Goal: Task Accomplishment & Management: Manage account settings

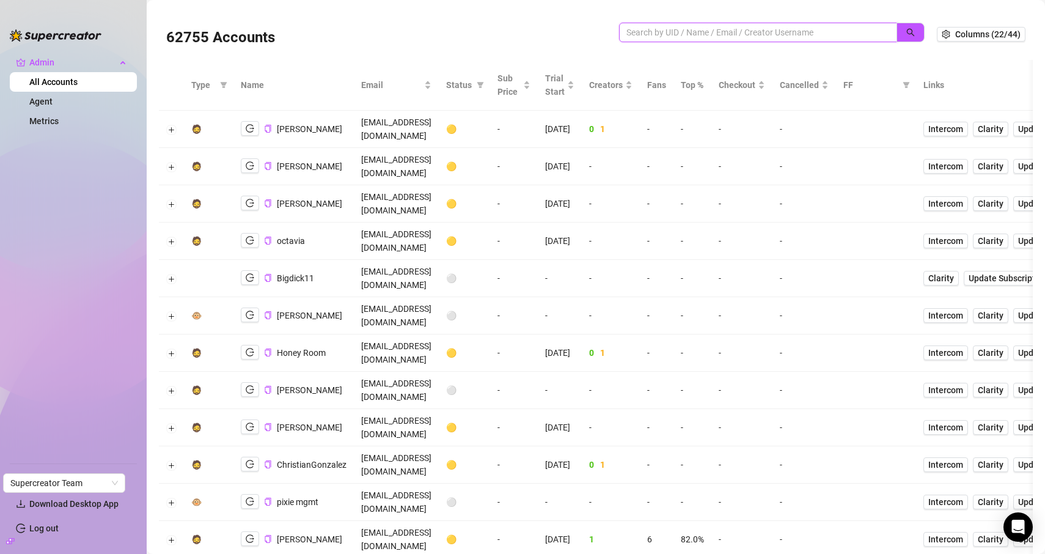
click at [741, 31] on input "search" at bounding box center [754, 32] width 254 height 13
paste input "yCP7LaTzRMYenDhXrGdW2RlsGTP2"
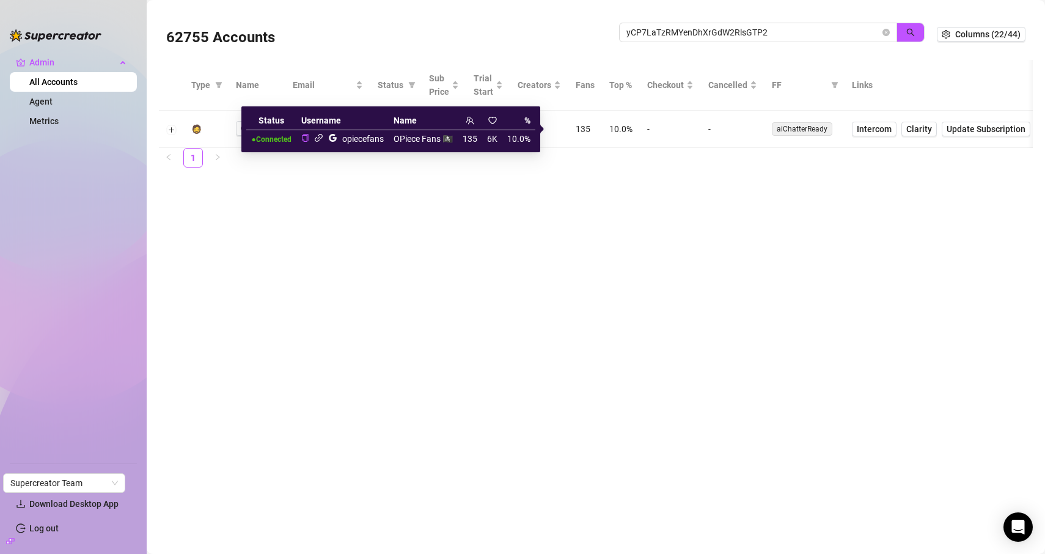
click at [320, 138] on icon "link" at bounding box center [318, 137] width 9 height 9
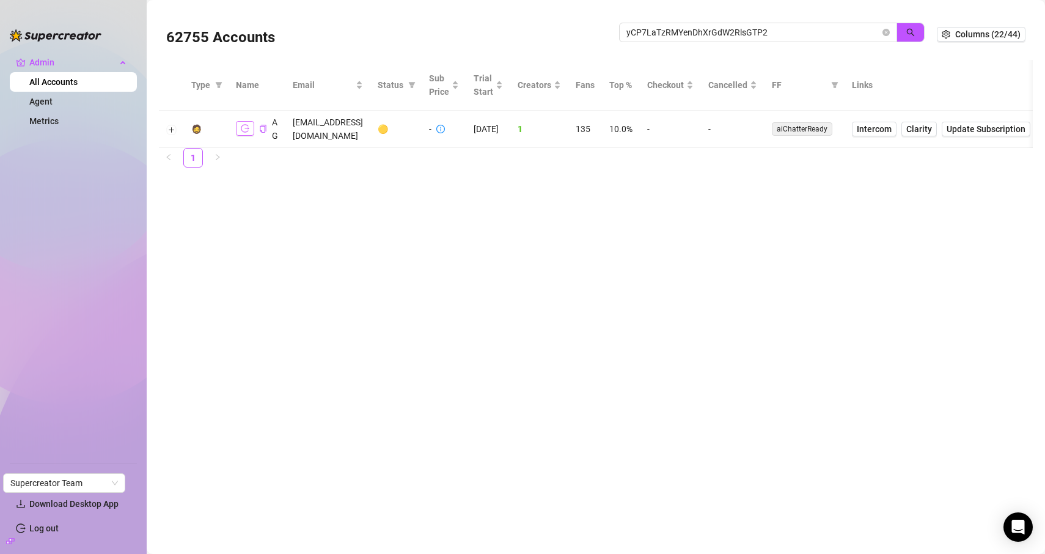
click at [248, 124] on icon "logout" at bounding box center [245, 128] width 9 height 9
click at [676, 38] on input "yCP7LaTzRMYenDhXrGdW2RlsGTP2" at bounding box center [754, 32] width 254 height 13
click at [676, 37] on input "yCP7LaTzRMYenDhXrGdW2RlsGTP2" at bounding box center [754, 32] width 254 height 13
paste input "iD5VUH6hz2hozgvKsCvrrn5loCU"
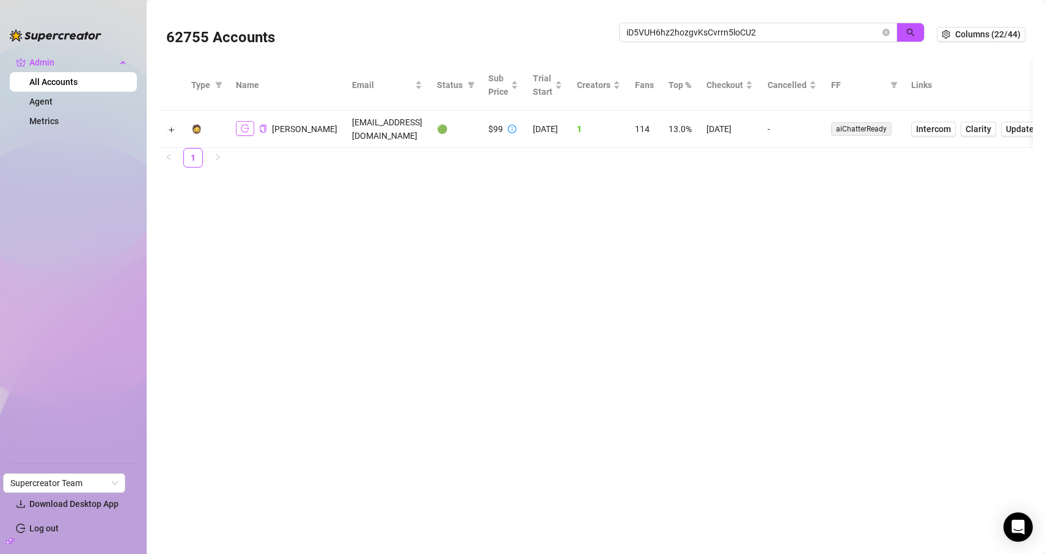
click at [253, 130] on button "button" at bounding box center [245, 128] width 18 height 15
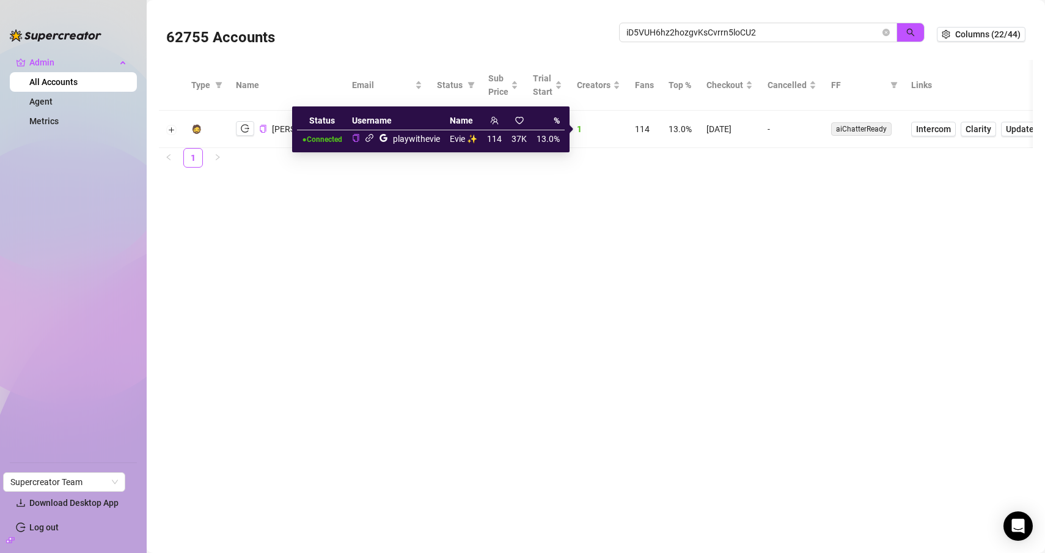
click at [374, 138] on icon "link" at bounding box center [369, 137] width 9 height 9
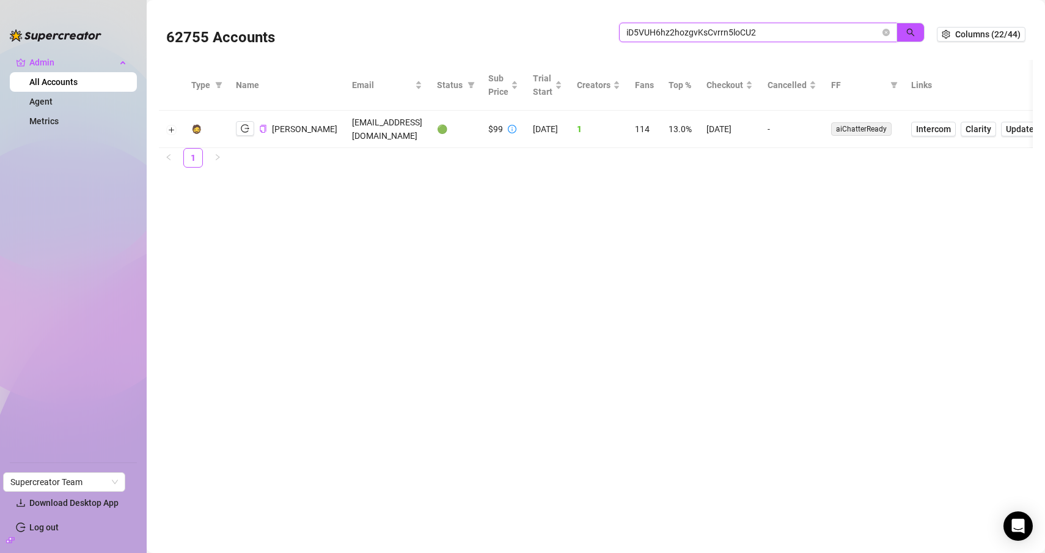
click at [687, 34] on input "iD5VUH6hz2hozgvKsCvrrn5loCU2" at bounding box center [754, 32] width 254 height 13
paste input "IcMaNYHV8PgUffp5wJq60evhRvu"
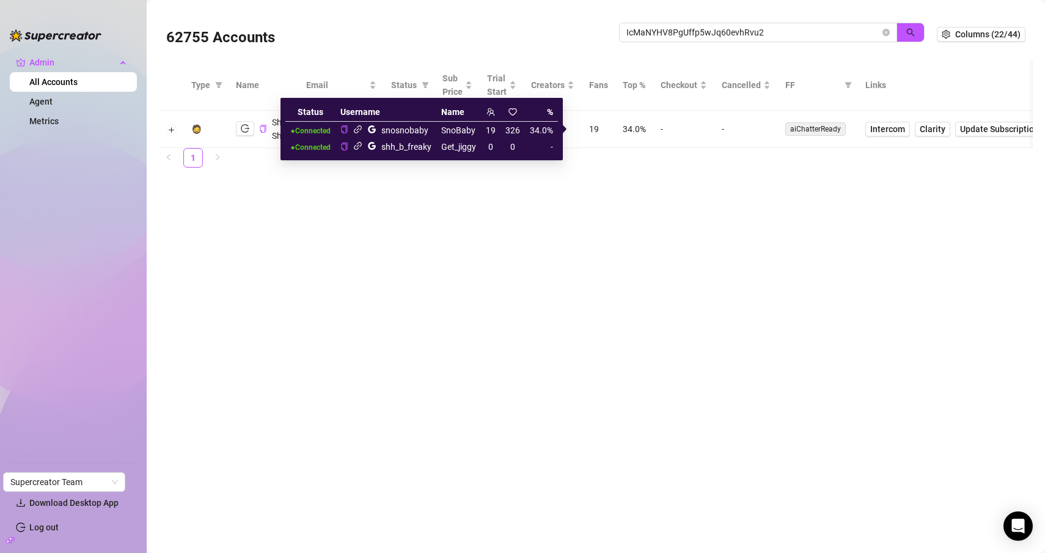
click at [423, 236] on main "62755 Accounts IcMaNYHV8PgUffp5wJq60evhRvu2 Columns (22/44) Type Name Email Sta…" at bounding box center [596, 276] width 899 height 553
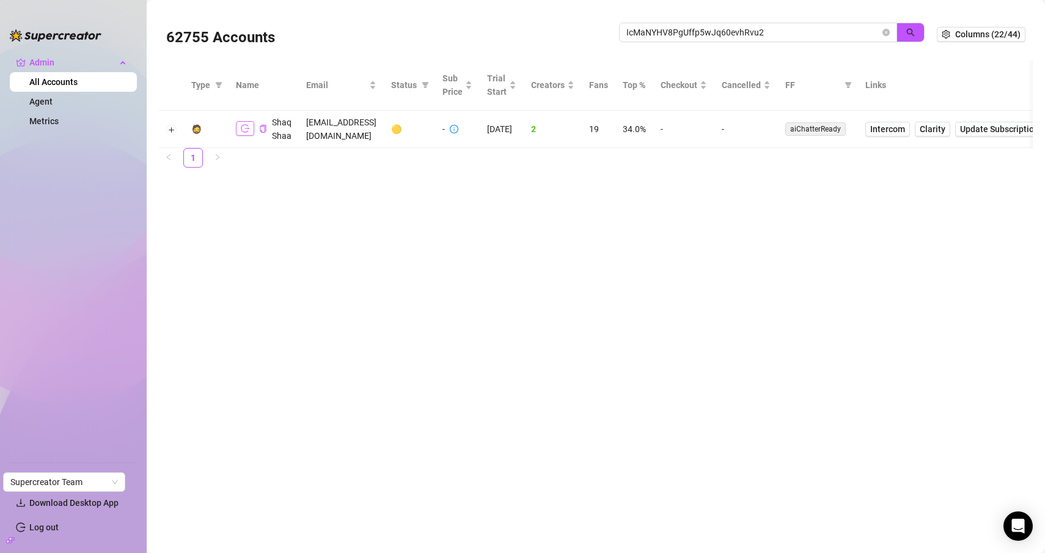
click at [237, 126] on button "button" at bounding box center [245, 128] width 18 height 15
click at [663, 34] on input "IcMaNYHV8PgUffp5wJq60evhRvu2" at bounding box center [754, 32] width 254 height 13
click at [700, 19] on div "62755 Accounts IcMaNYHV8PgUffp5wJq60evhRvu2" at bounding box center [551, 34] width 771 height 42
click at [700, 24] on span "IcMaNYHV8PgUffp5wJq60evhRvu2" at bounding box center [758, 33] width 278 height 20
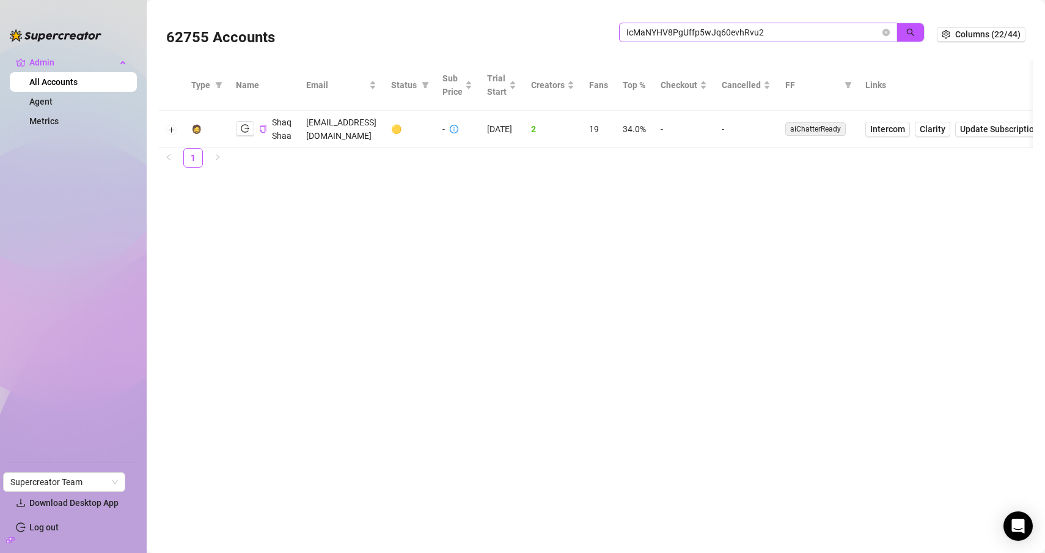
click at [700, 24] on span "IcMaNYHV8PgUffp5wJq60evhRvu2" at bounding box center [758, 33] width 278 height 20
click at [697, 30] on input "IcMaNYHV8PgUffp5wJq60evhRvu2" at bounding box center [754, 32] width 254 height 13
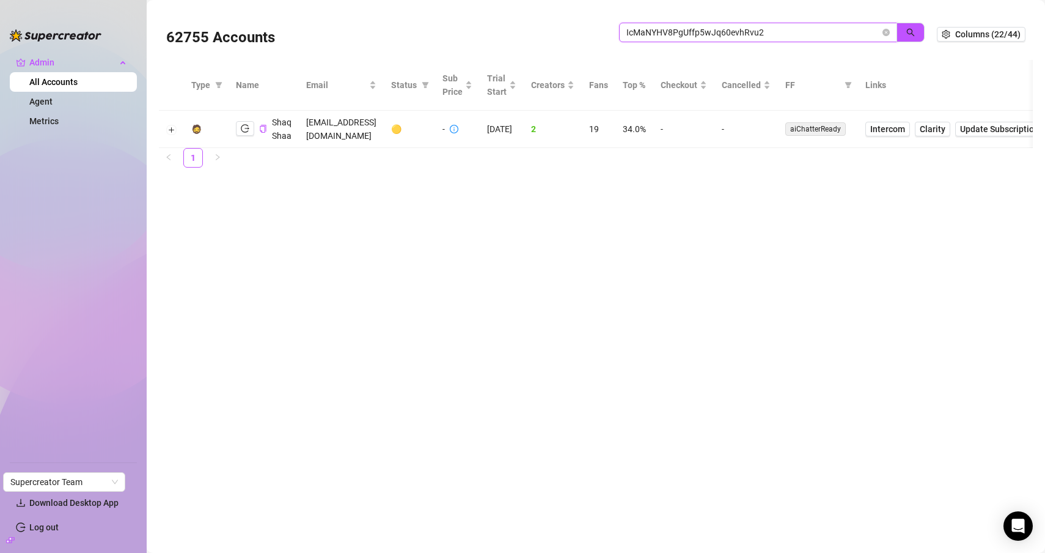
paste input "0zQ2e6pOGYPisnKlKOOmFpmmvnO"
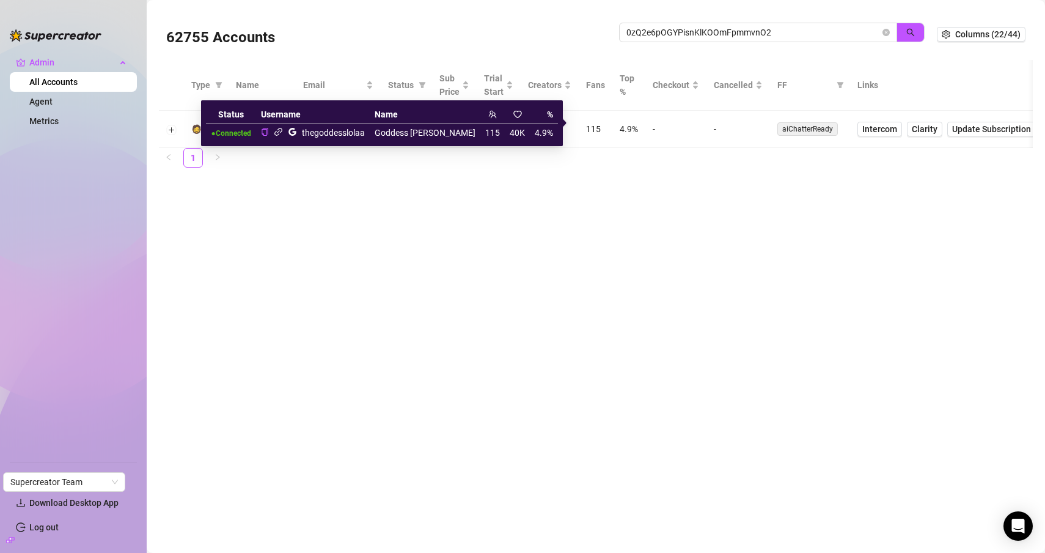
click at [283, 131] on icon "link" at bounding box center [278, 131] width 9 height 9
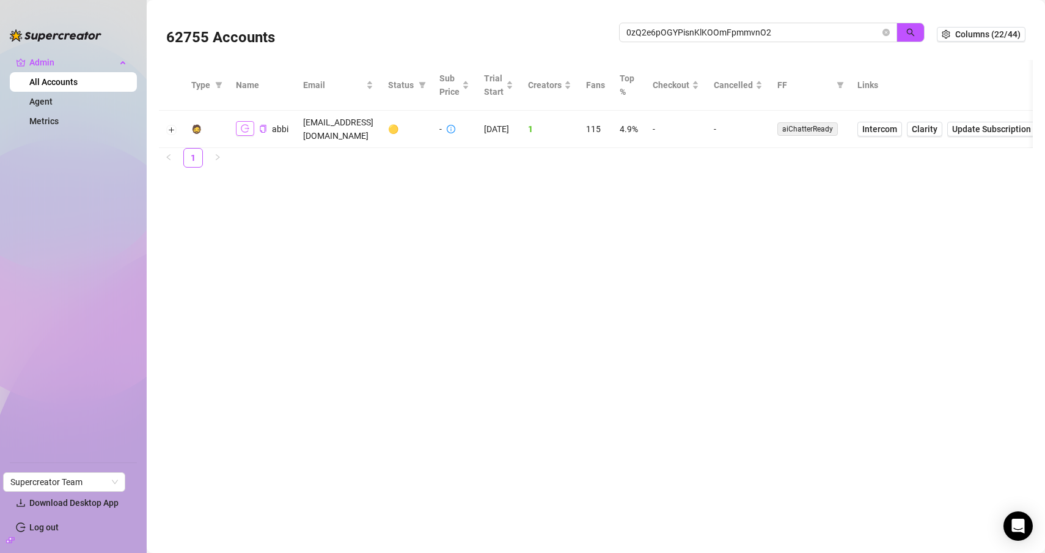
click at [248, 124] on icon "logout" at bounding box center [245, 128] width 9 height 9
click at [689, 20] on div "62755 Accounts 0zQ2e6pOGYPisnKlKOOmFpmmvnO2" at bounding box center [551, 34] width 771 height 42
click at [678, 29] on input "0zQ2e6pOGYPisnKlKOOmFpmmvnO2" at bounding box center [754, 32] width 254 height 13
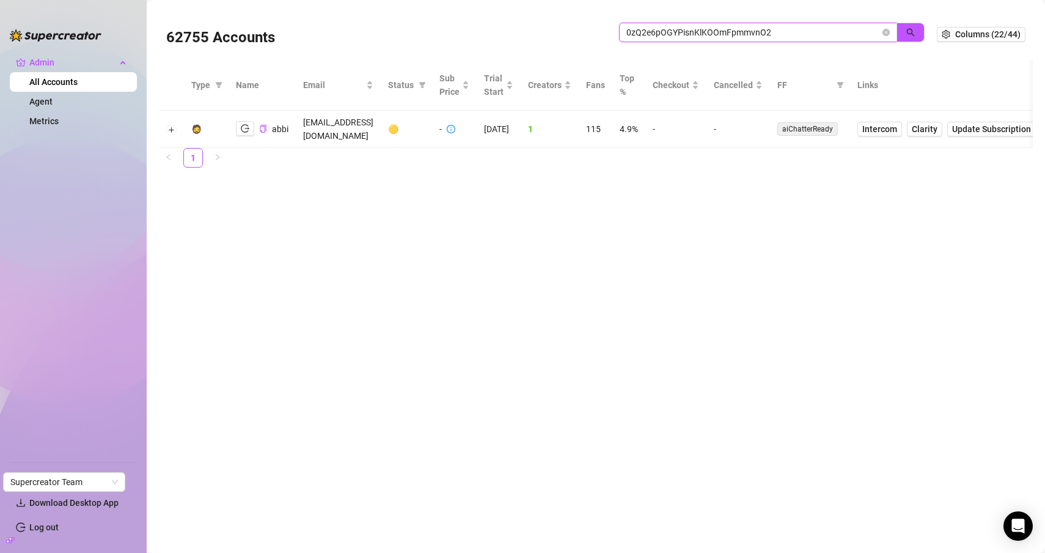
click at [678, 29] on input "0zQ2e6pOGYPisnKlKOOmFpmmvnO2" at bounding box center [754, 32] width 254 height 13
paste input "AwmLFBi0MnXo5JUSzxtSNJ1DaSr"
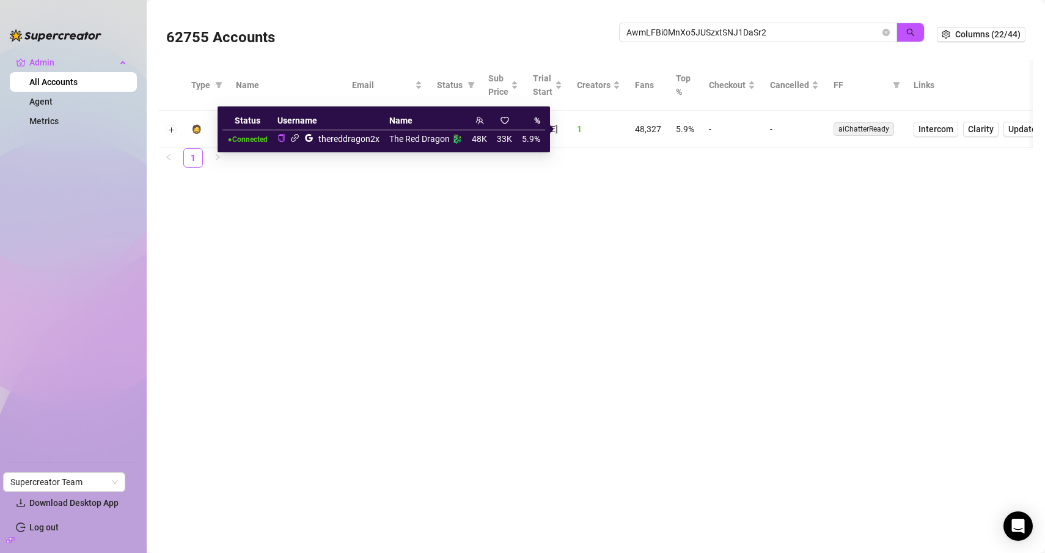
click at [298, 139] on icon "link" at bounding box center [295, 138] width 8 height 8
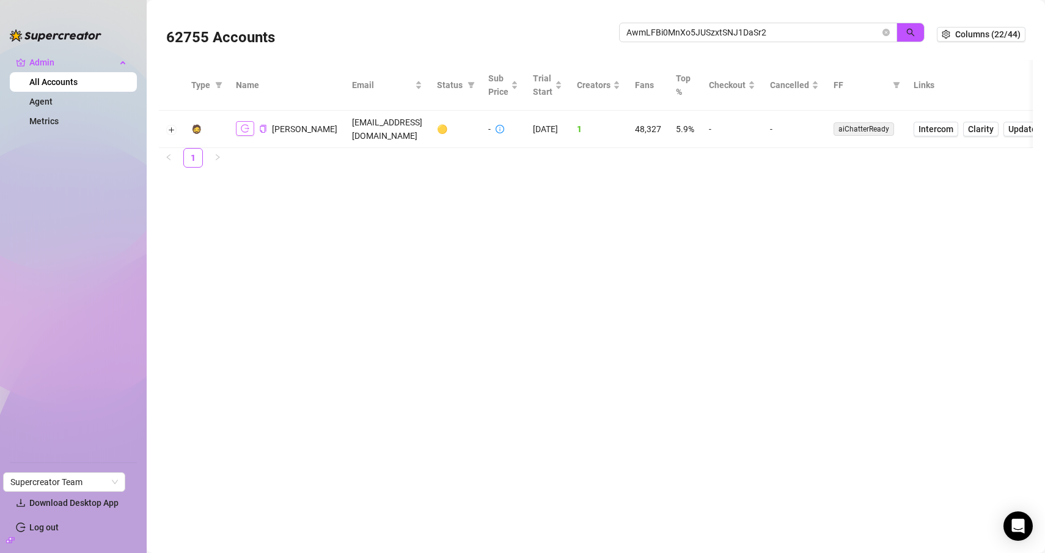
click at [249, 128] on button "button" at bounding box center [245, 128] width 18 height 15
click at [241, 131] on icon "logout" at bounding box center [245, 128] width 9 height 9
click at [634, 27] on input "AwmLFBi0MnXo5JUSzxtSNJ1DaSr2" at bounding box center [754, 32] width 254 height 13
type input "jaylie"
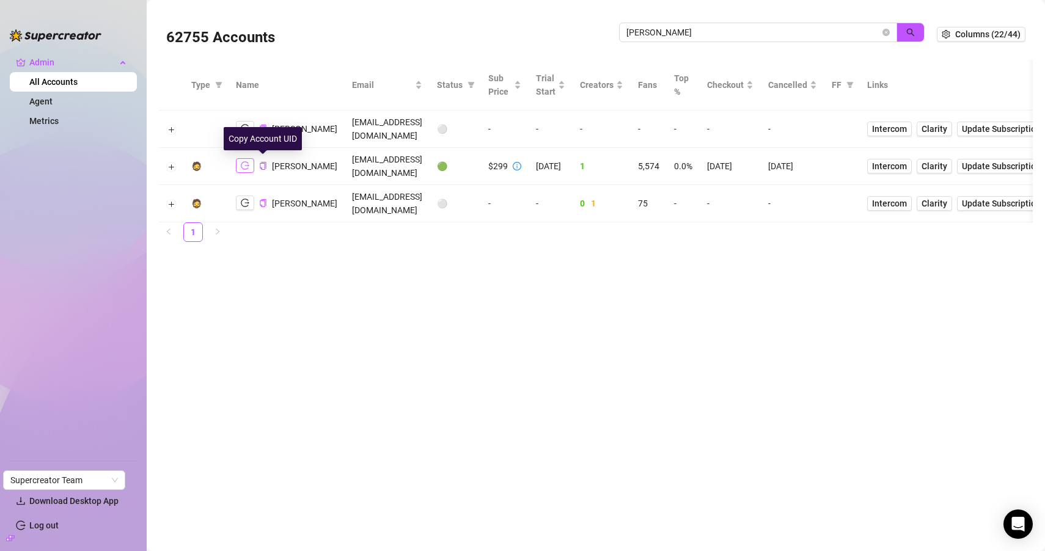
click at [248, 163] on icon "logout" at bounding box center [245, 165] width 9 height 9
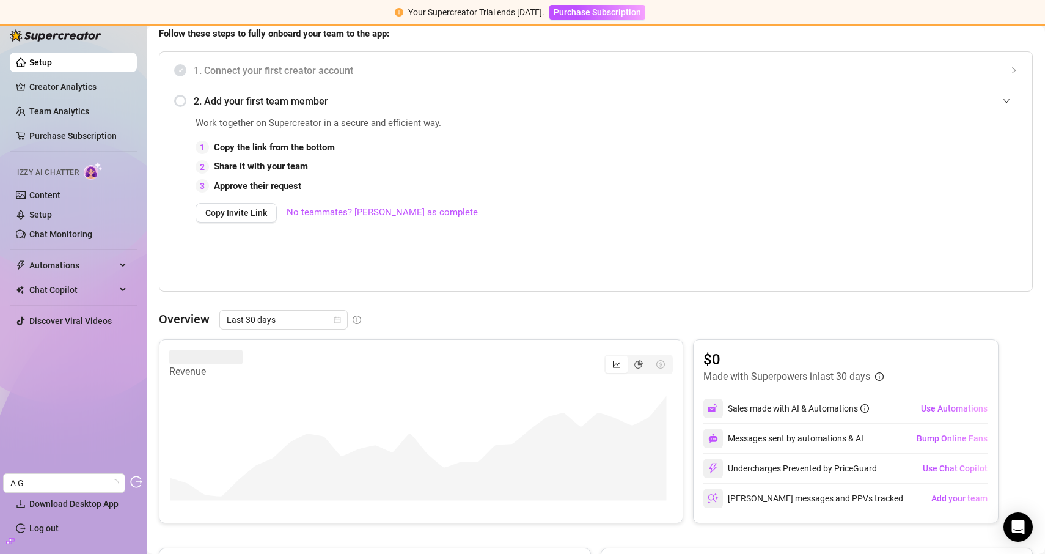
scroll to position [409, 0]
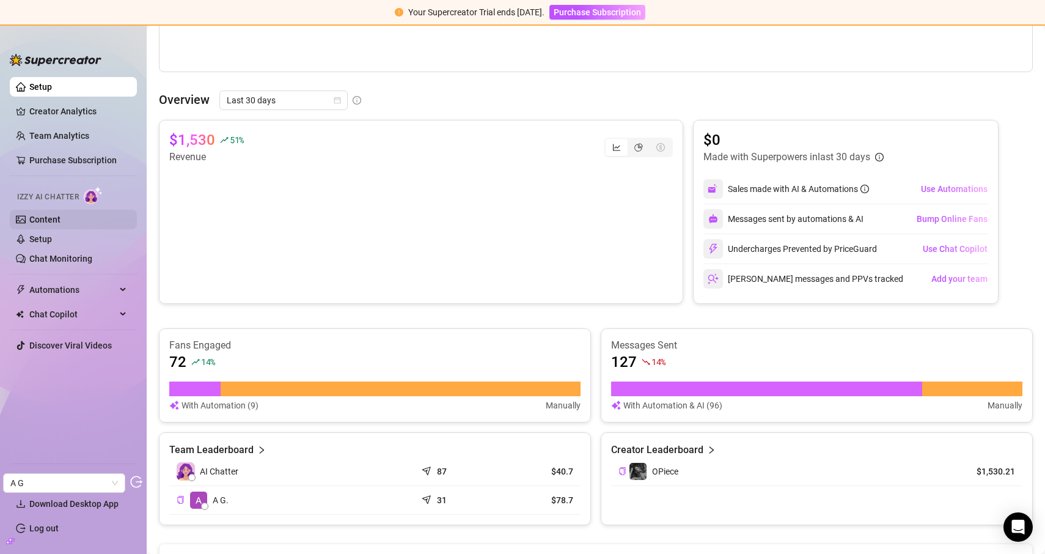
click at [54, 219] on link "Content" at bounding box center [44, 220] width 31 height 10
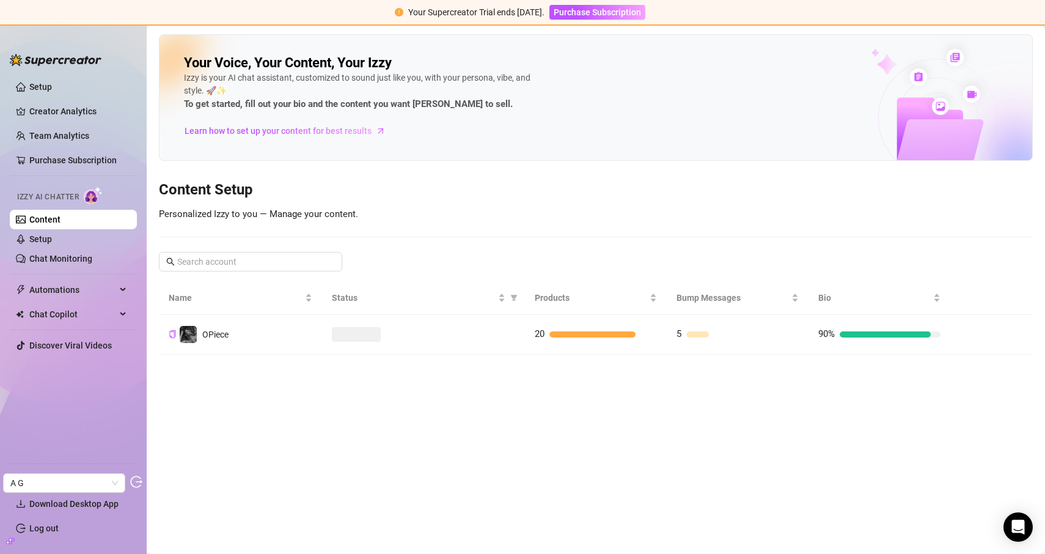
click at [442, 325] on td at bounding box center [423, 335] width 203 height 40
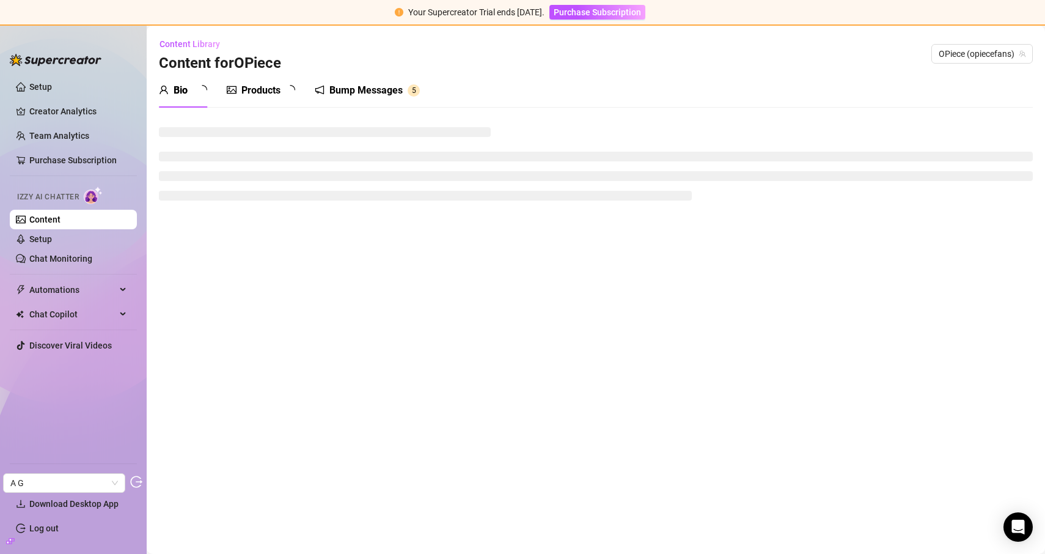
click at [237, 83] on div at bounding box center [232, 90] width 10 height 15
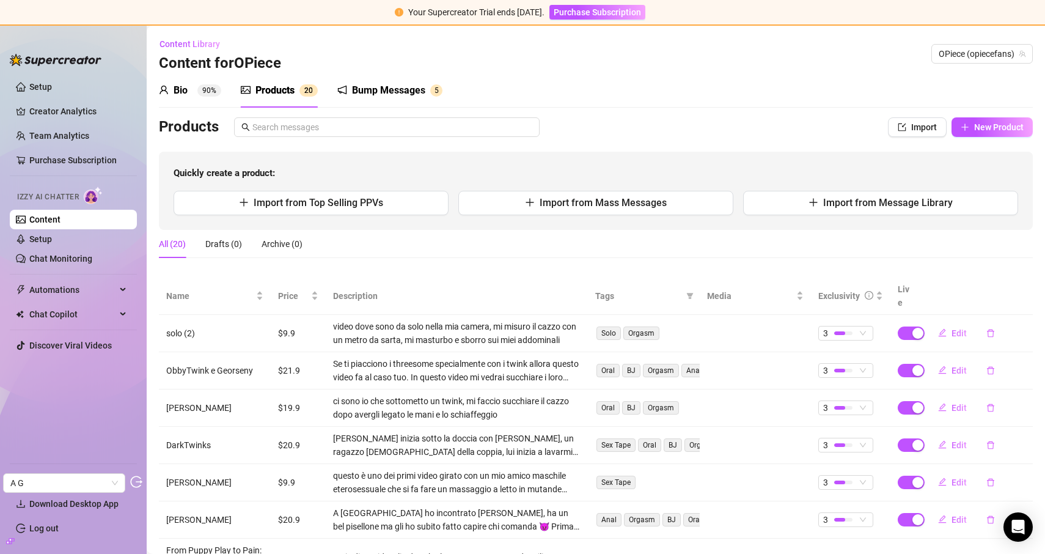
click at [254, 90] on div "Products 2 0" at bounding box center [279, 90] width 77 height 15
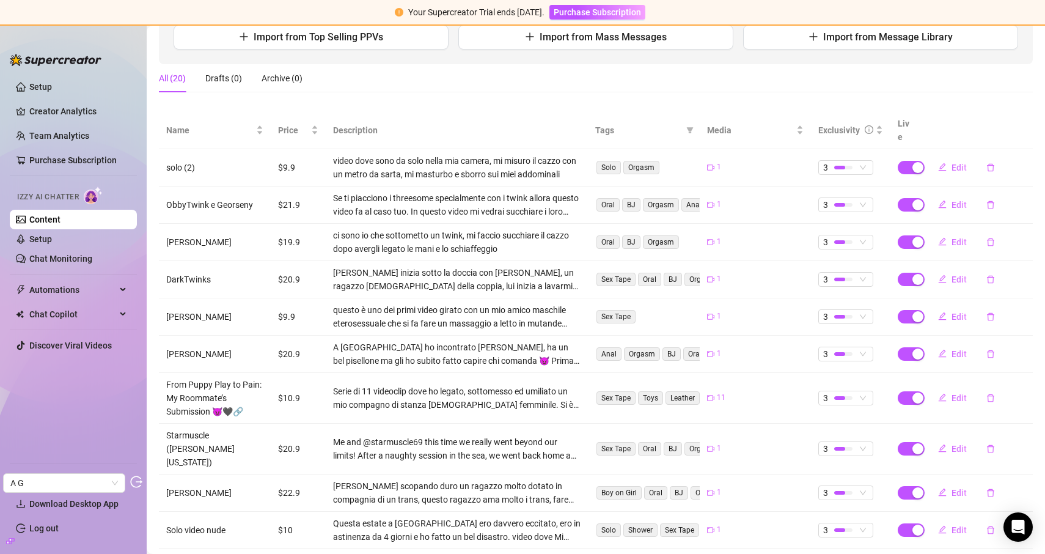
scroll to position [204, 0]
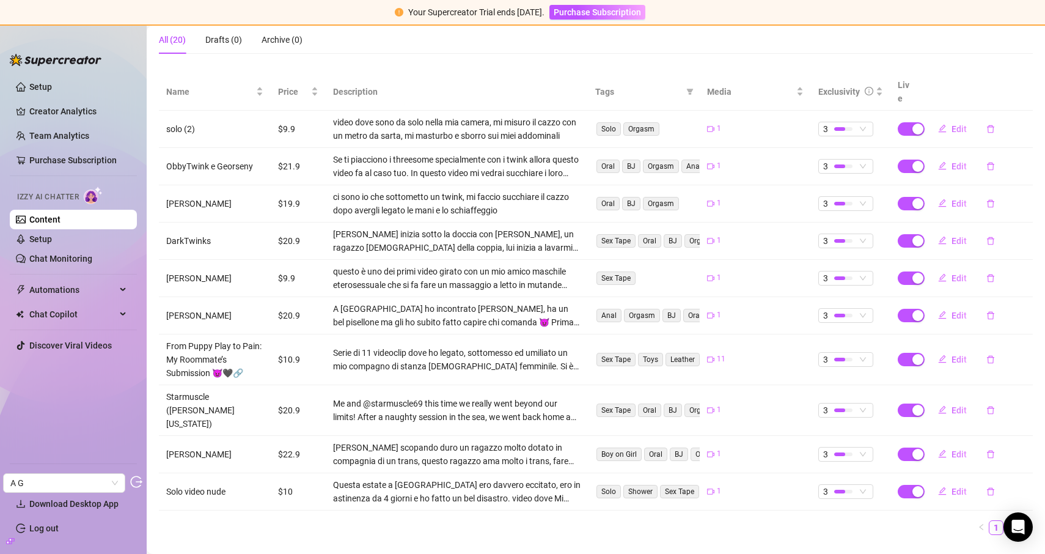
click at [1004, 521] on link "2" at bounding box center [1010, 527] width 13 height 13
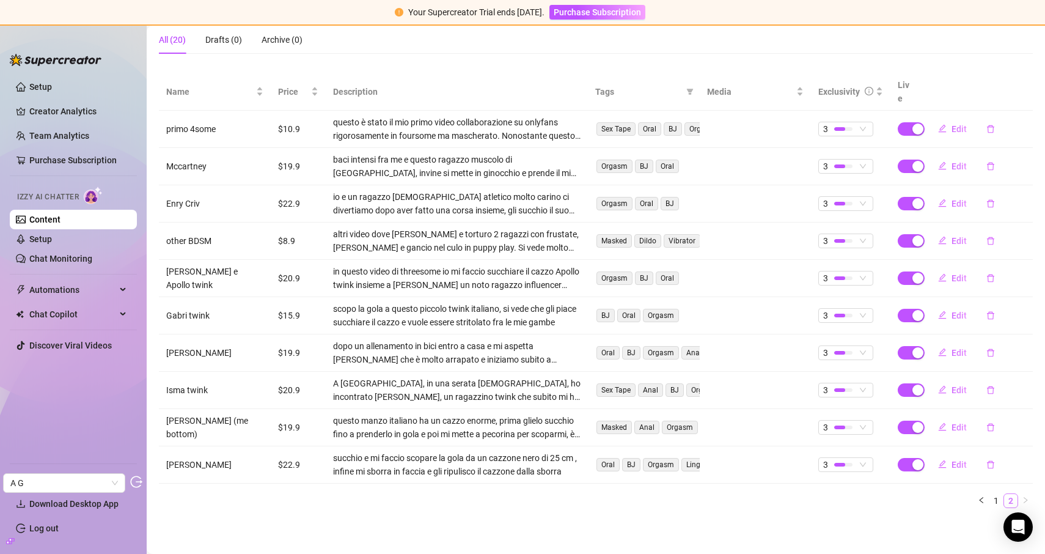
scroll to position [191, 0]
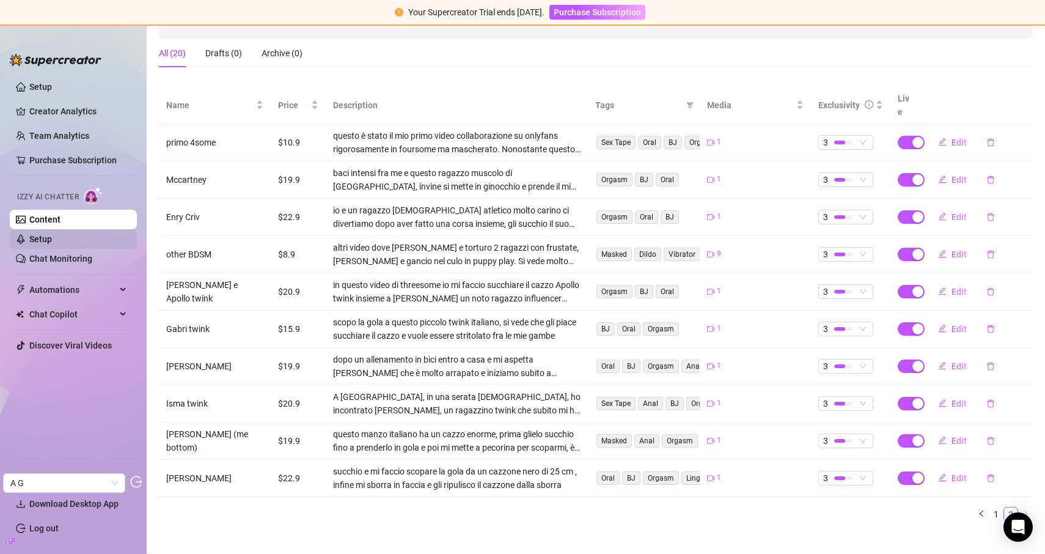
click at [52, 238] on link "Setup" at bounding box center [40, 239] width 23 height 10
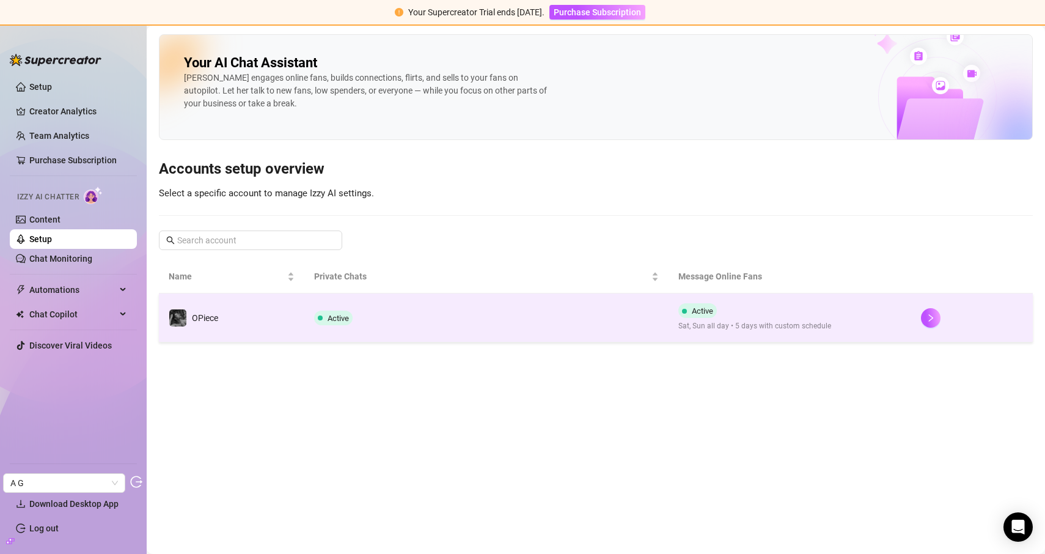
click at [292, 321] on td "OPiece" at bounding box center [231, 317] width 145 height 49
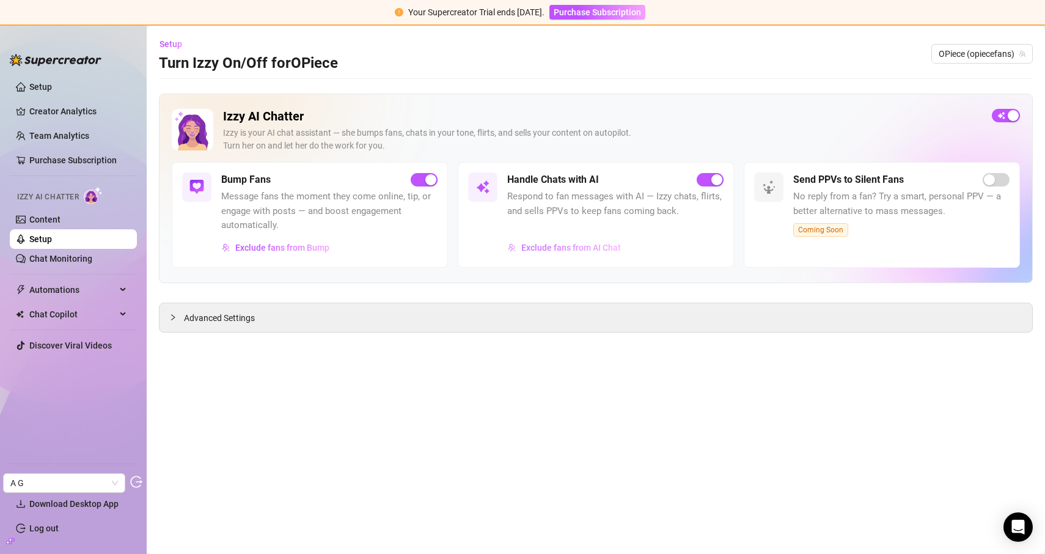
click at [603, 250] on span "Exclude fans from AI Chat" at bounding box center [571, 248] width 100 height 10
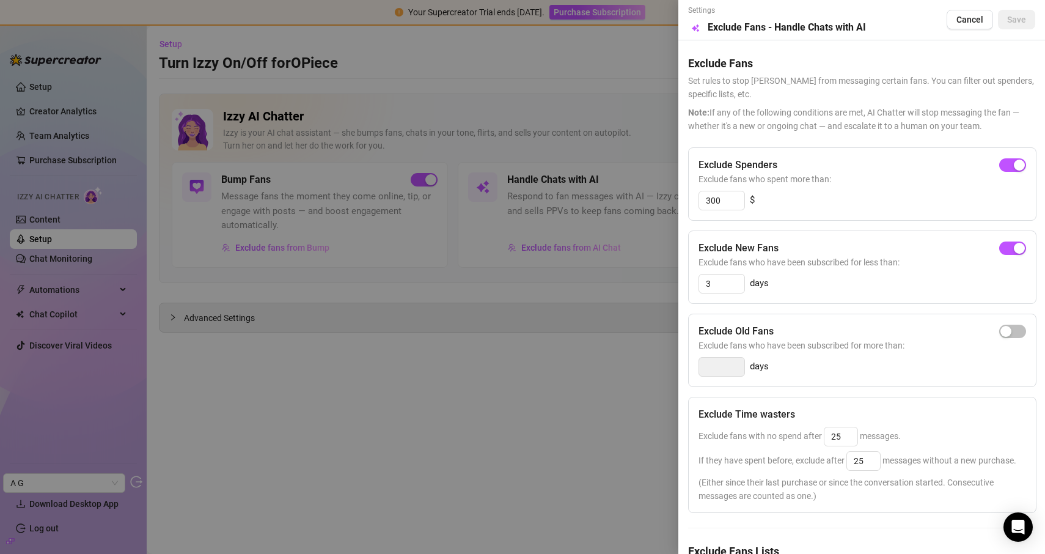
click at [454, 233] on div at bounding box center [522, 277] width 1045 height 554
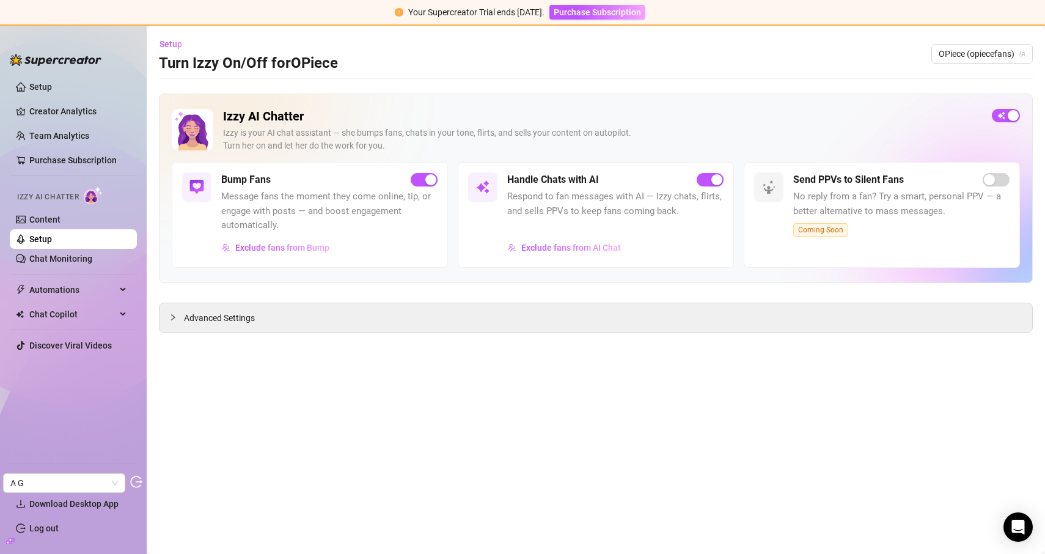
click at [52, 244] on link "Setup" at bounding box center [40, 239] width 23 height 10
click at [55, 254] on link "Chat Monitoring" at bounding box center [60, 259] width 63 height 10
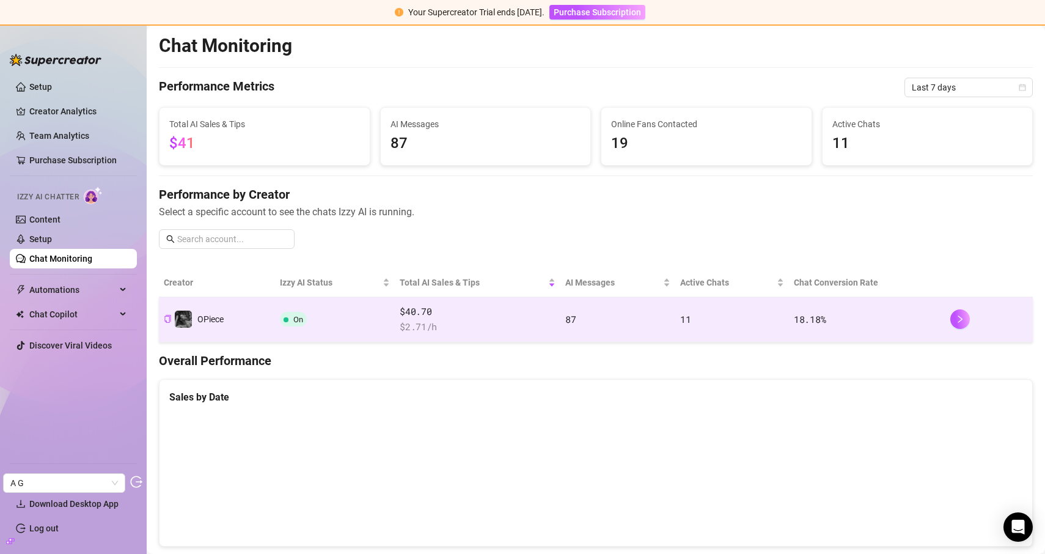
click at [302, 322] on span "On" at bounding box center [298, 319] width 10 height 9
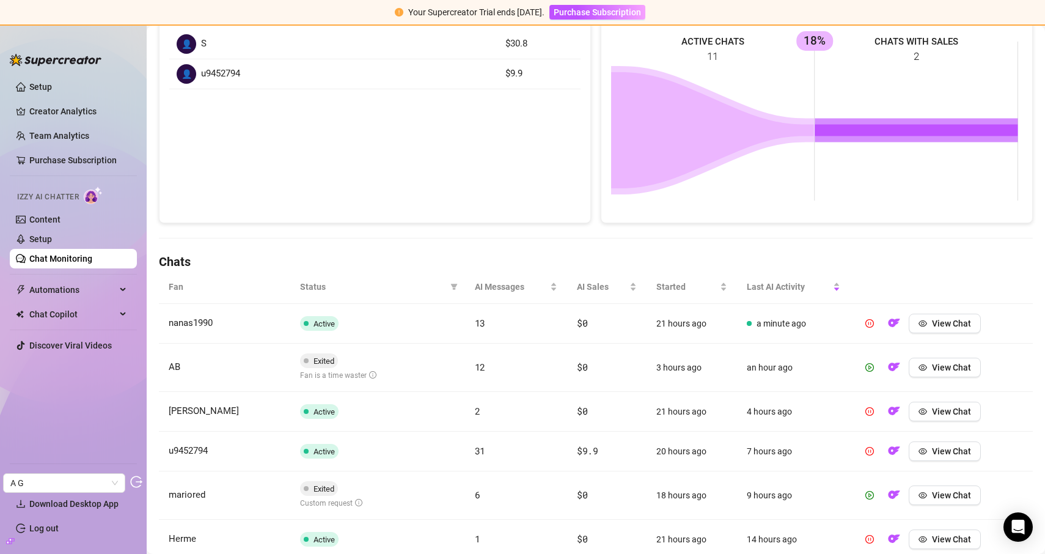
scroll to position [207, 0]
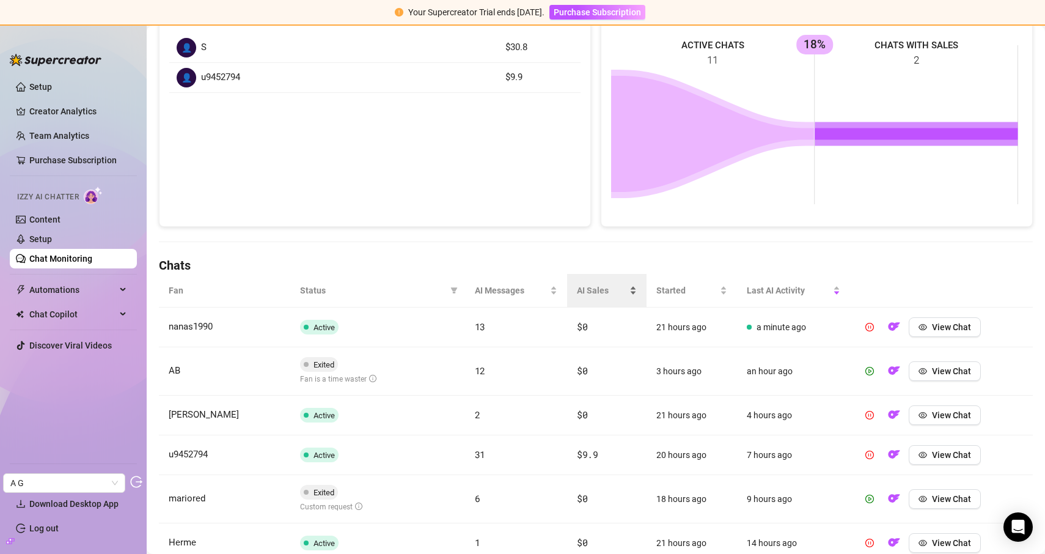
click at [586, 287] on span "AI Sales" at bounding box center [602, 290] width 50 height 13
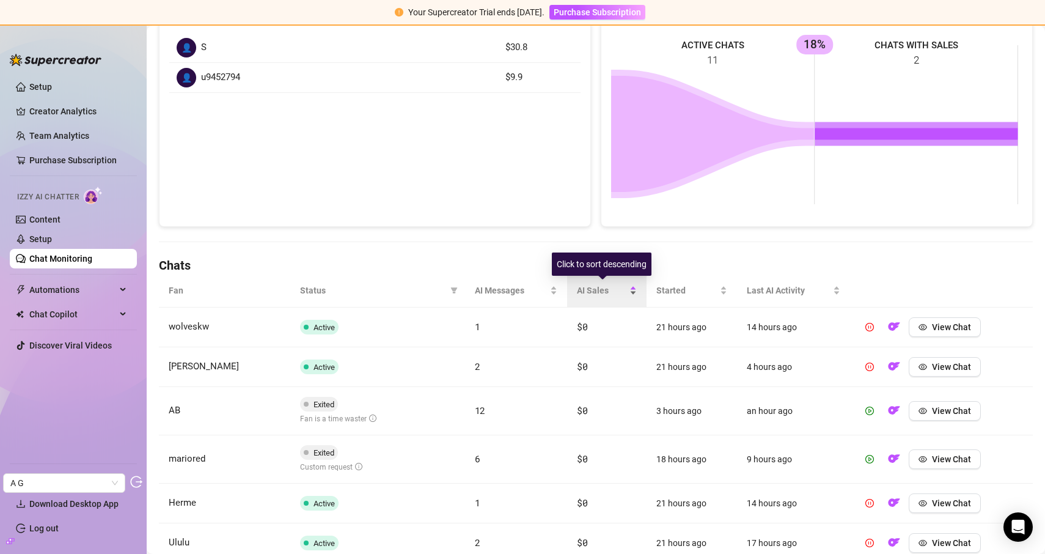
click at [587, 287] on span "AI Sales" at bounding box center [602, 290] width 50 height 13
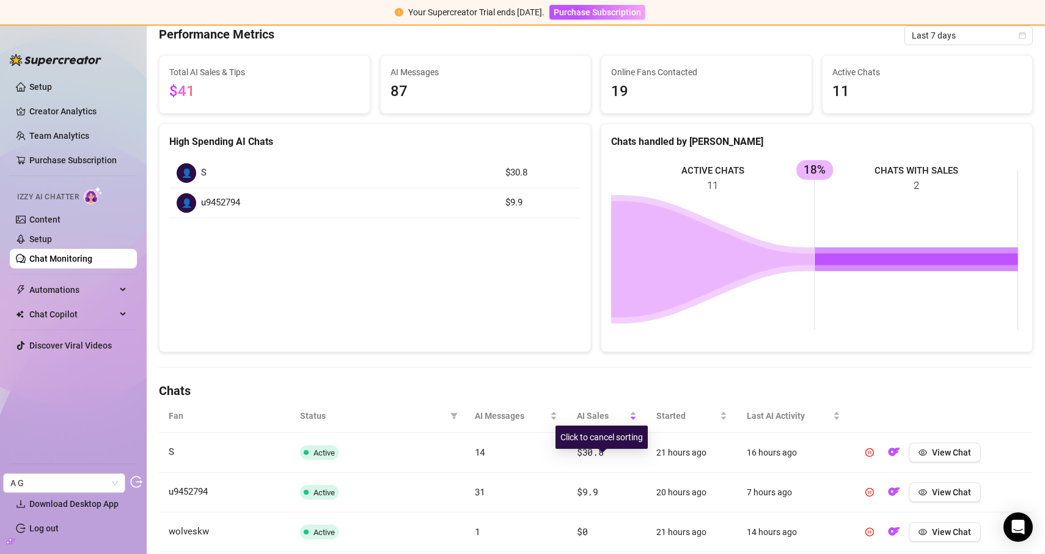
scroll to position [0, 0]
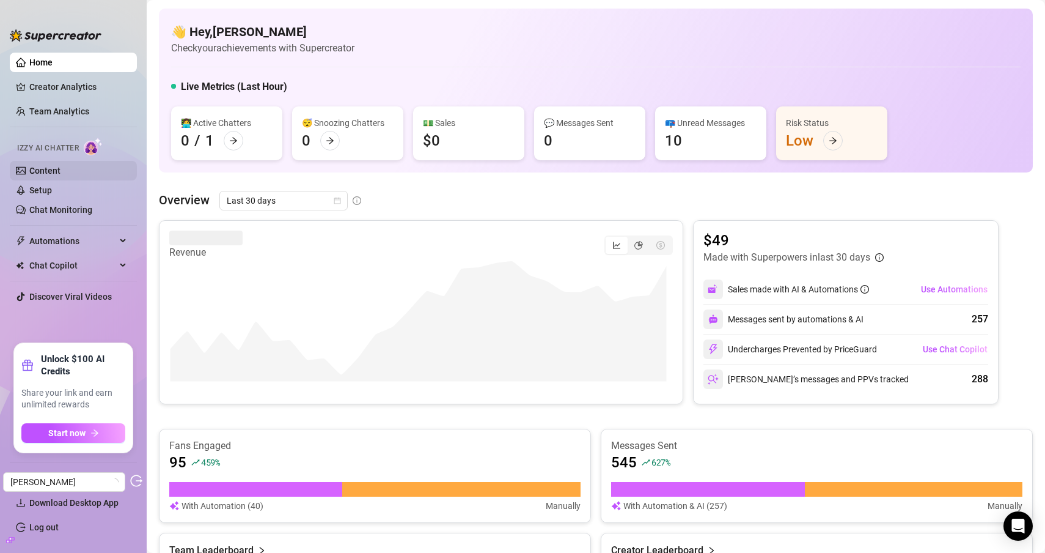
click at [53, 173] on link "Content" at bounding box center [44, 171] width 31 height 10
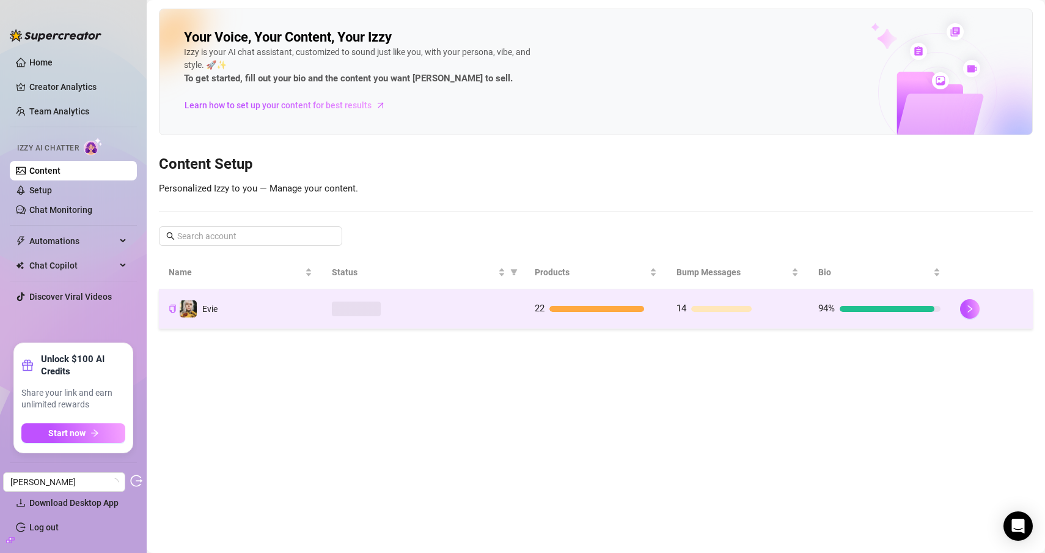
click at [465, 303] on div at bounding box center [423, 308] width 183 height 15
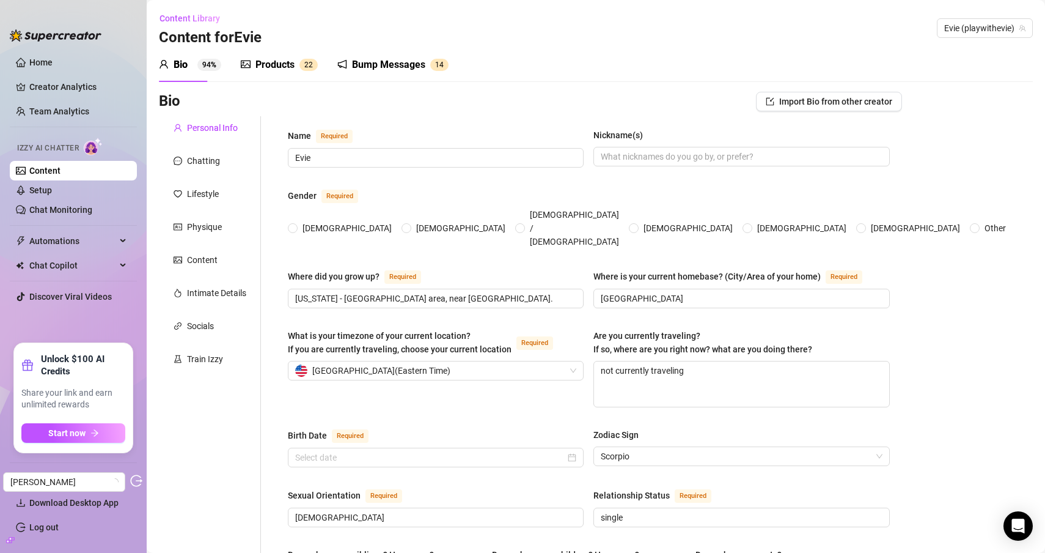
radio input "true"
type input "November 2nd, 1997"
click at [269, 54] on div "Products 2 2" at bounding box center [279, 65] width 77 height 34
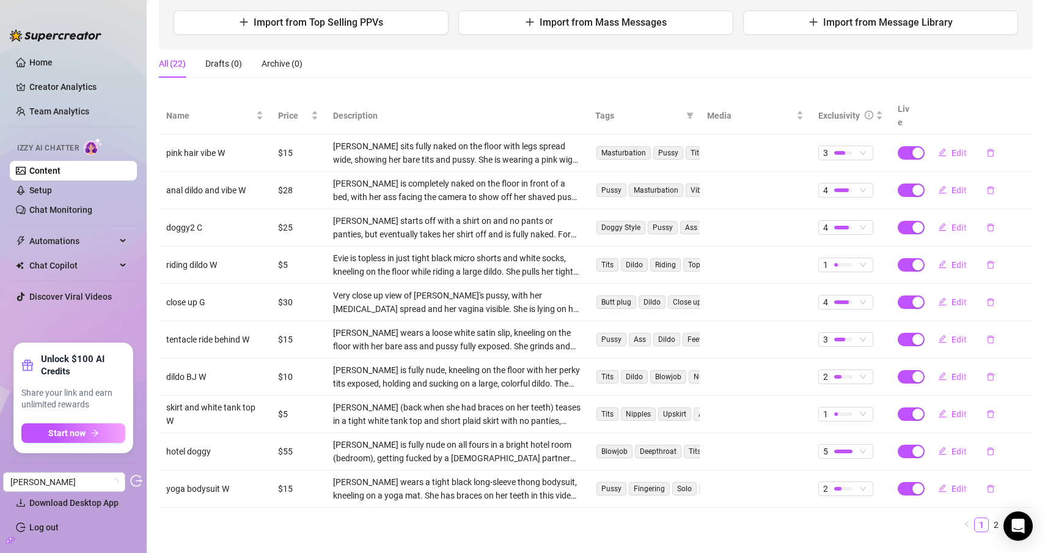
scroll to position [166, 0]
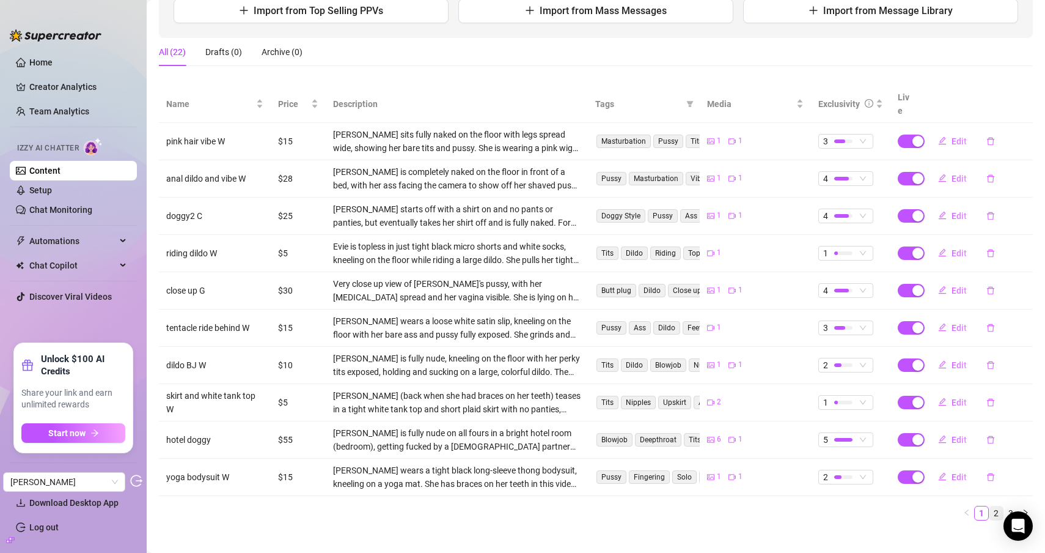
click at [990, 506] on link "2" at bounding box center [996, 512] width 13 height 13
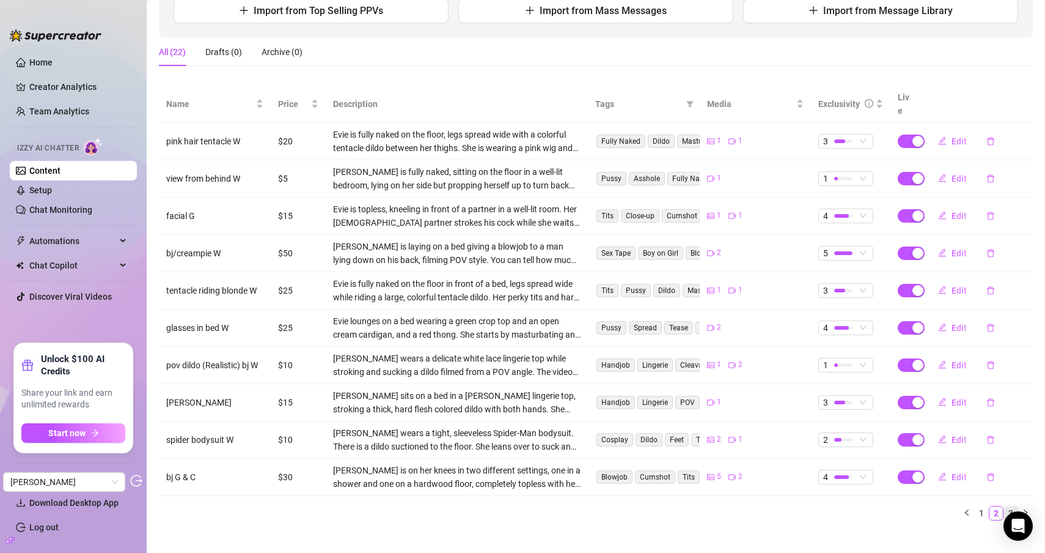
click at [1004, 506] on link "3" at bounding box center [1010, 512] width 13 height 13
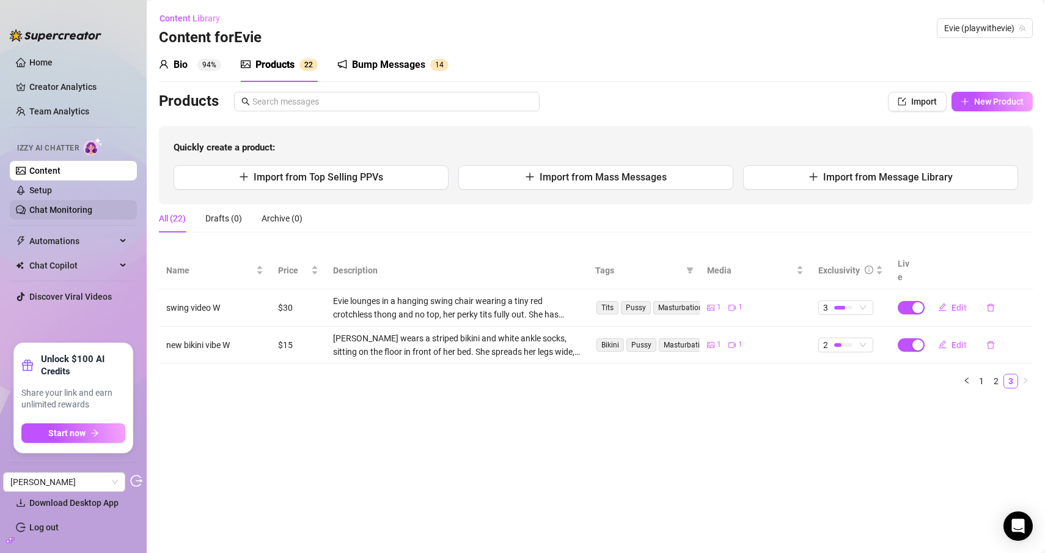
click at [45, 205] on link "Chat Monitoring" at bounding box center [60, 210] width 63 height 10
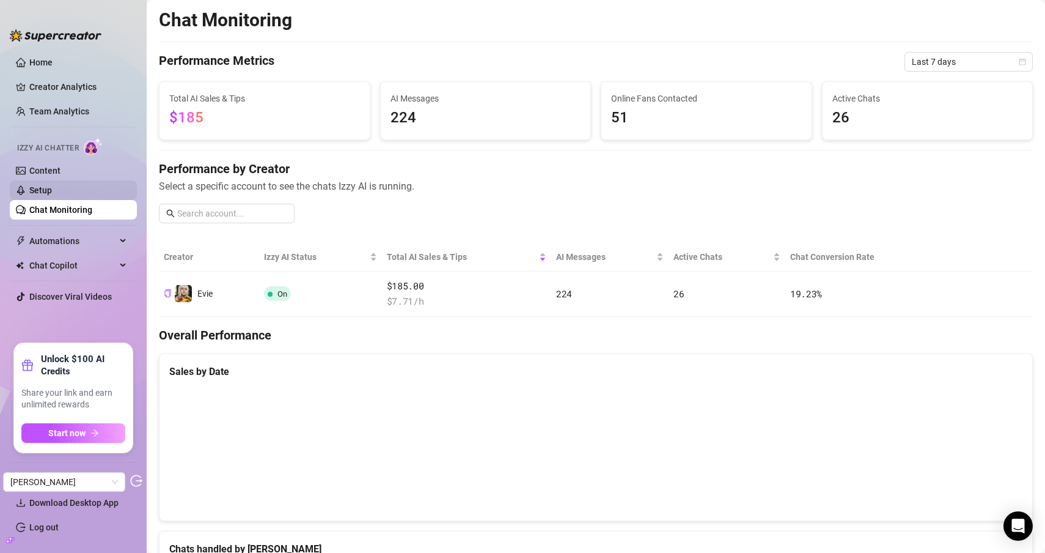
click at [52, 194] on link "Setup" at bounding box center [40, 190] width 23 height 10
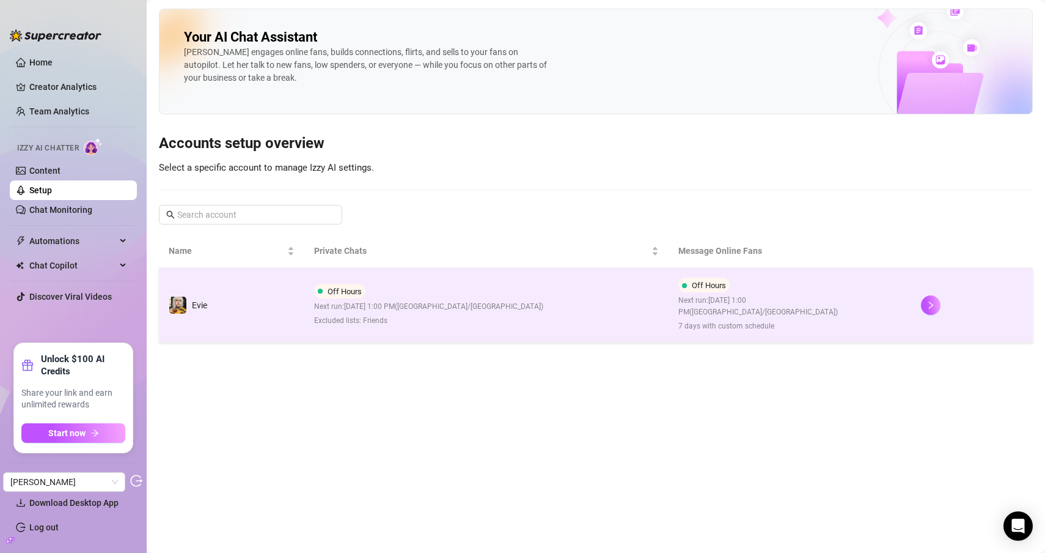
click at [353, 321] on td "Off Hours Next run: September 1, 2025 1:00 PM ( Asia/Jerusalem ) Excluded lists…" at bounding box center [486, 305] width 364 height 75
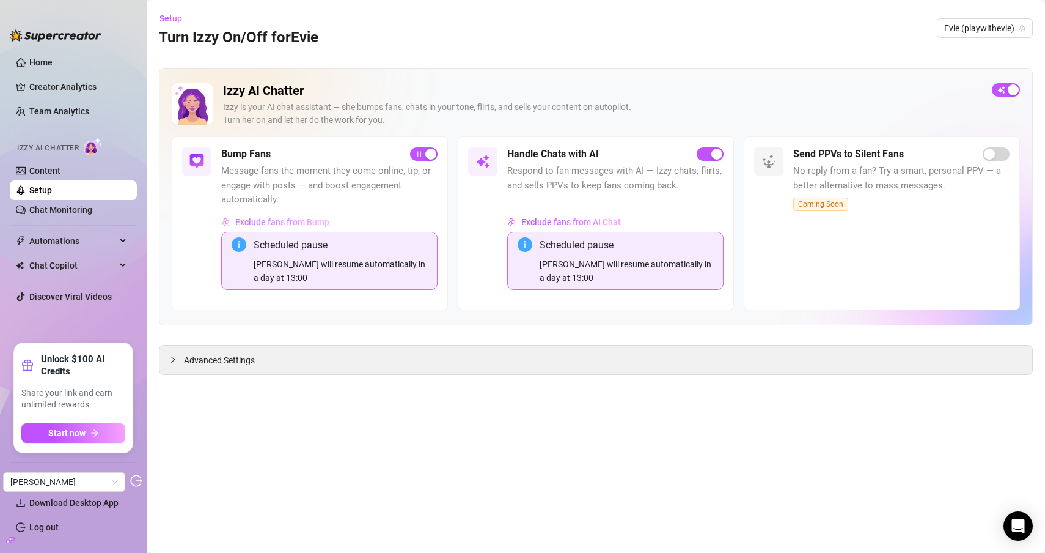
click at [308, 222] on span "Exclude fans from Bump" at bounding box center [282, 222] width 94 height 10
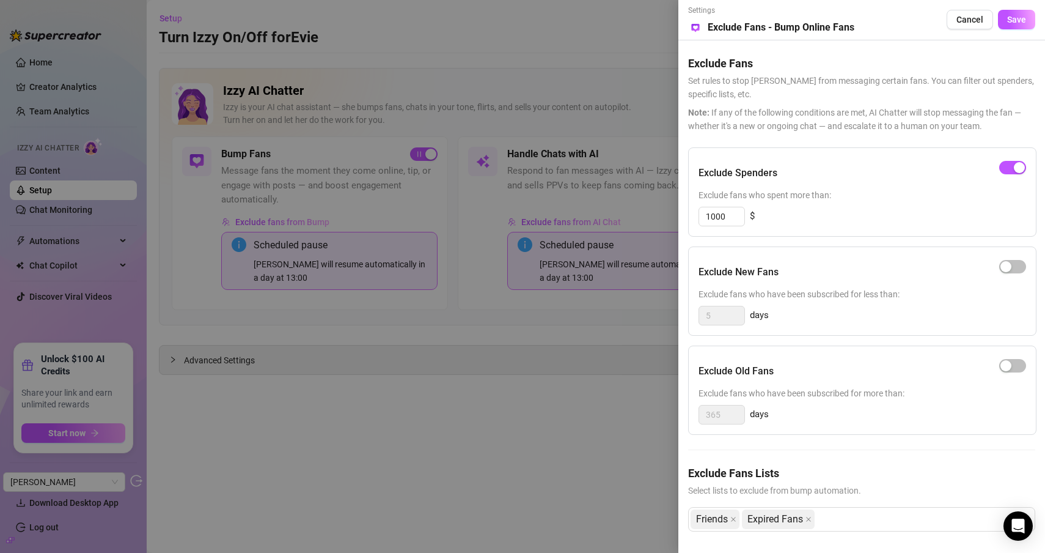
click at [494, 87] on div at bounding box center [522, 276] width 1045 height 553
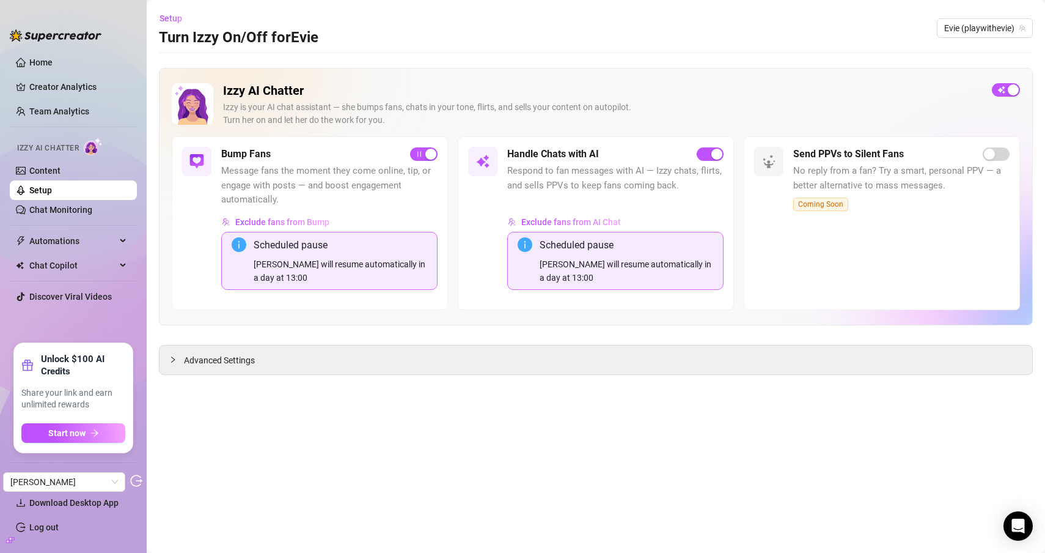
click at [68, 221] on ul "Home Creator Analytics Team Analytics Izzy AI Chatter Content Setup Chat Monito…" at bounding box center [73, 193] width 127 height 290
click at [83, 220] on ul "Home Creator Analytics Team Analytics Izzy AI Chatter Content Setup Chat Monito…" at bounding box center [73, 193] width 127 height 290
click at [86, 215] on link "Chat Monitoring" at bounding box center [60, 210] width 63 height 10
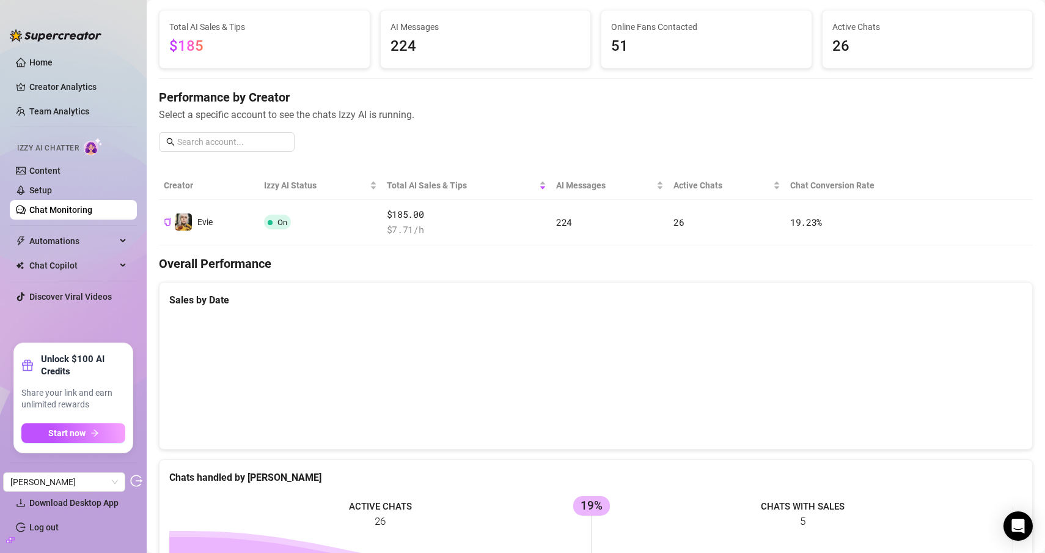
scroll to position [203, 0]
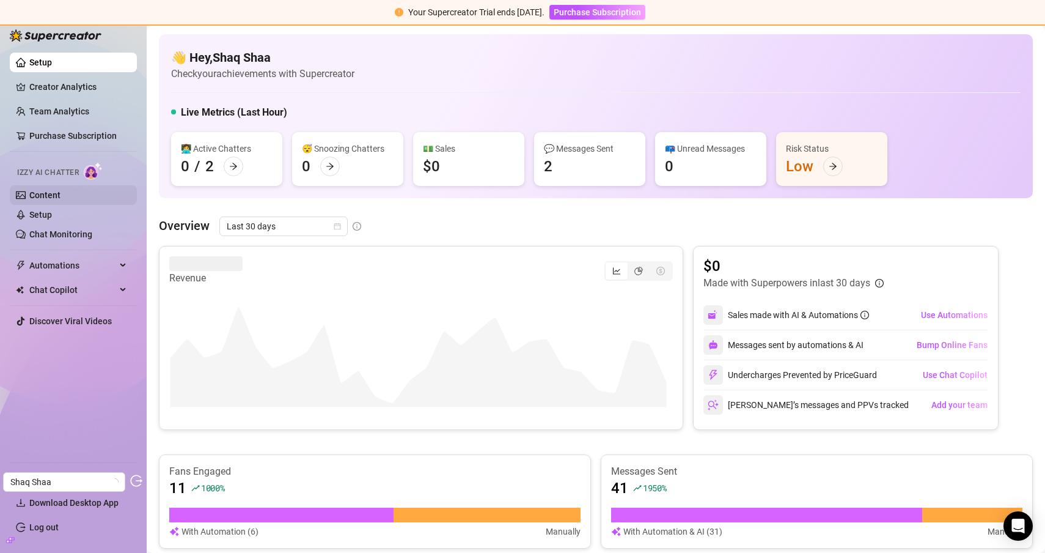
click at [61, 192] on link "Content" at bounding box center [44, 195] width 31 height 10
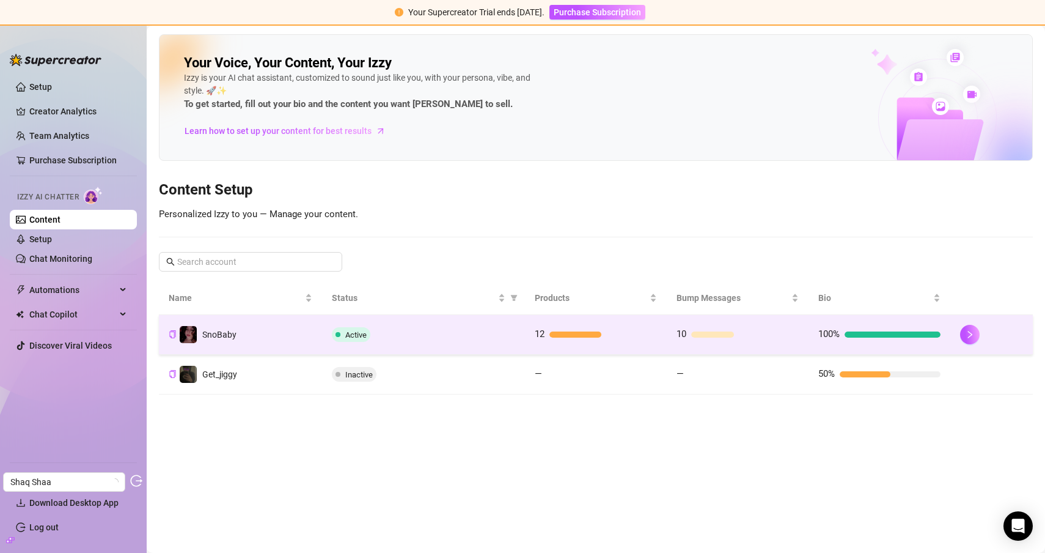
click at [448, 344] on td "Active" at bounding box center [423, 335] width 203 height 40
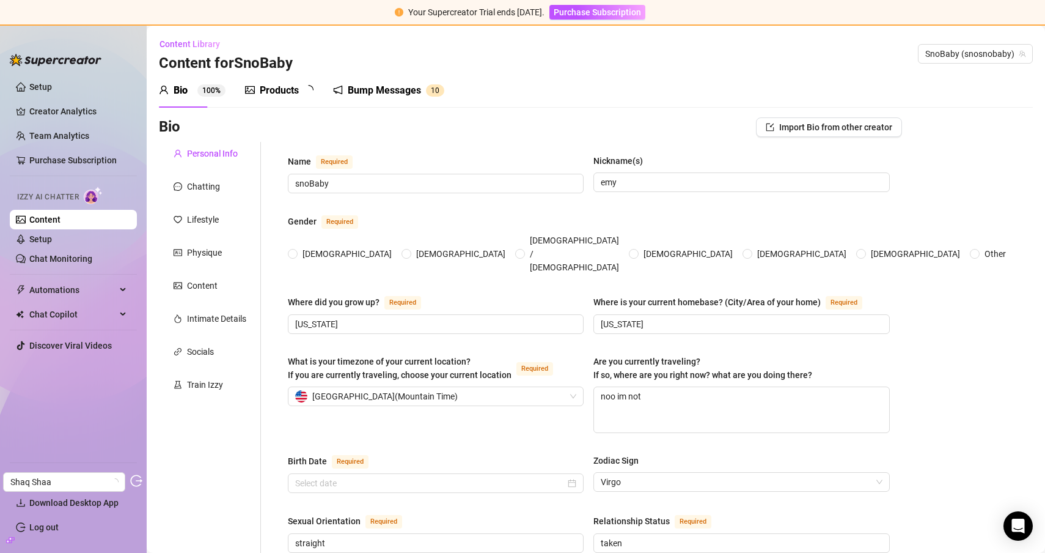
radio input "true"
type input "[DATE]"
click at [306, 98] on div "Products 1 2" at bounding box center [283, 90] width 77 height 34
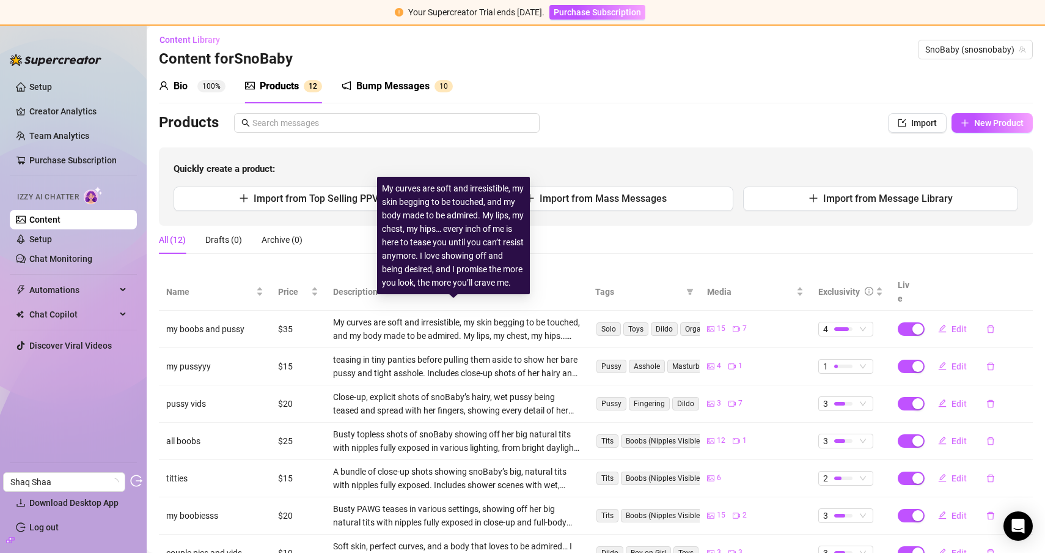
scroll to position [5, 0]
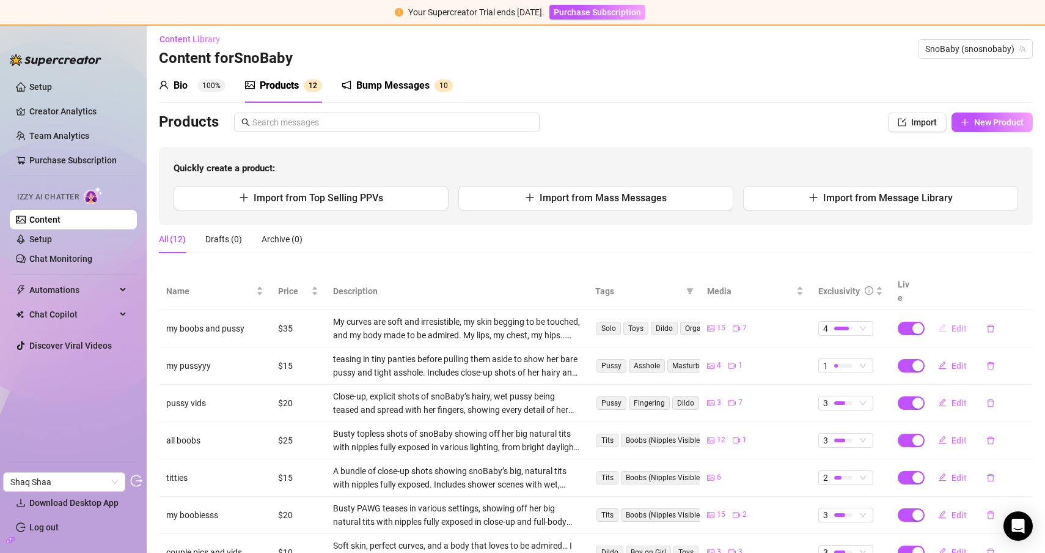
click at [943, 318] on button "Edit" at bounding box center [952, 328] width 48 height 20
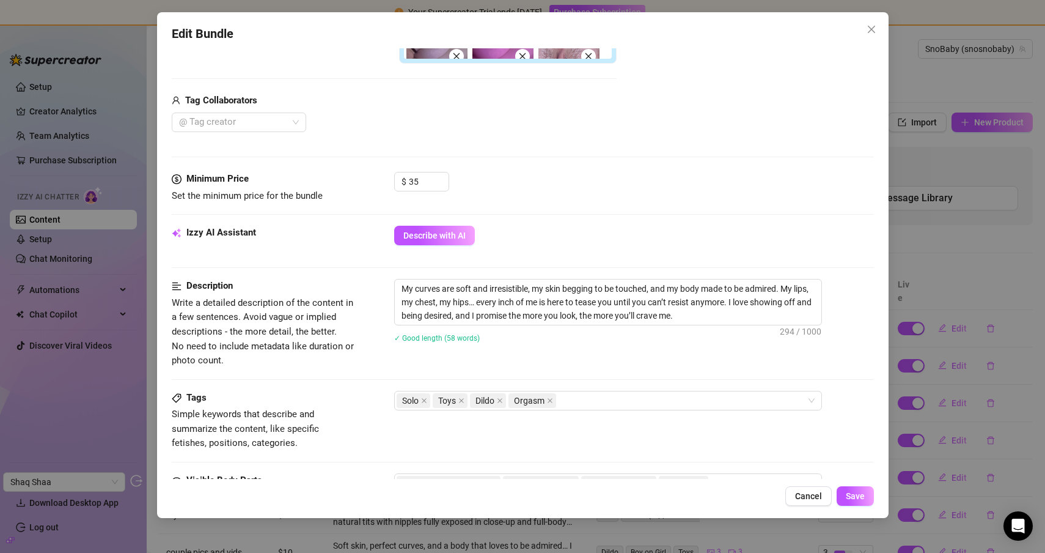
scroll to position [41, 0]
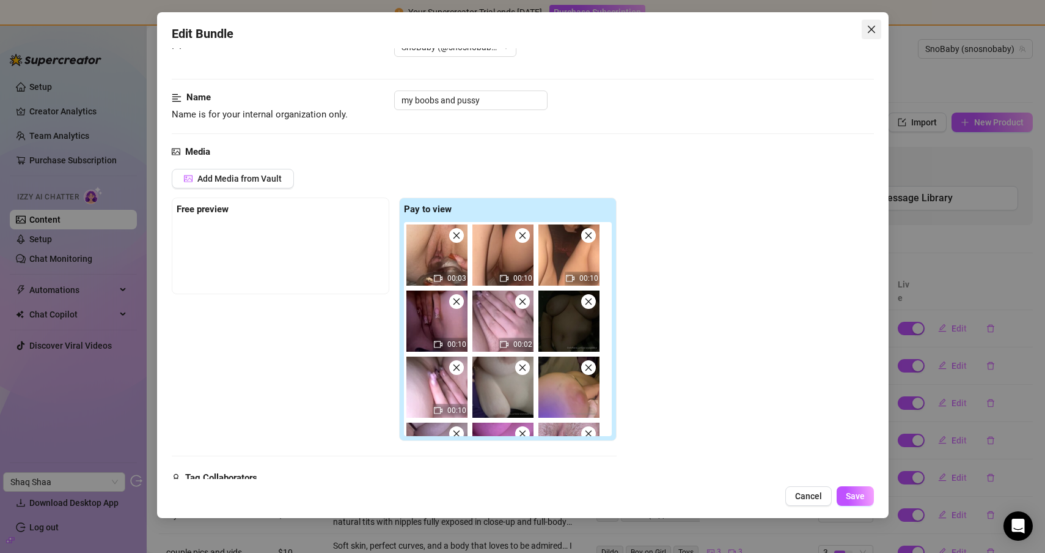
click at [862, 25] on span "Close" at bounding box center [872, 29] width 20 height 10
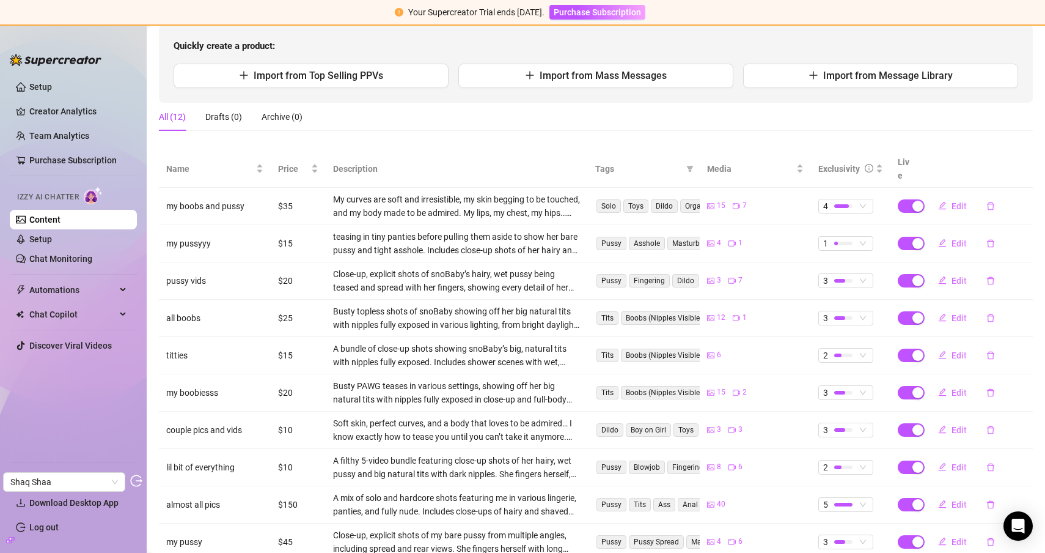
scroll to position [192, 0]
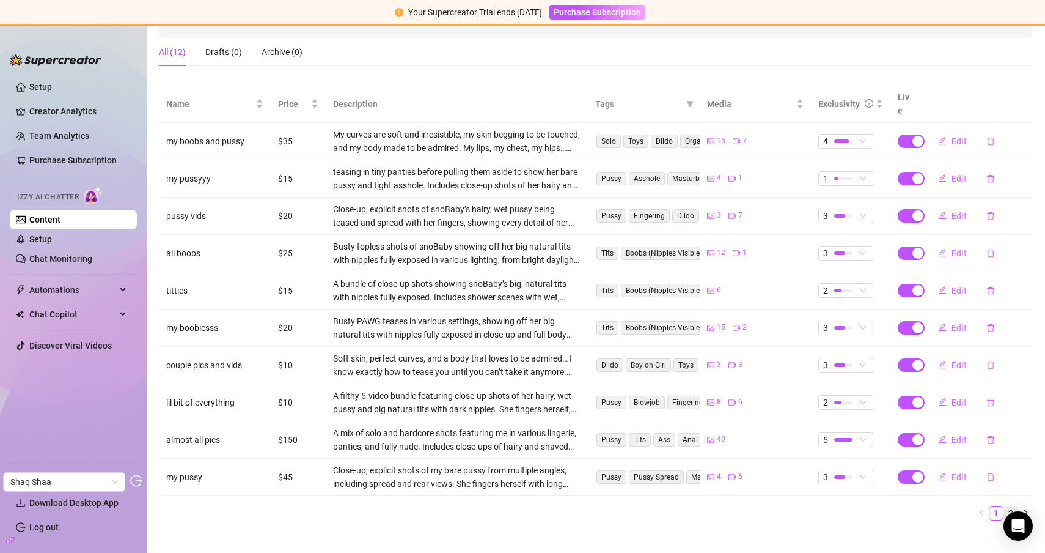
click at [1004, 506] on link "2" at bounding box center [1010, 512] width 13 height 13
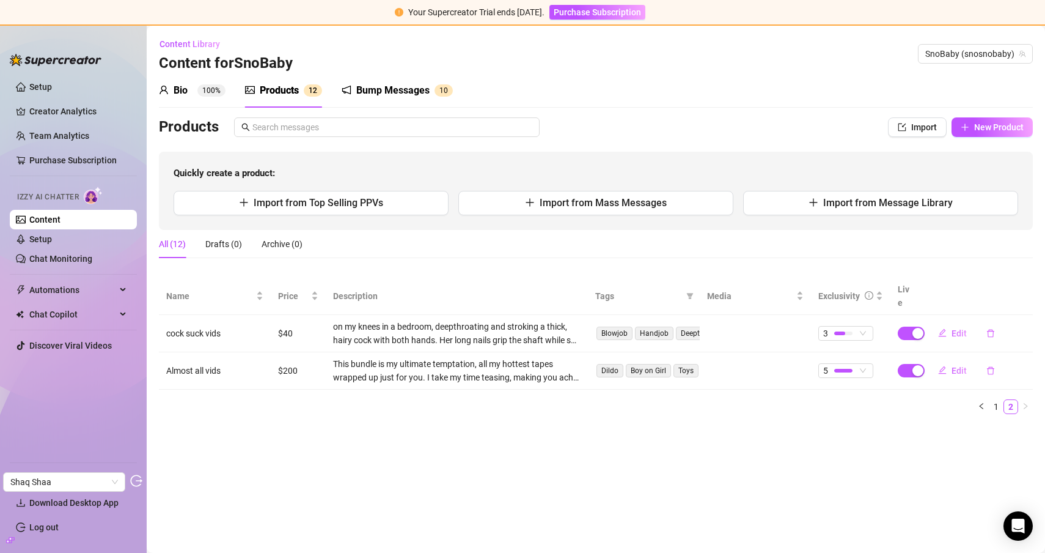
scroll to position [0, 0]
click at [959, 364] on button "Edit" at bounding box center [952, 371] width 48 height 20
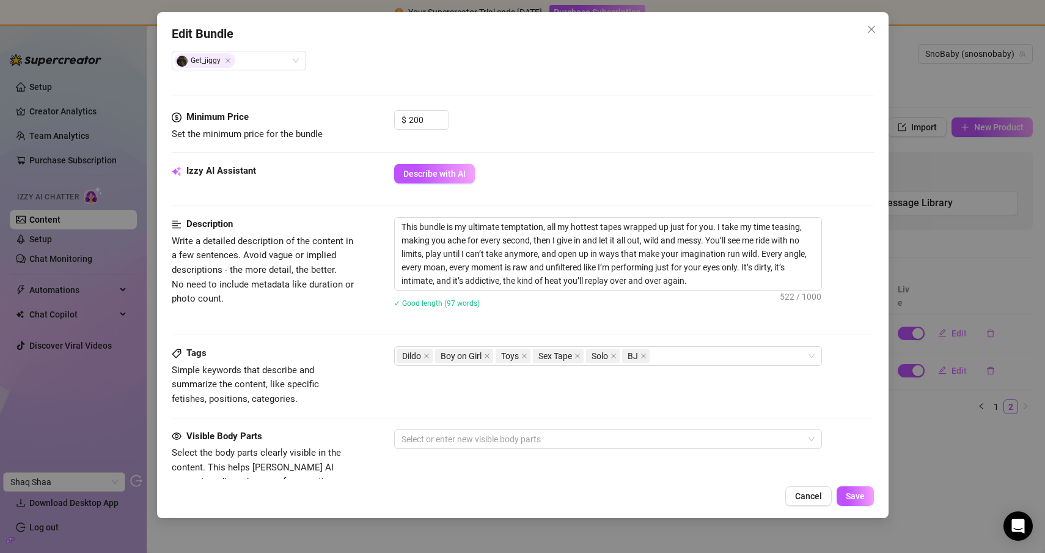
scroll to position [631, 0]
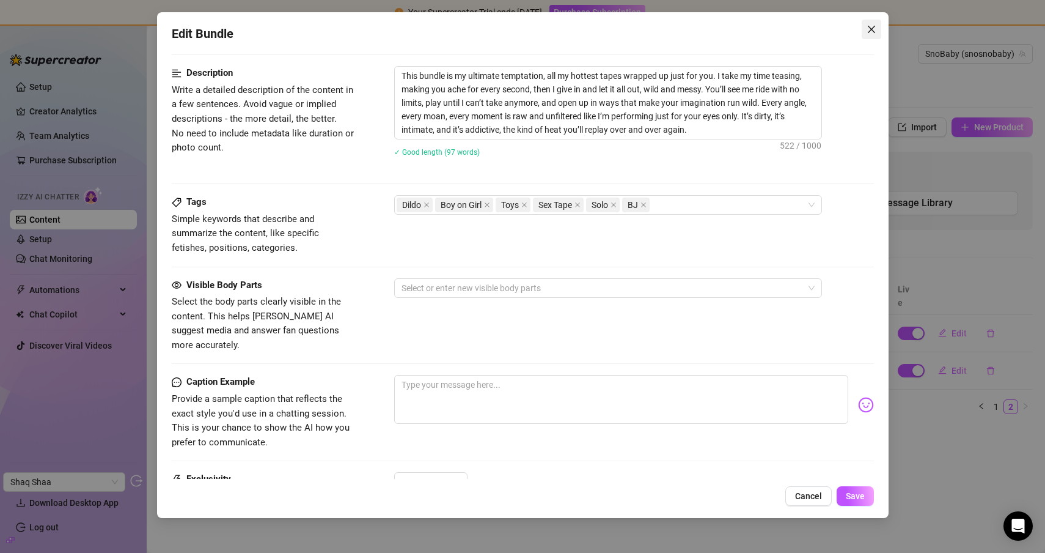
click at [878, 36] on button "Close" at bounding box center [872, 30] width 20 height 20
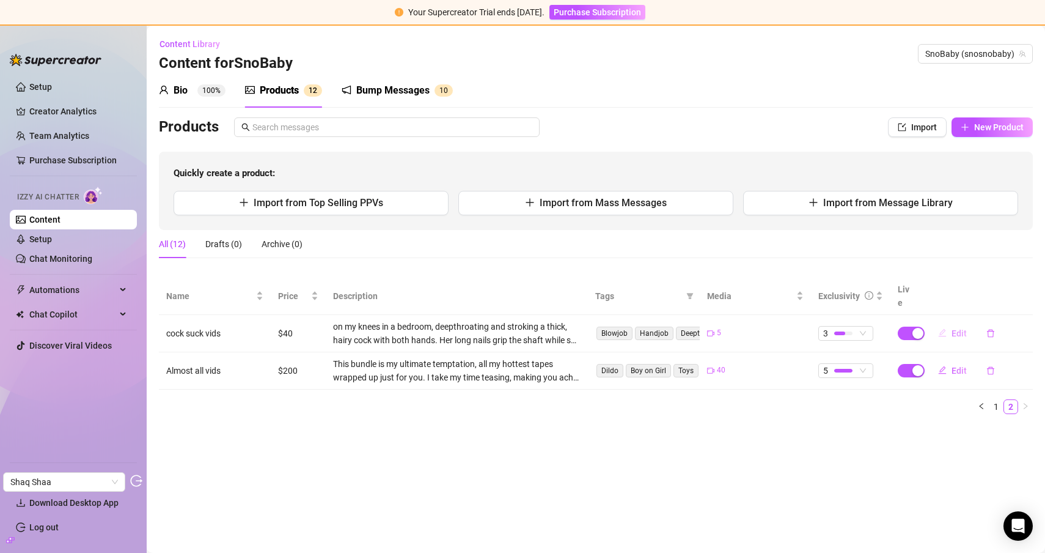
click at [953, 328] on span "Edit" at bounding box center [959, 333] width 15 height 10
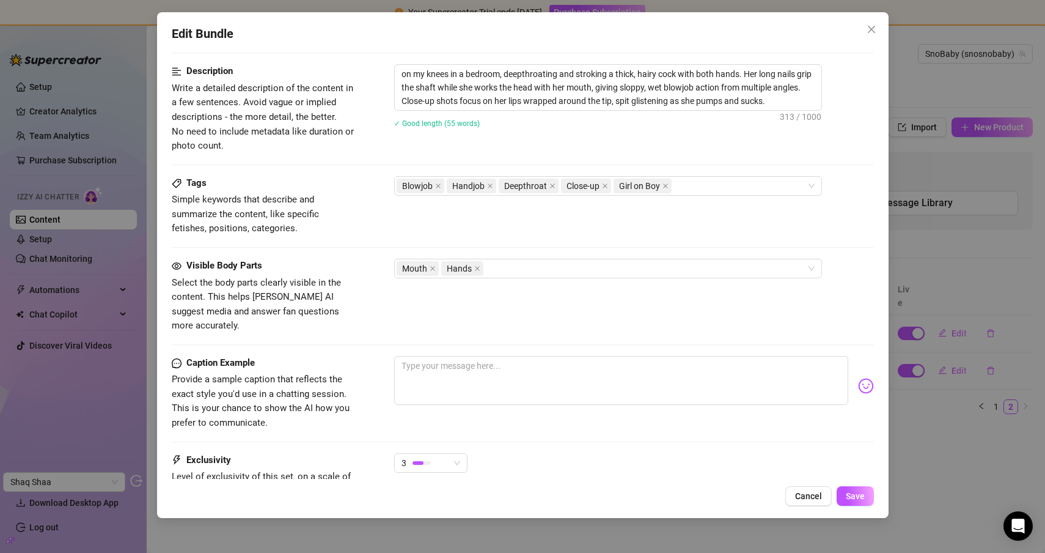
scroll to position [661, 0]
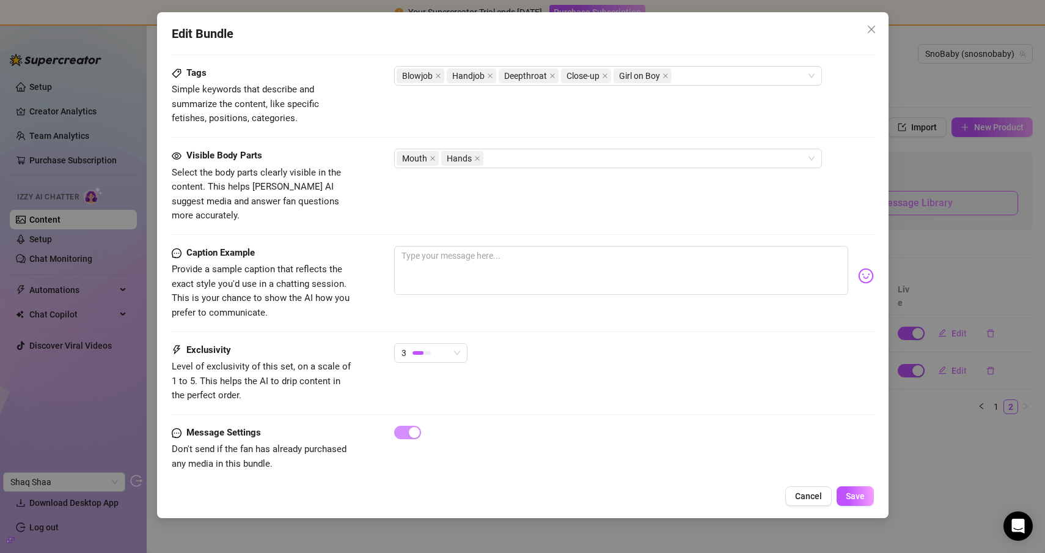
drag, startPoint x: 870, startPoint y: 32, endPoint x: 934, endPoint y: 197, distance: 176.9
click at [870, 32] on icon "close" at bounding box center [872, 29] width 10 height 10
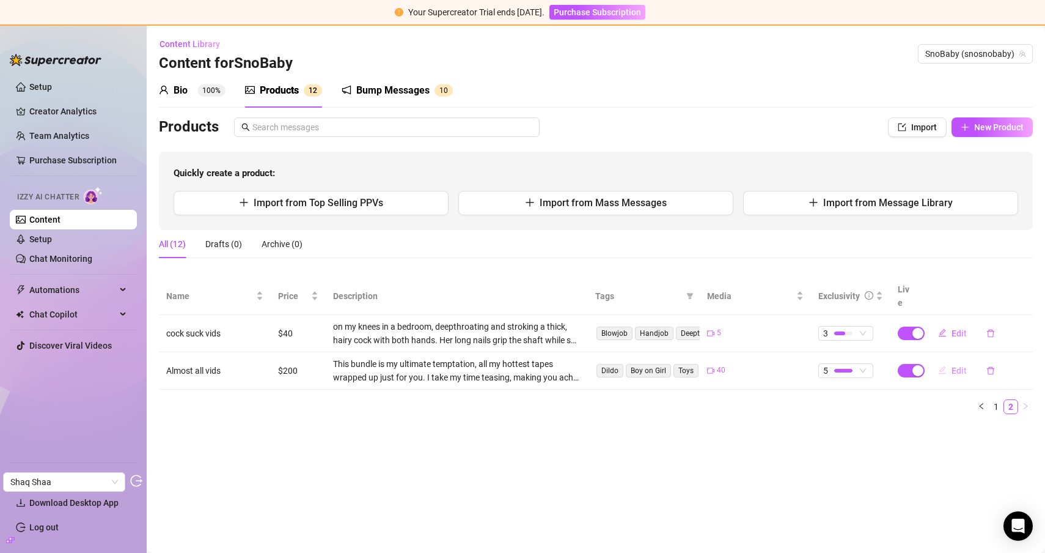
click at [949, 361] on button "Edit" at bounding box center [952, 371] width 48 height 20
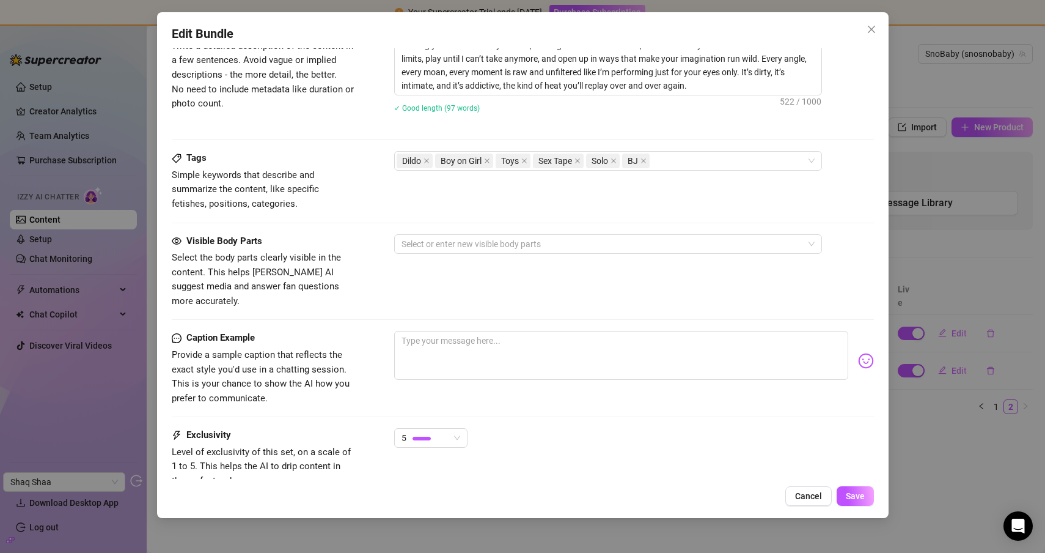
scroll to position [760, 0]
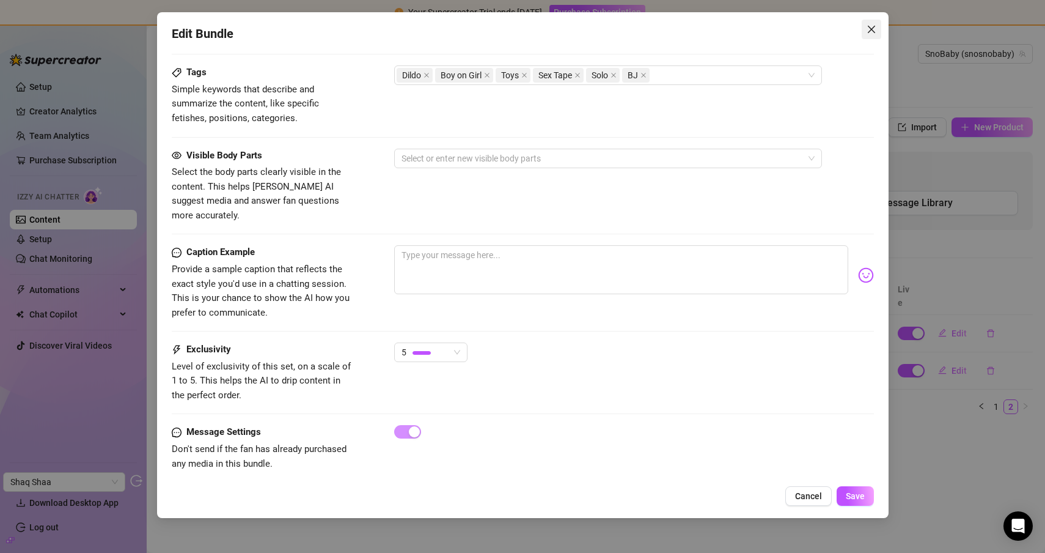
click at [869, 37] on button "Close" at bounding box center [872, 30] width 20 height 20
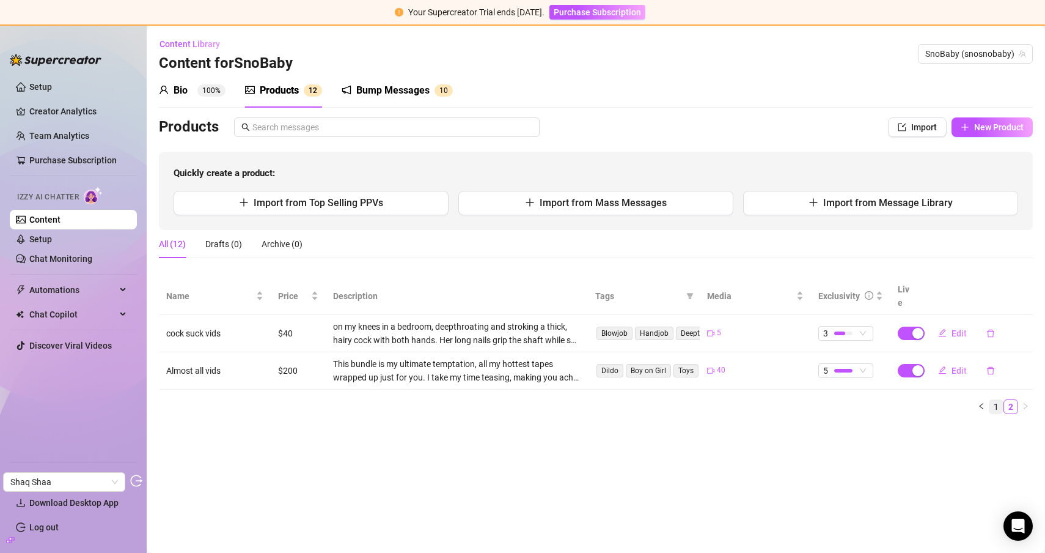
click at [1001, 400] on link "1" at bounding box center [996, 406] width 13 height 13
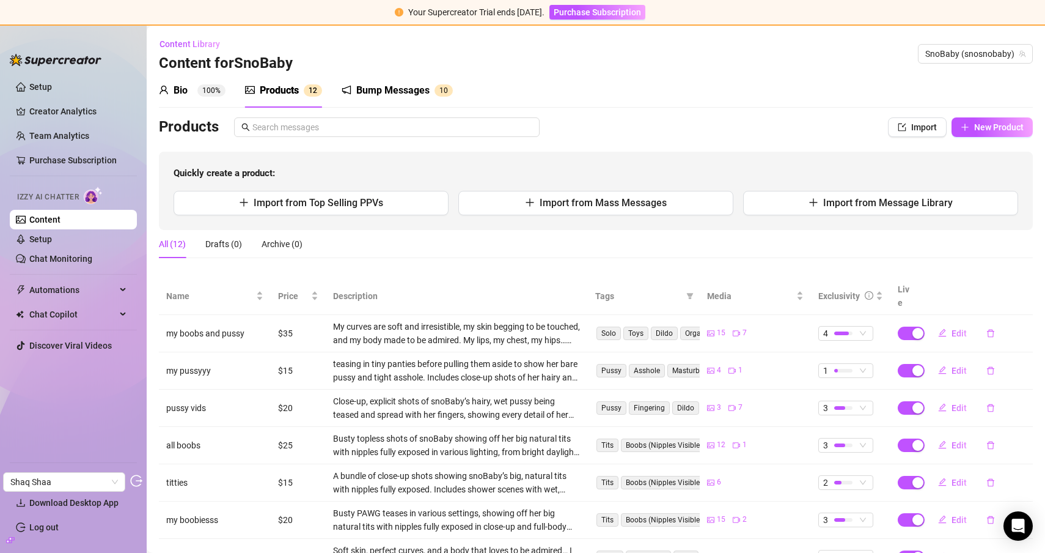
scroll to position [192, 0]
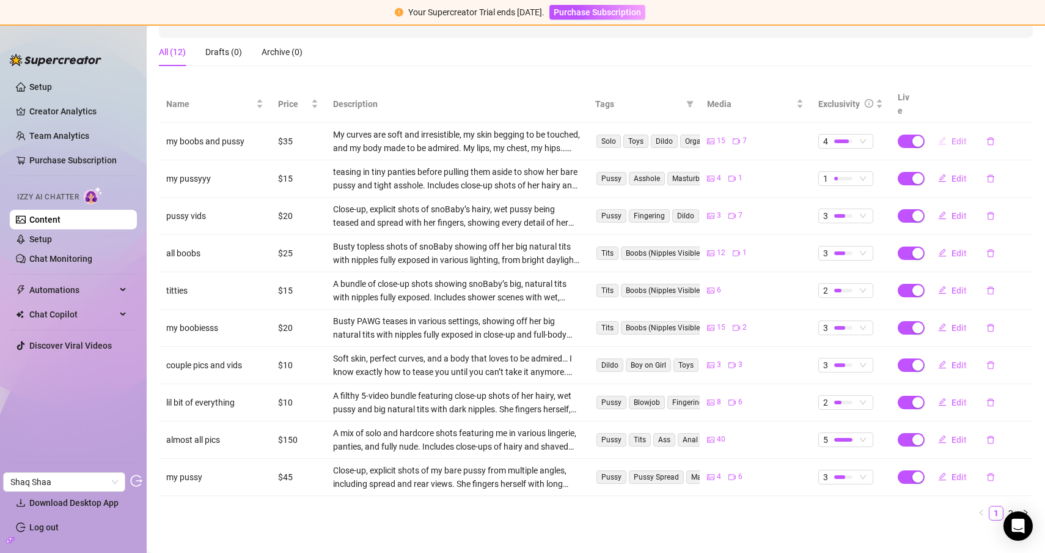
click at [952, 136] on span "Edit" at bounding box center [959, 141] width 15 height 10
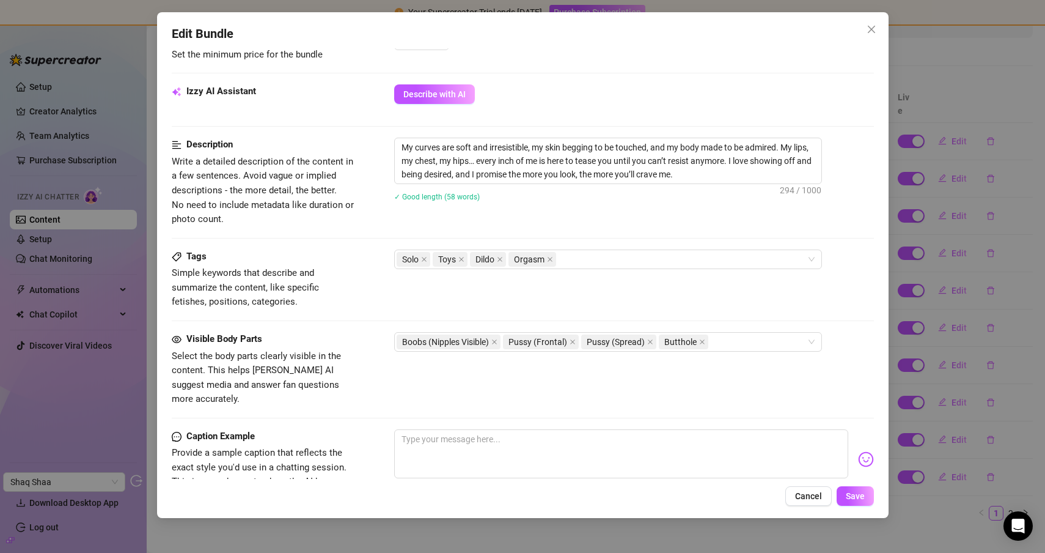
scroll to position [687, 0]
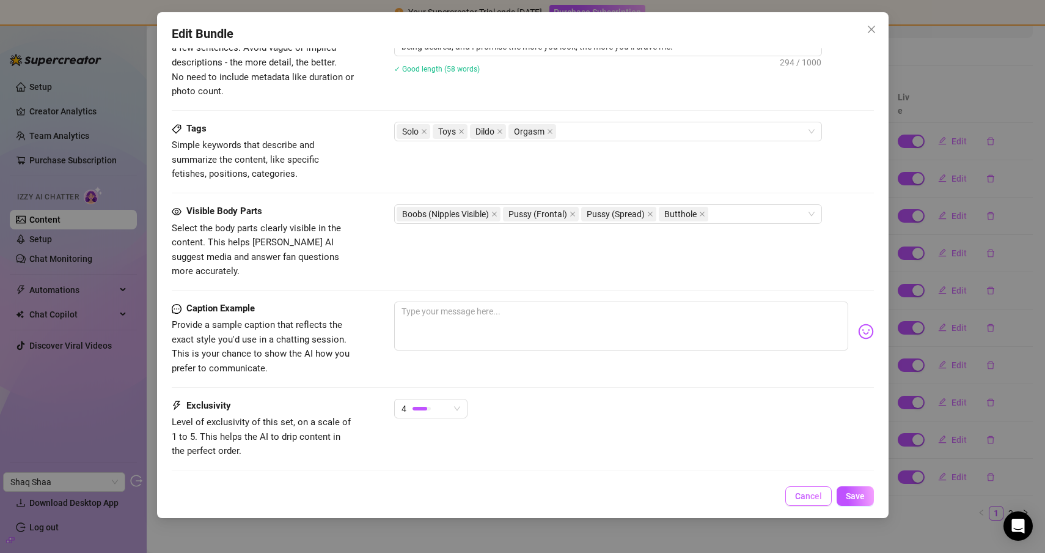
click at [820, 500] on span "Cancel" at bounding box center [808, 496] width 27 height 10
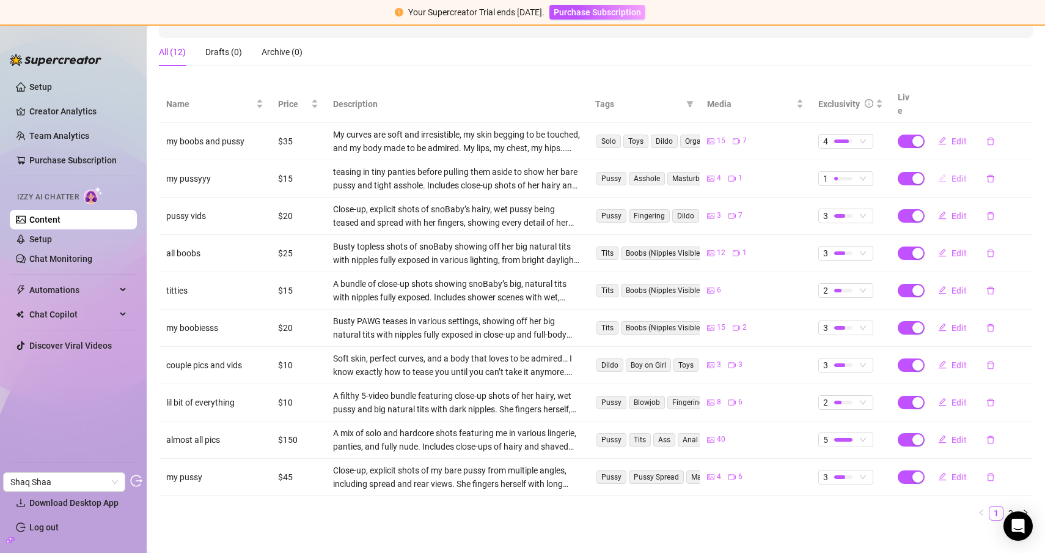
click at [944, 171] on button "Edit" at bounding box center [952, 179] width 48 height 20
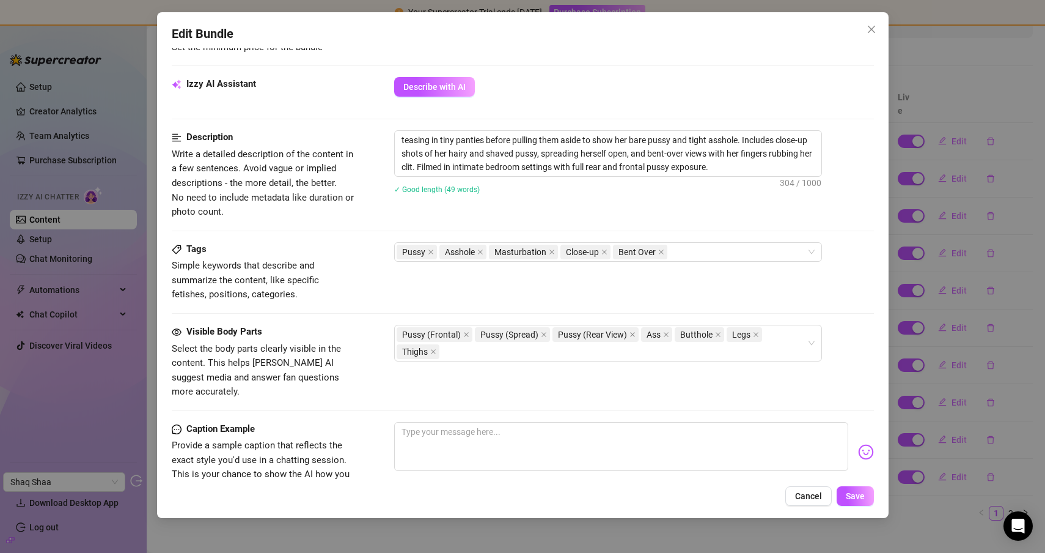
scroll to position [661, 0]
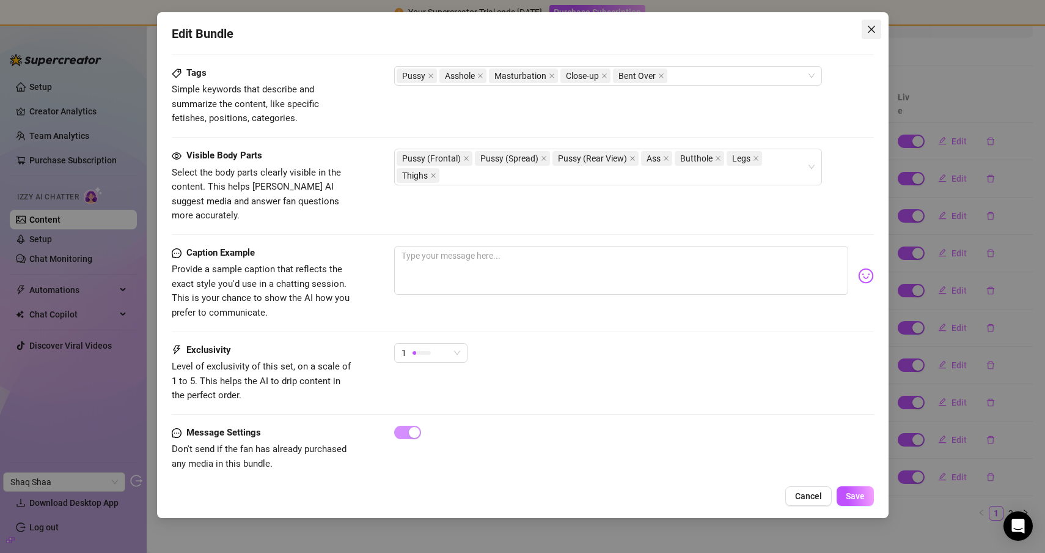
click at [870, 36] on button "Close" at bounding box center [872, 30] width 20 height 20
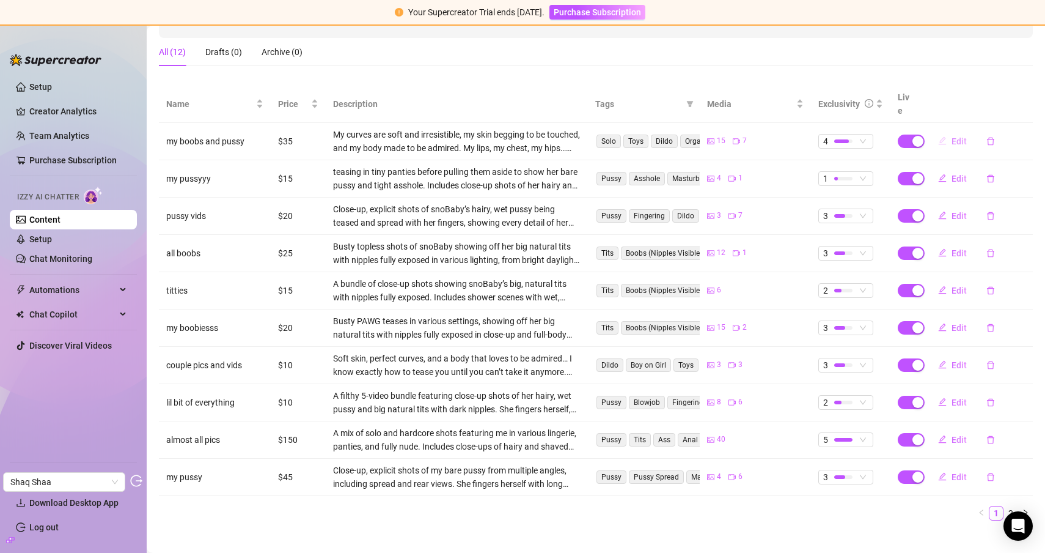
click at [949, 131] on button "Edit" at bounding box center [952, 141] width 48 height 20
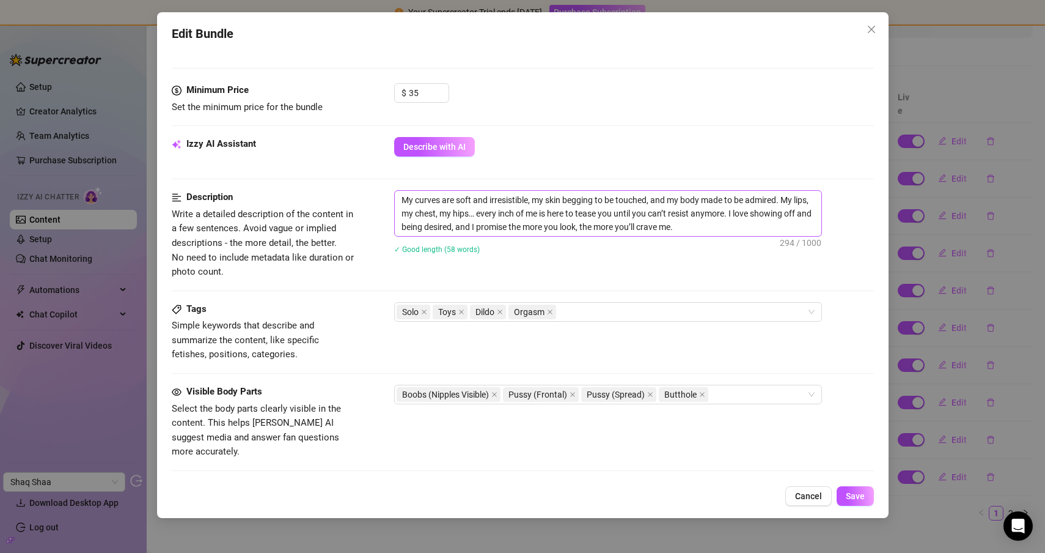
scroll to position [511, 0]
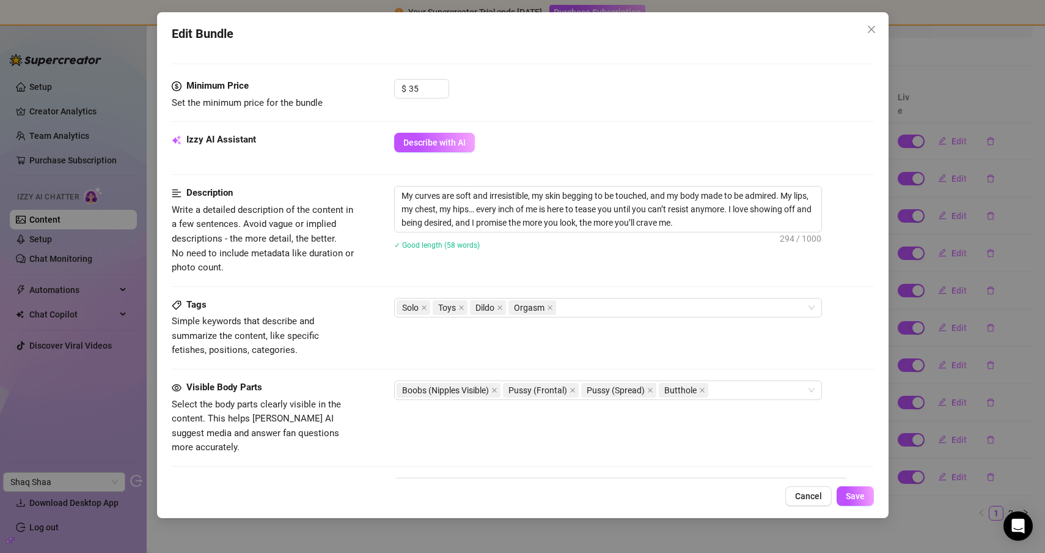
click at [872, 37] on button "Close" at bounding box center [872, 30] width 20 height 20
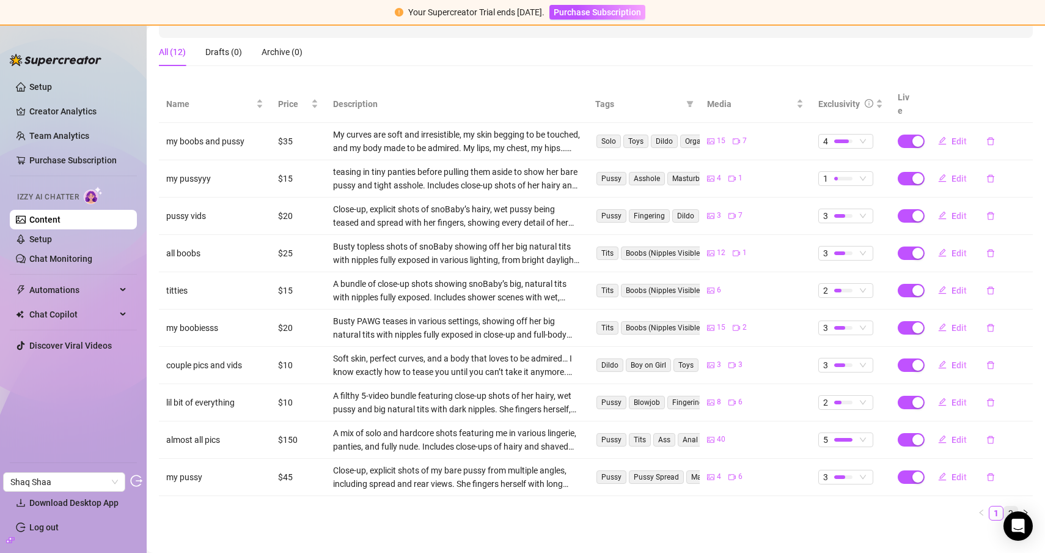
click at [1004, 506] on link "2" at bounding box center [1010, 512] width 13 height 13
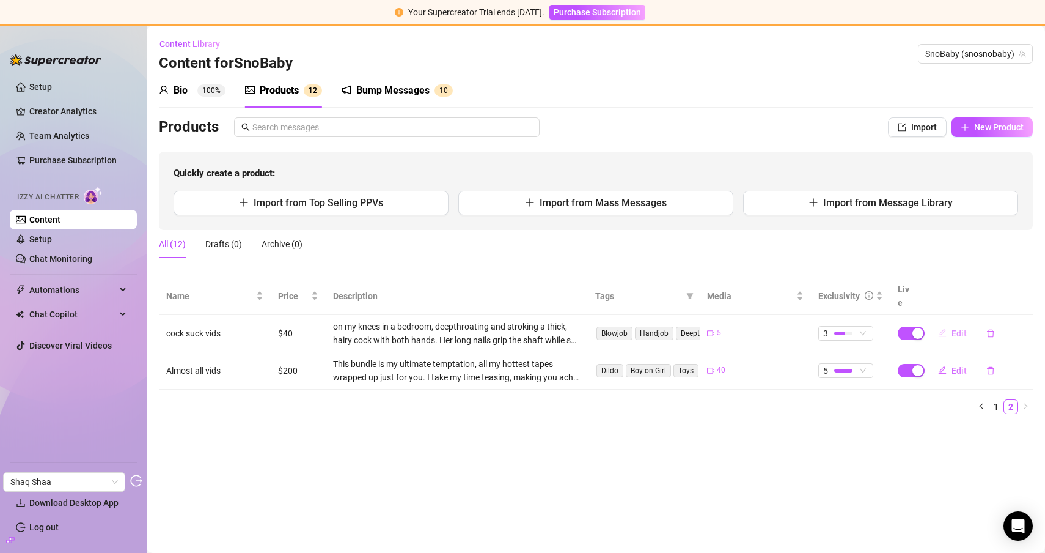
click at [952, 325] on button "Edit" at bounding box center [952, 333] width 48 height 20
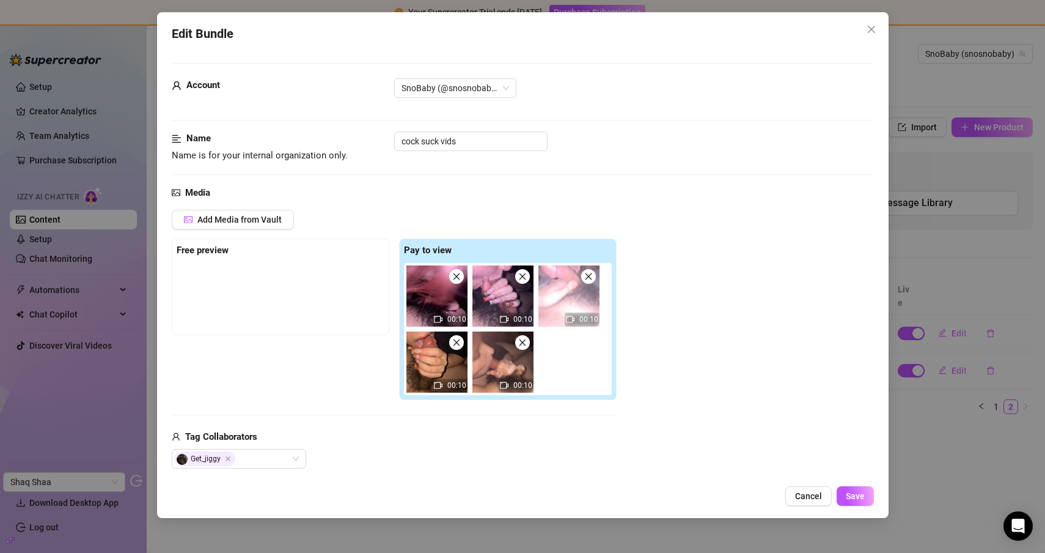
scroll to position [661, 0]
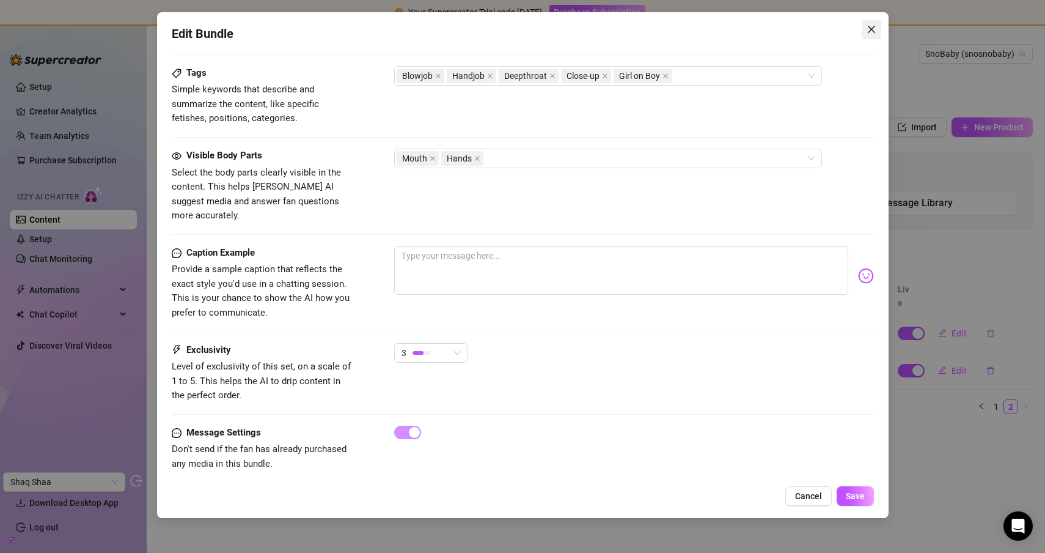
click at [867, 35] on button "Close" at bounding box center [872, 30] width 20 height 20
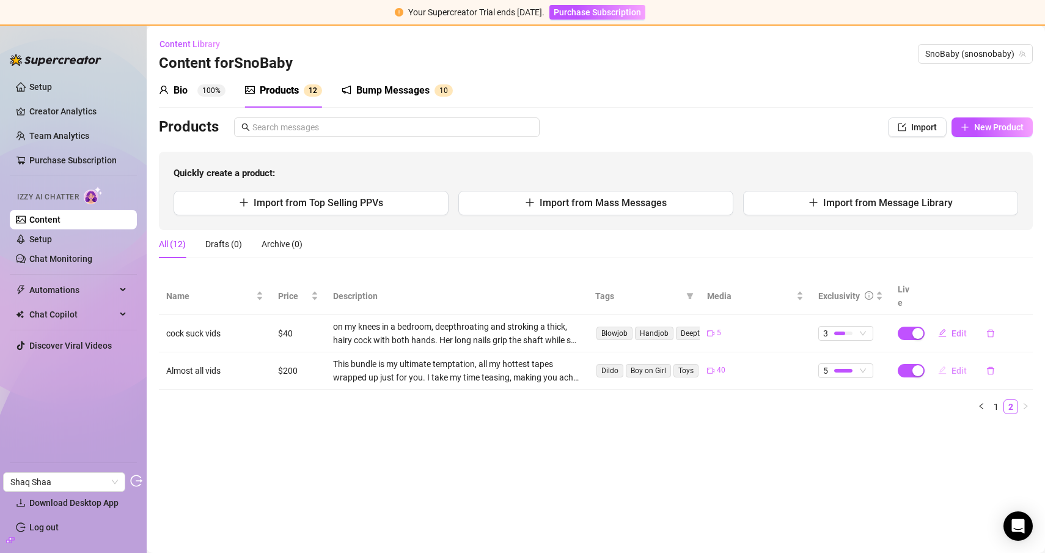
click at [958, 366] on span "Edit" at bounding box center [959, 371] width 15 height 10
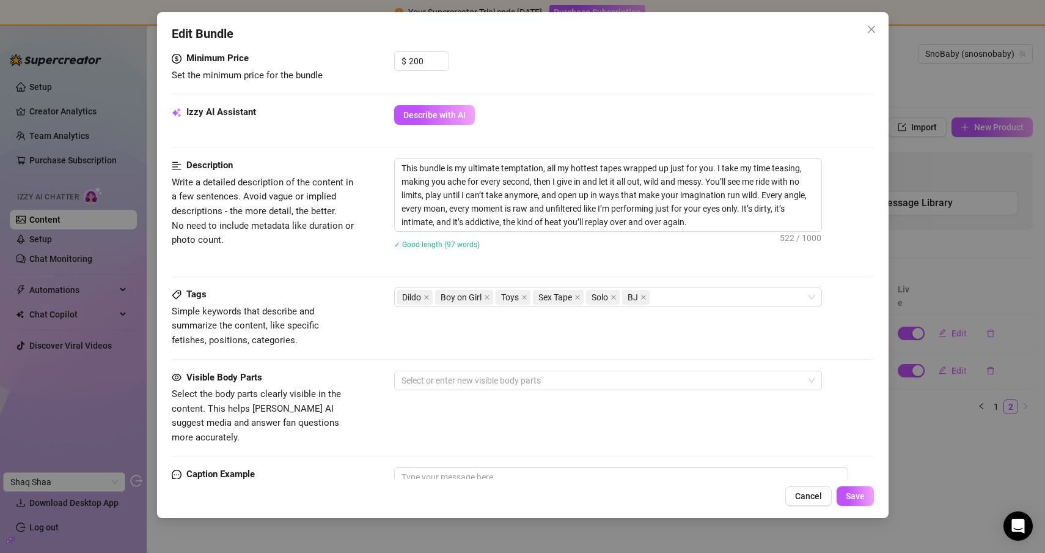
scroll to position [760, 0]
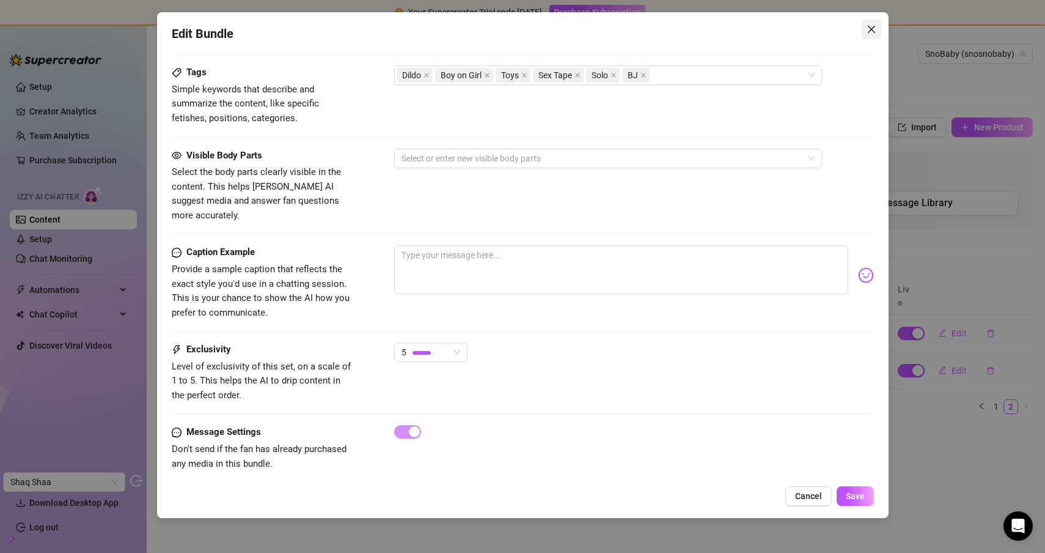
click at [862, 24] on span "Close" at bounding box center [872, 29] width 20 height 10
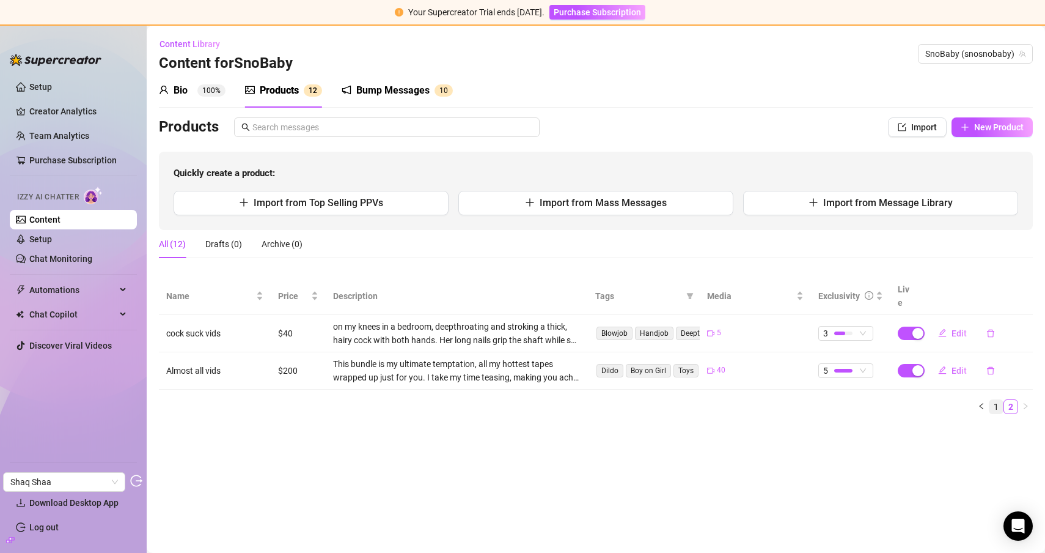
click at [997, 400] on link "1" at bounding box center [996, 406] width 13 height 13
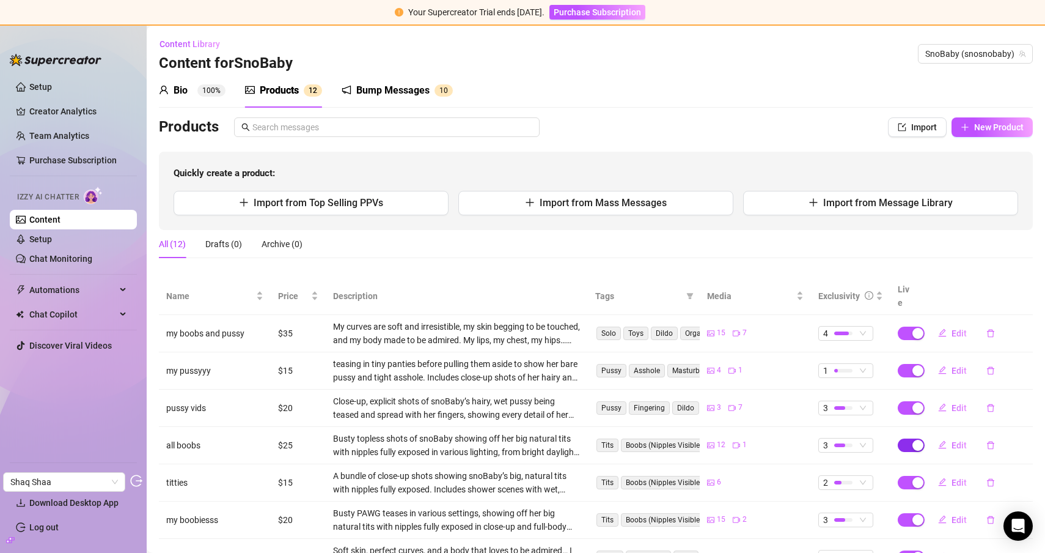
scroll to position [27, 0]
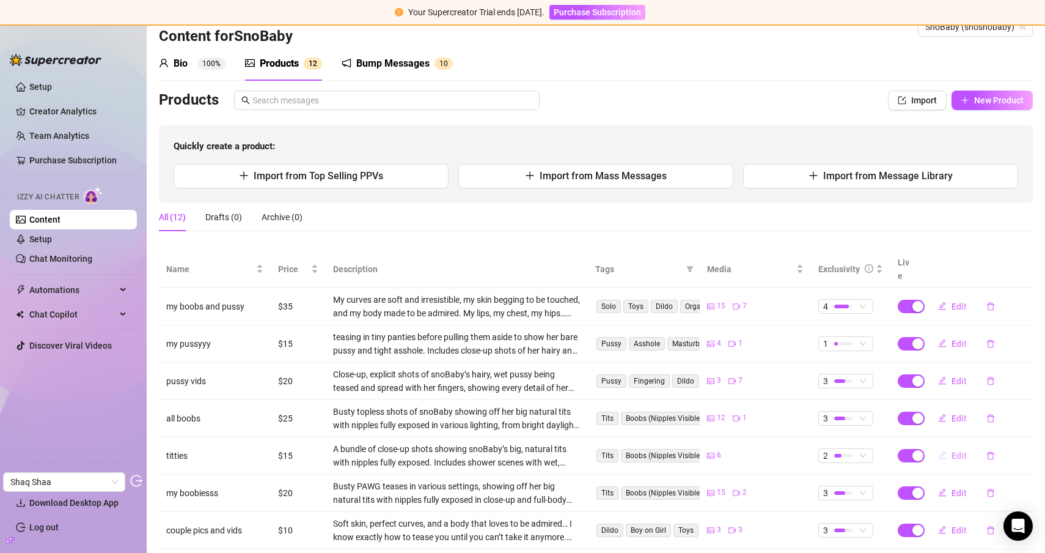
click at [953, 450] on span "Edit" at bounding box center [959, 455] width 15 height 10
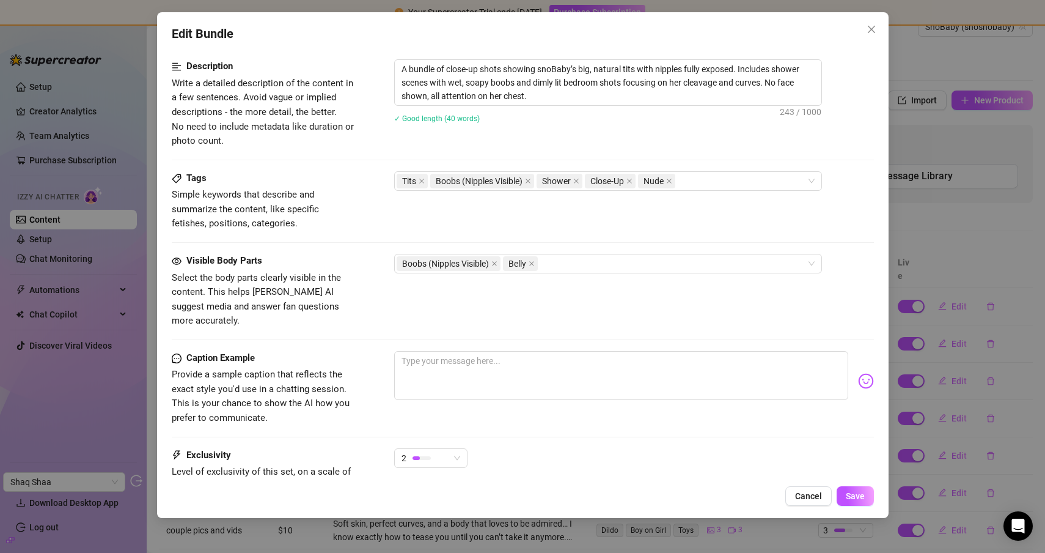
scroll to position [661, 0]
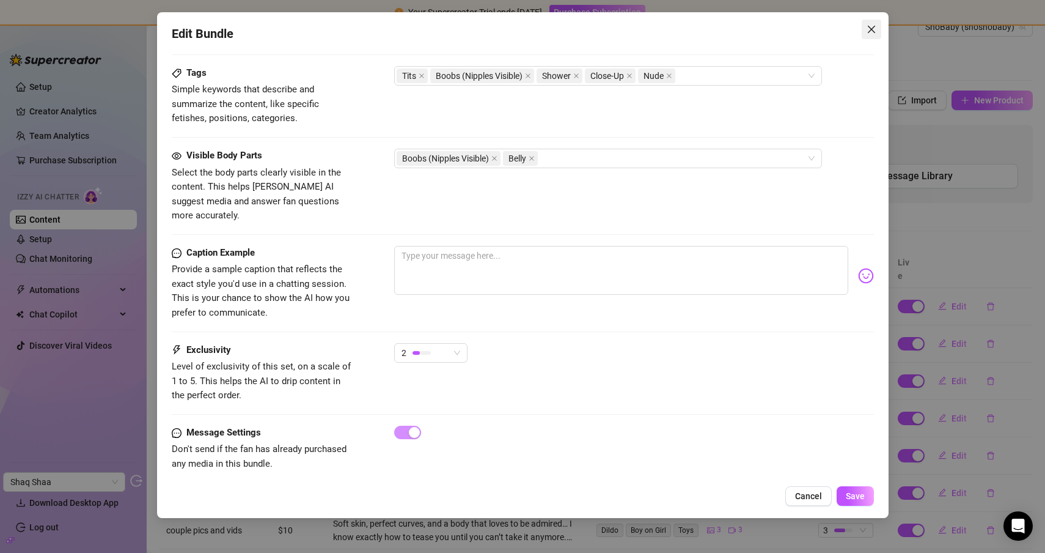
click at [867, 35] on button "Close" at bounding box center [872, 30] width 20 height 20
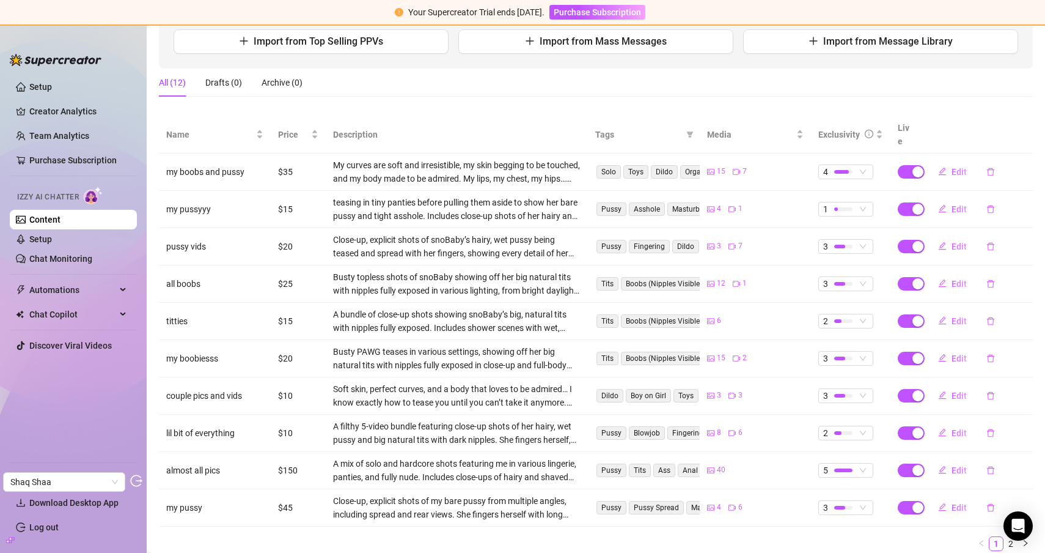
scroll to position [192, 0]
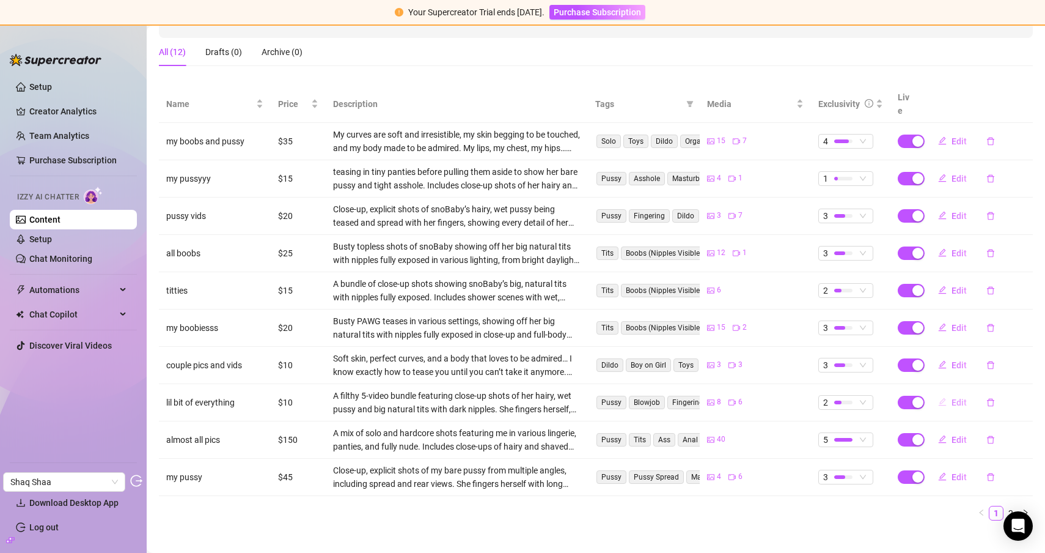
click at [942, 392] on button "Edit" at bounding box center [952, 402] width 48 height 20
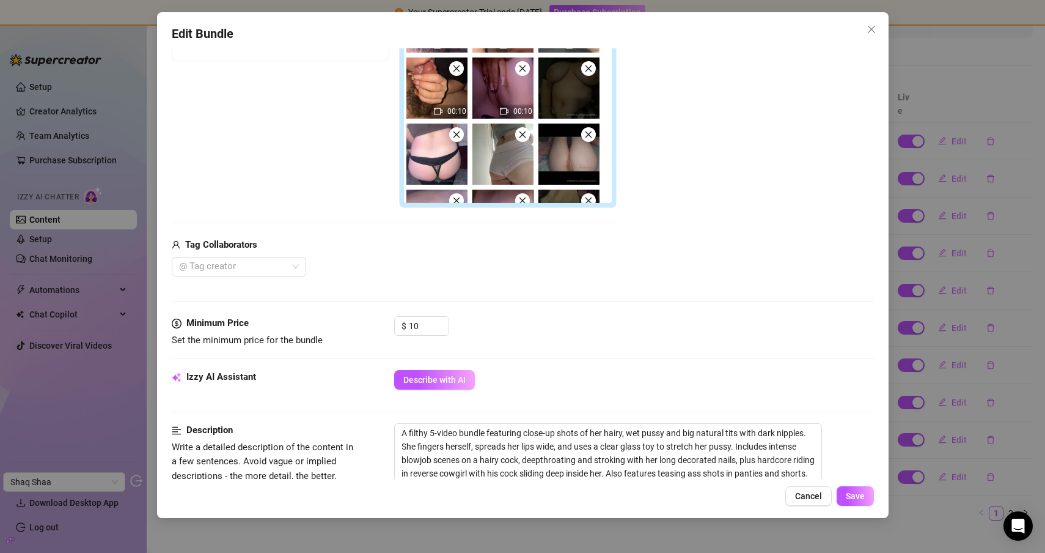
scroll to position [185, 0]
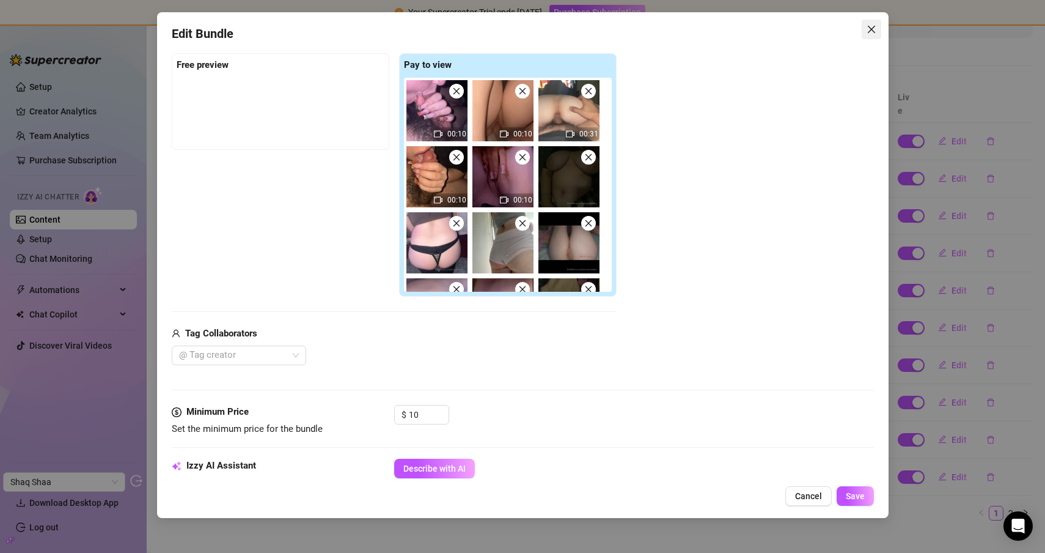
click at [873, 28] on icon "close" at bounding box center [872, 29] width 10 height 10
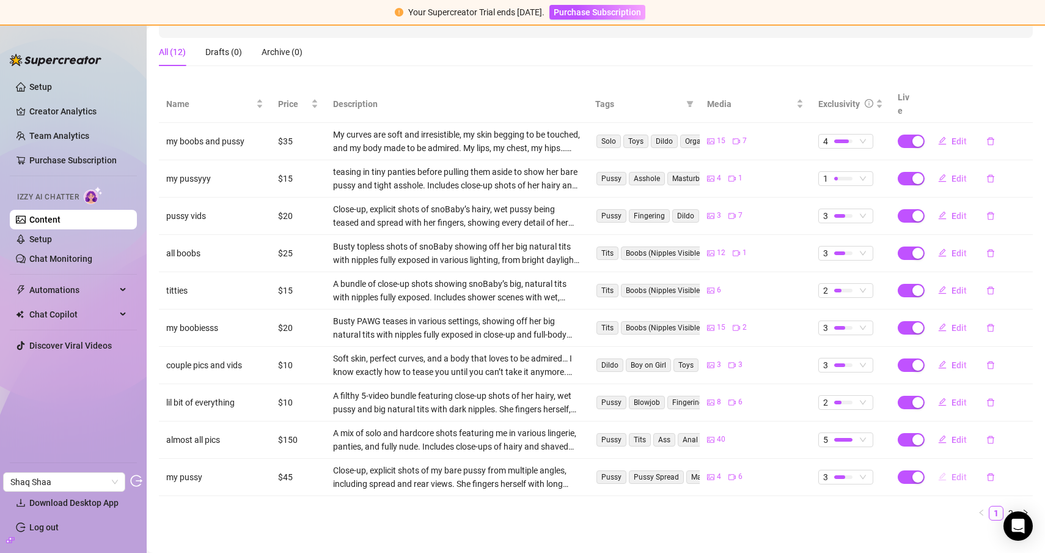
click at [943, 467] on button "Edit" at bounding box center [952, 477] width 48 height 20
type textarea "Type your message here..."
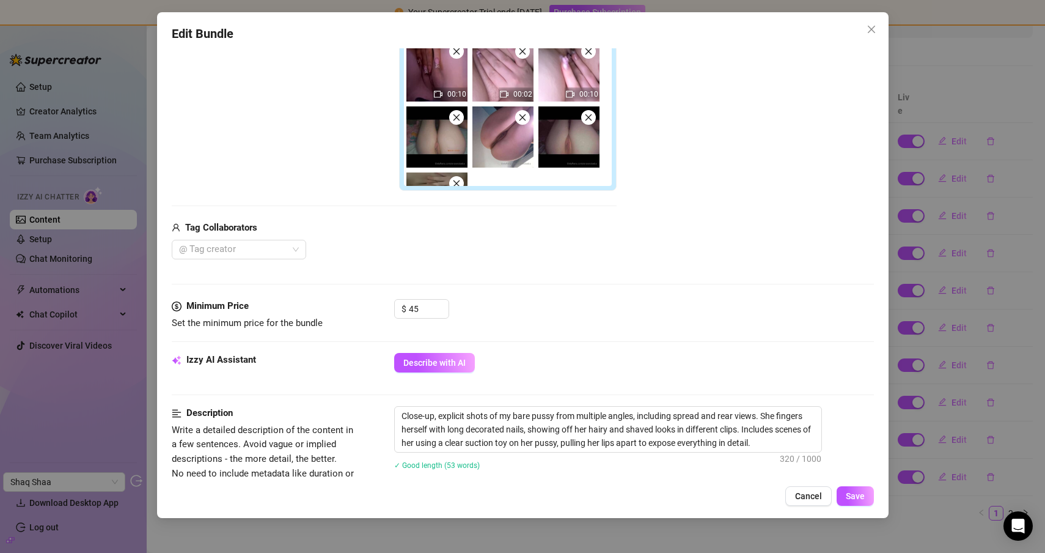
scroll to position [133, 0]
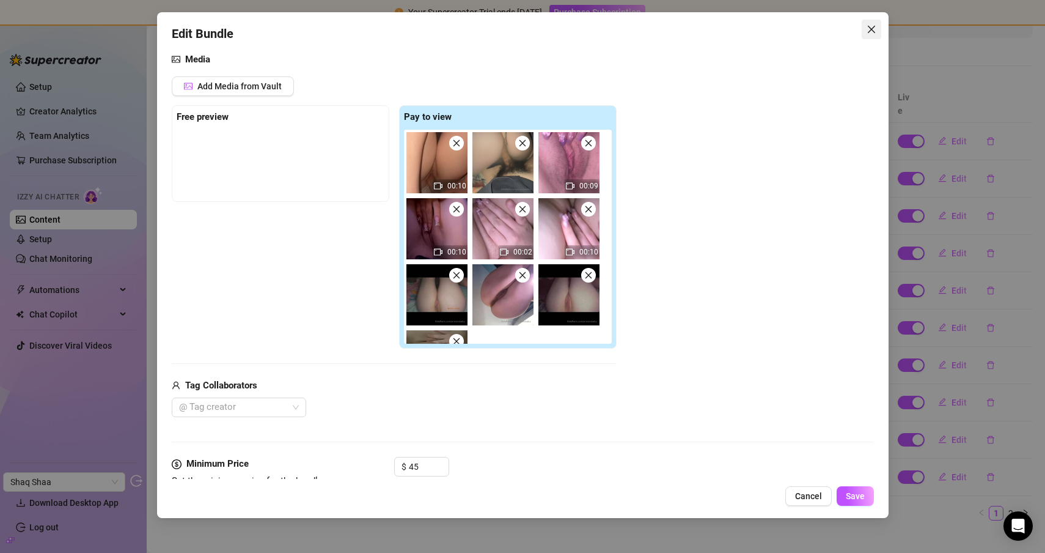
click at [877, 24] on span "Close" at bounding box center [872, 29] width 20 height 10
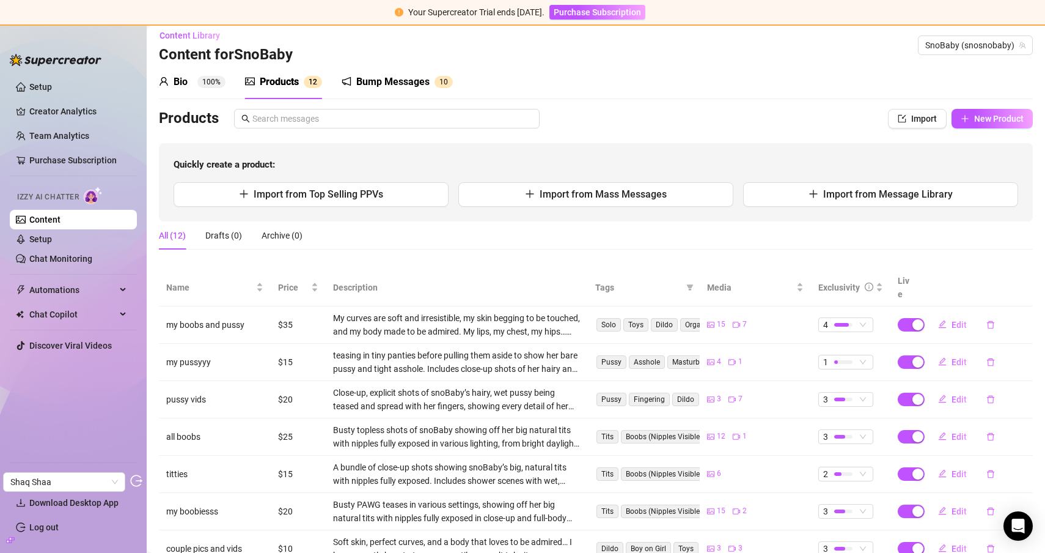
scroll to position [0, 0]
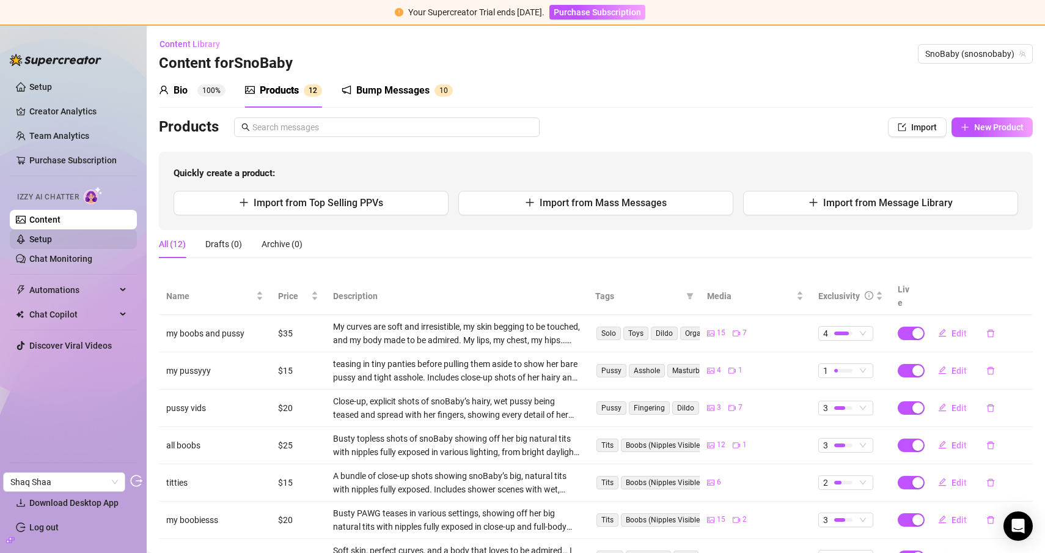
click at [46, 236] on link "Setup" at bounding box center [40, 239] width 23 height 10
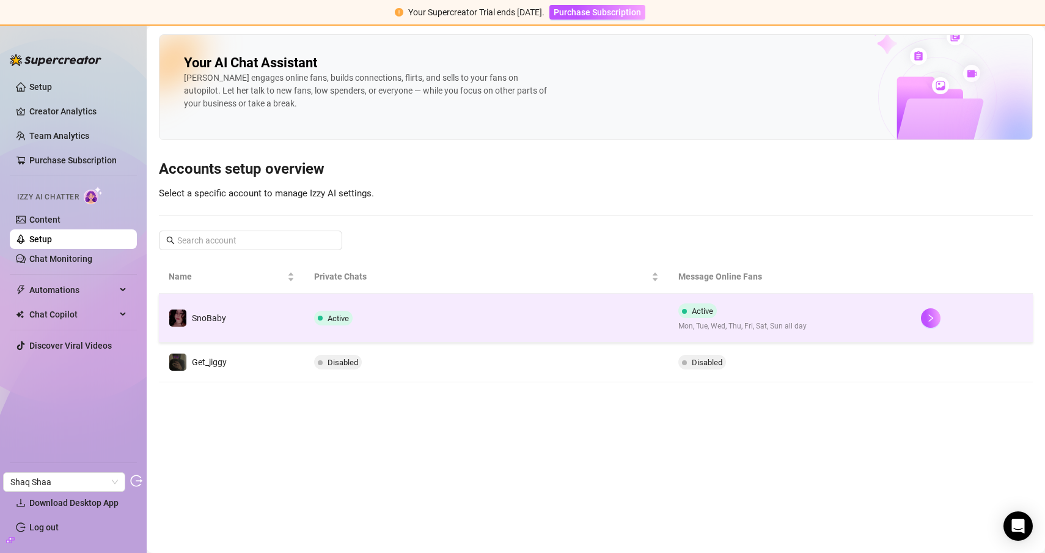
click at [432, 327] on td "Active" at bounding box center [486, 317] width 364 height 49
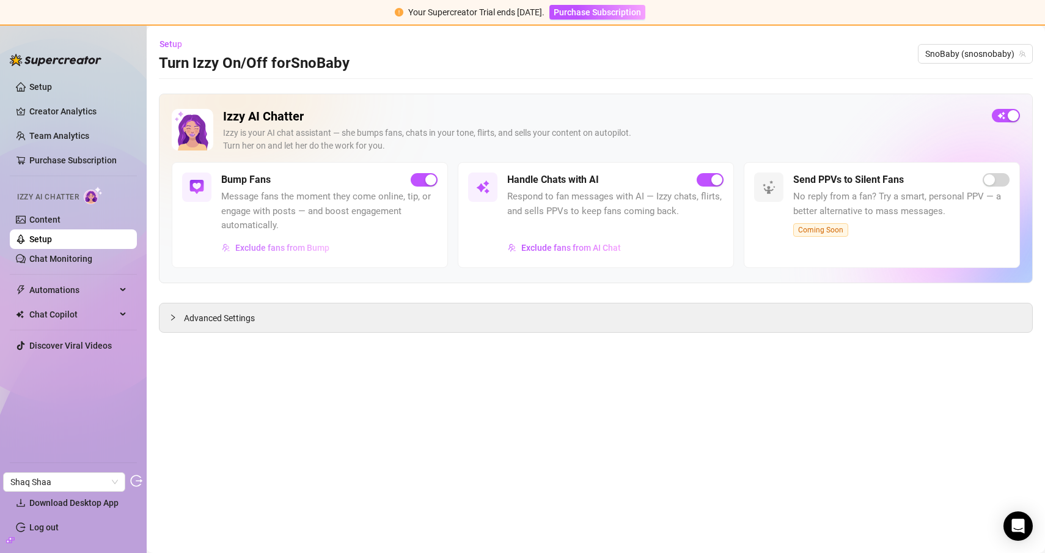
click at [293, 243] on span "Exclude fans from Bump" at bounding box center [282, 248] width 94 height 10
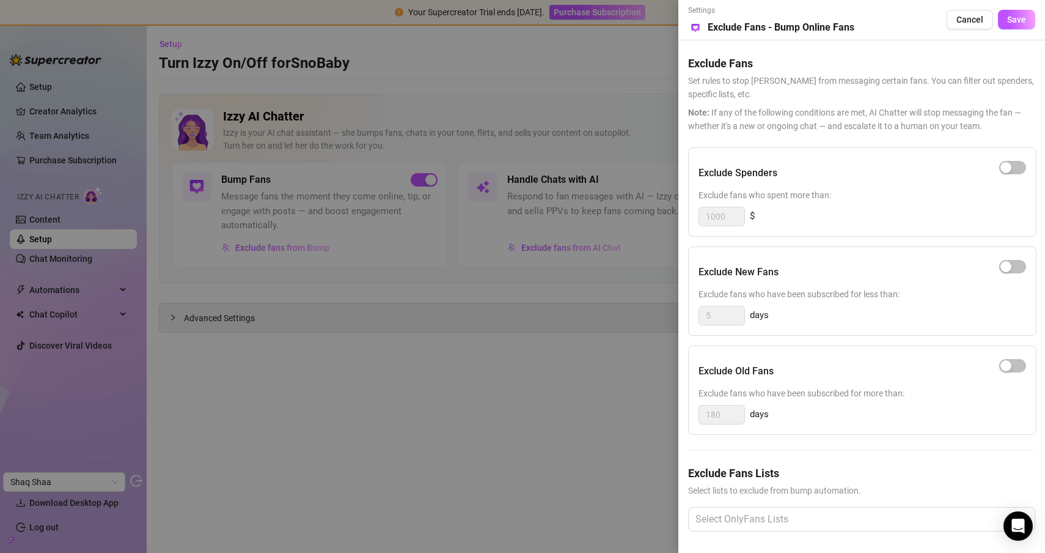
click at [453, 153] on div at bounding box center [522, 276] width 1045 height 553
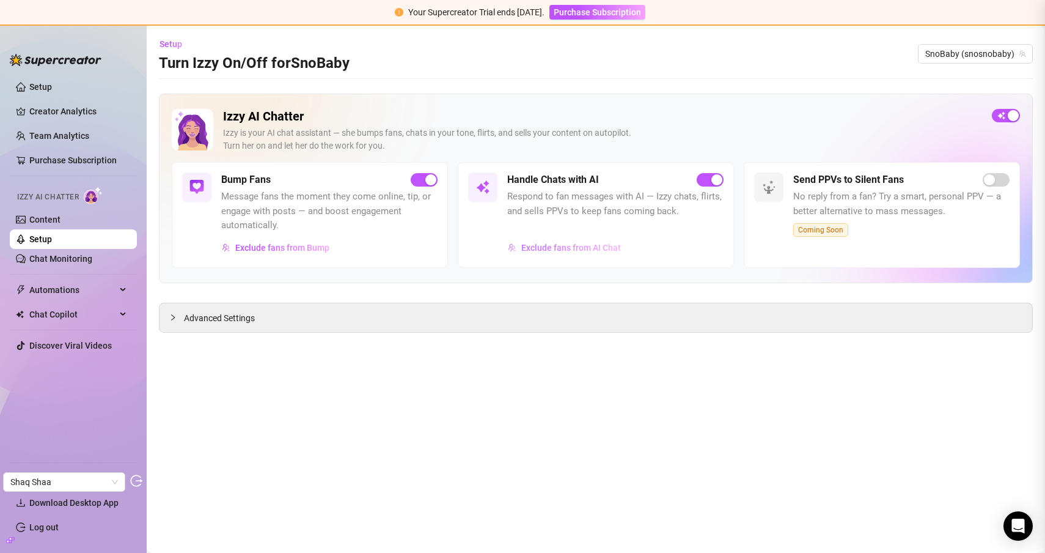
click at [575, 243] on span "Exclude fans from AI Chat" at bounding box center [571, 248] width 100 height 10
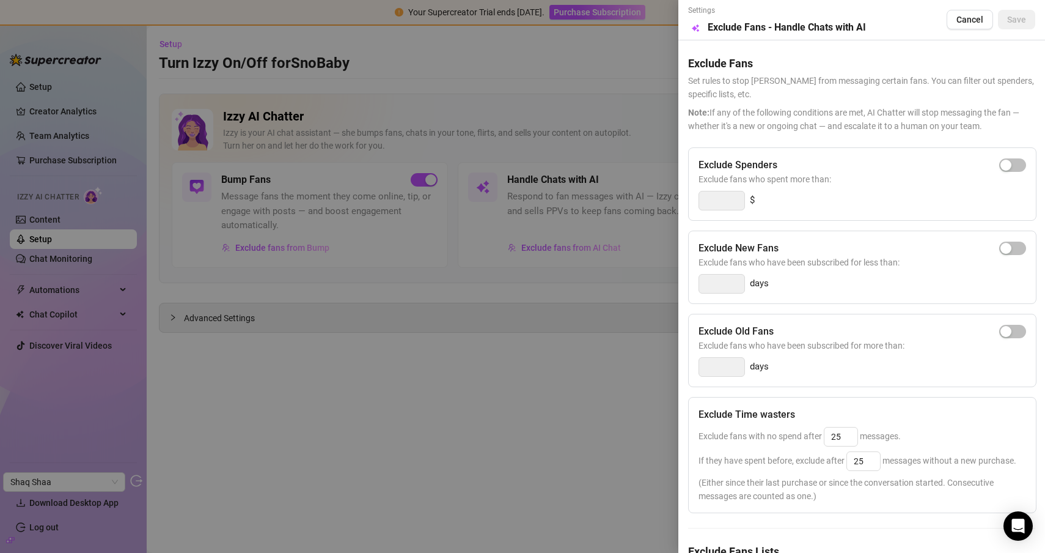
click at [526, 155] on div at bounding box center [522, 276] width 1045 height 553
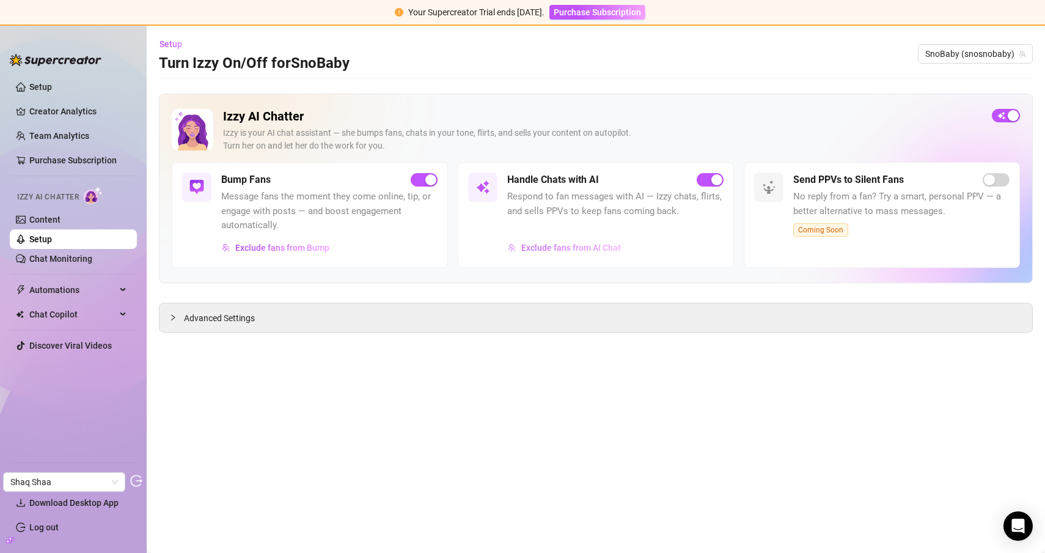
click at [572, 245] on span "Exclude fans from AI Chat" at bounding box center [571, 248] width 100 height 10
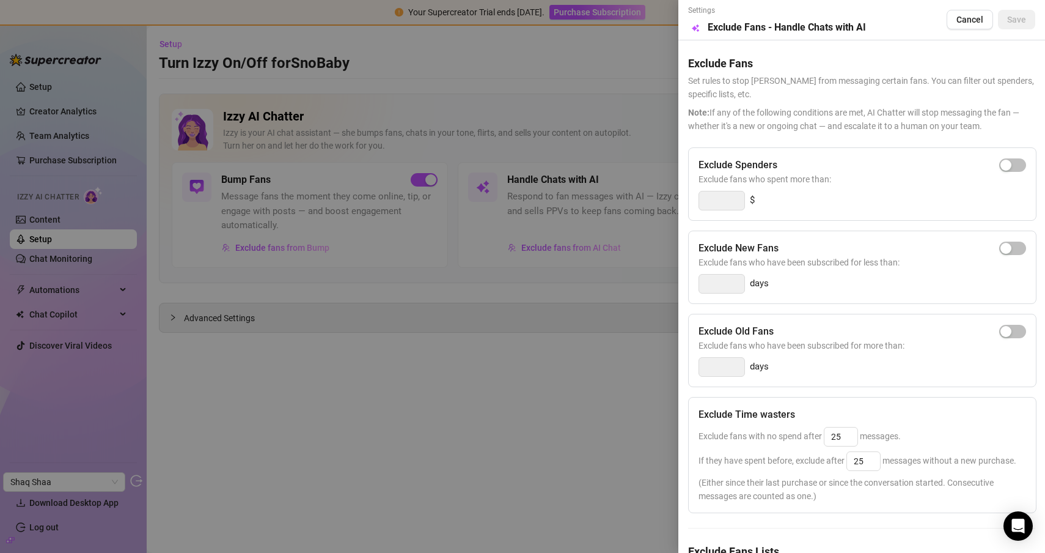
click at [479, 415] on div at bounding box center [522, 276] width 1045 height 553
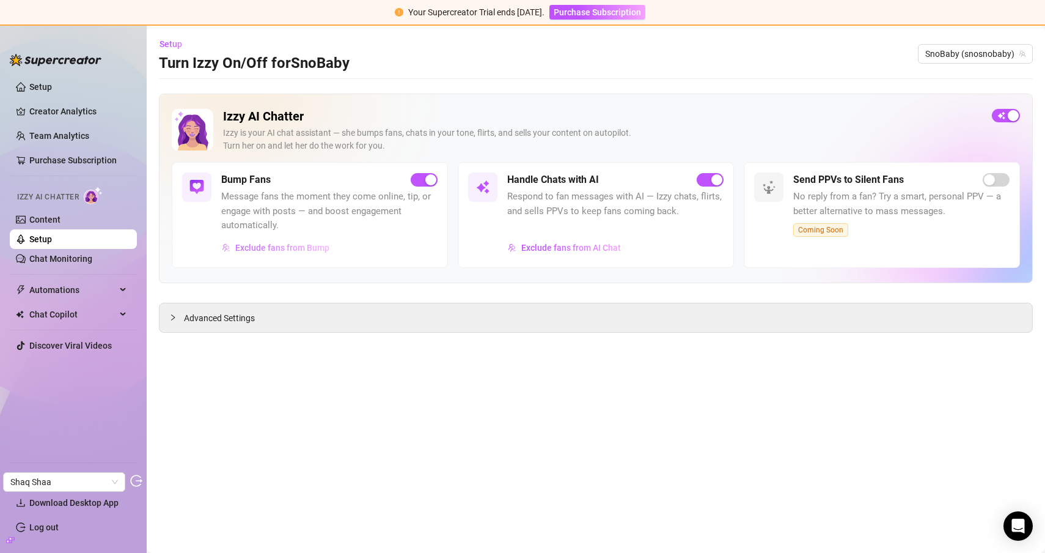
click at [285, 246] on span "Exclude fans from Bump" at bounding box center [282, 248] width 94 height 10
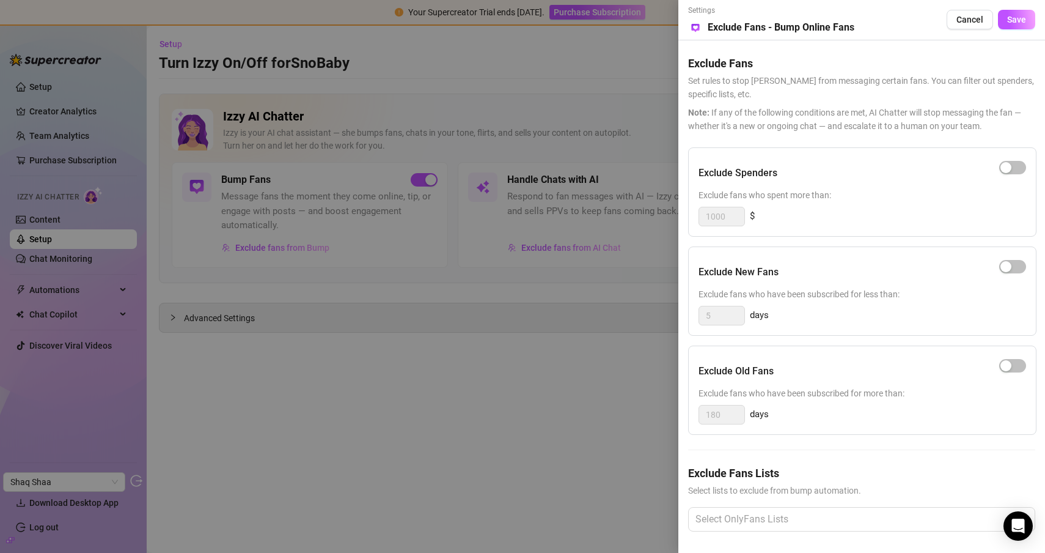
click at [395, 395] on div at bounding box center [522, 276] width 1045 height 553
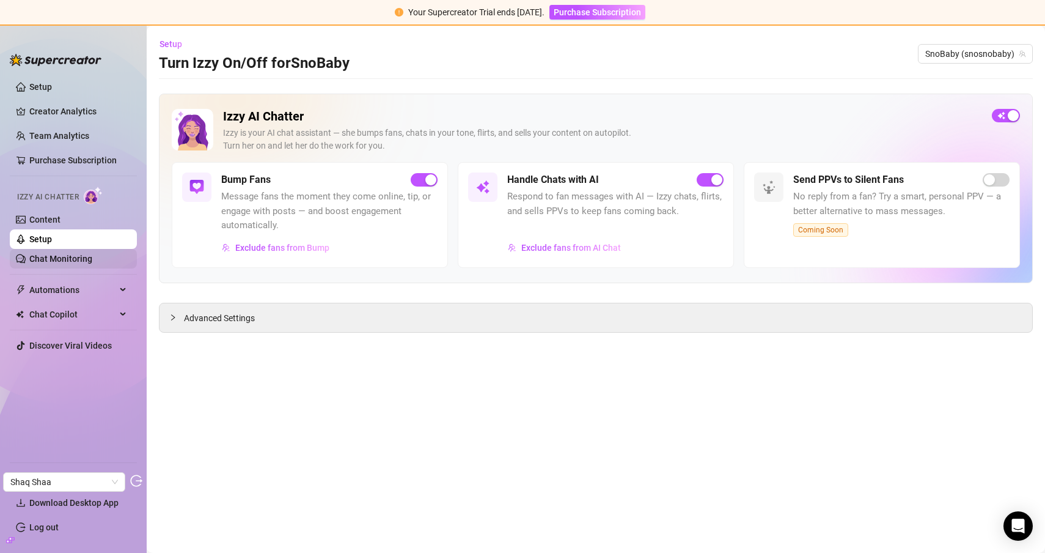
click at [80, 263] on link "Chat Monitoring" at bounding box center [60, 259] width 63 height 10
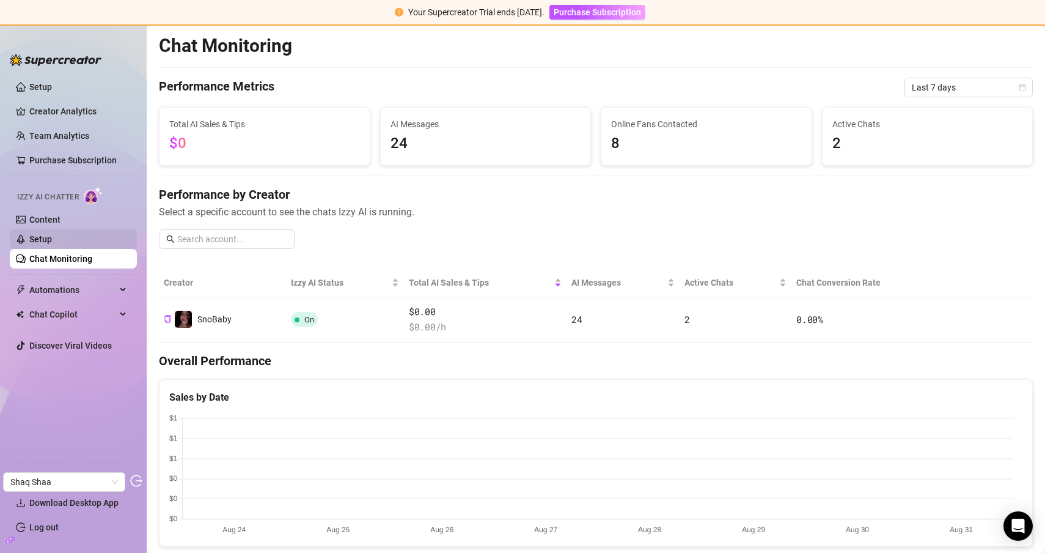
click at [52, 237] on link "Setup" at bounding box center [40, 239] width 23 height 10
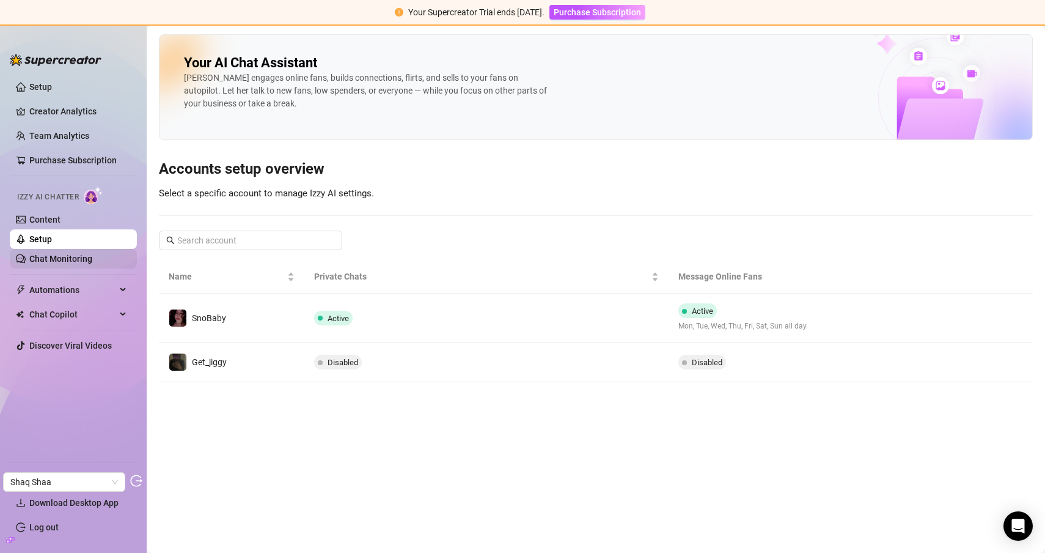
click at [53, 254] on link "Chat Monitoring" at bounding box center [60, 259] width 63 height 10
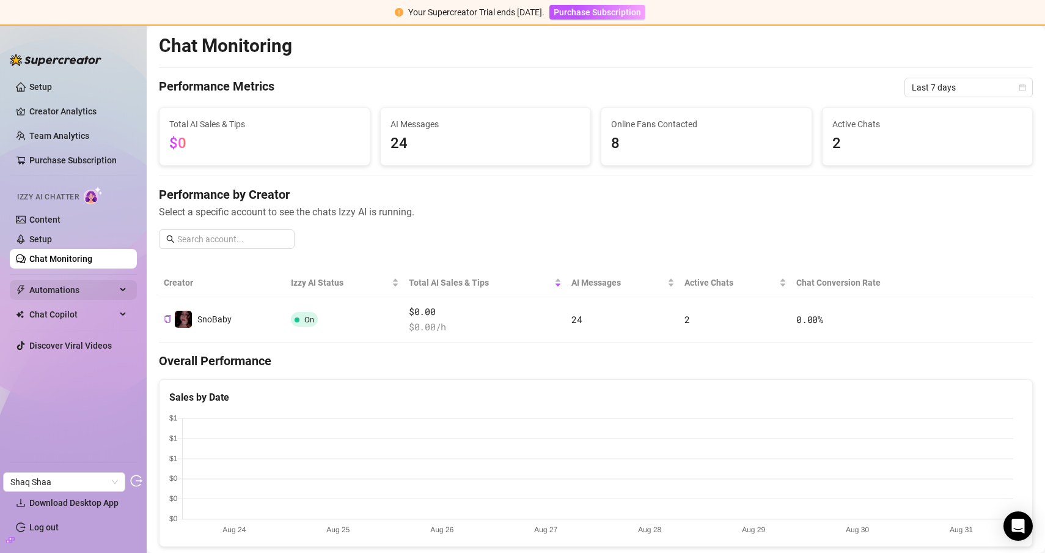
click at [69, 285] on span "Automations" at bounding box center [72, 290] width 87 height 20
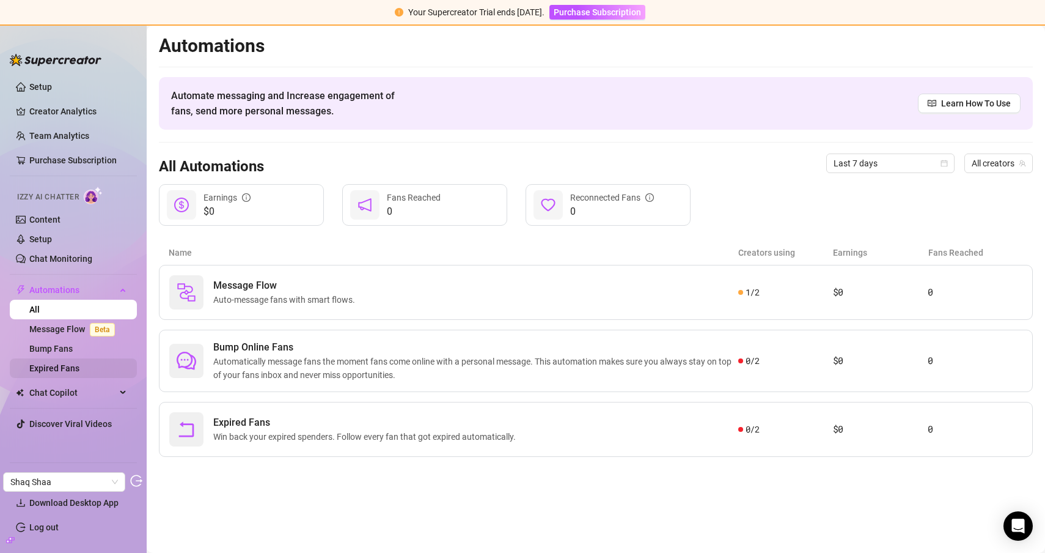
click at [68, 366] on link "Expired Fans" at bounding box center [54, 368] width 50 height 10
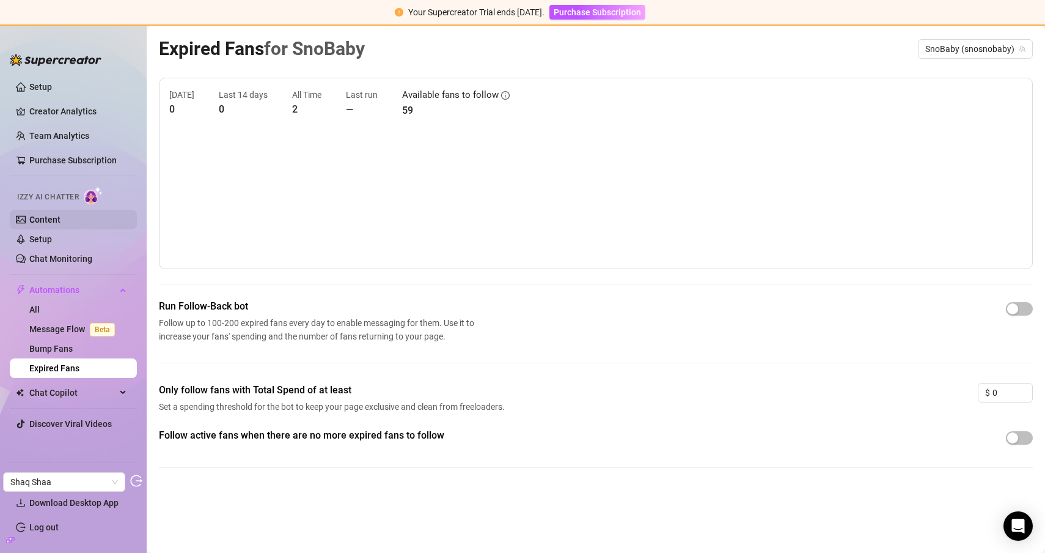
click at [61, 222] on link "Content" at bounding box center [44, 220] width 31 height 10
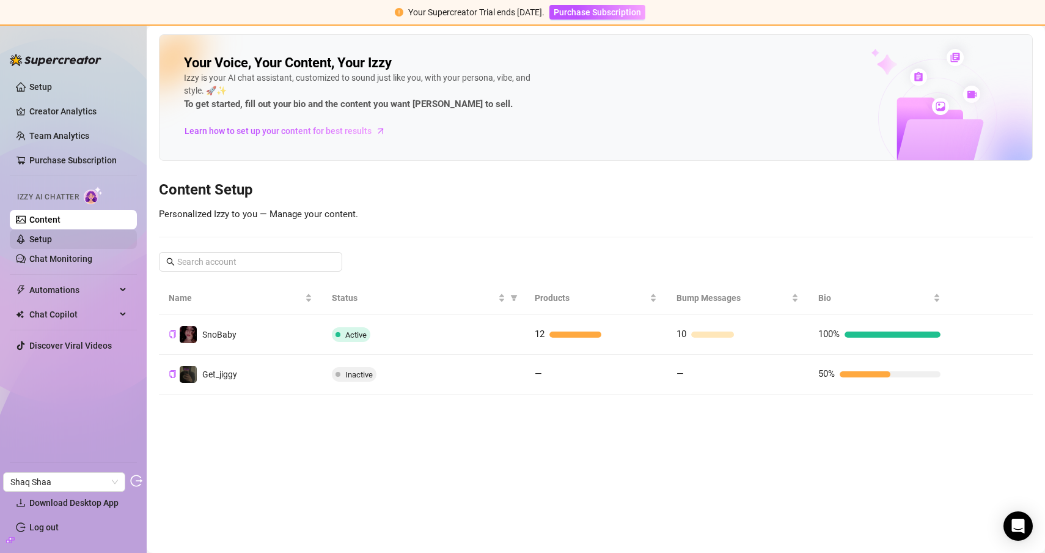
click at [52, 237] on link "Setup" at bounding box center [40, 239] width 23 height 10
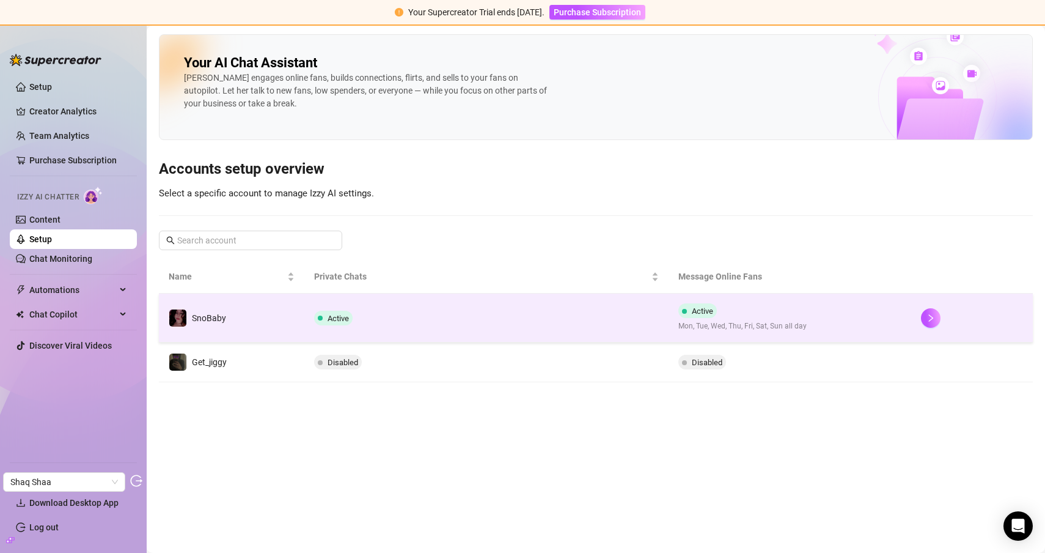
click at [378, 319] on td "Active" at bounding box center [486, 317] width 364 height 49
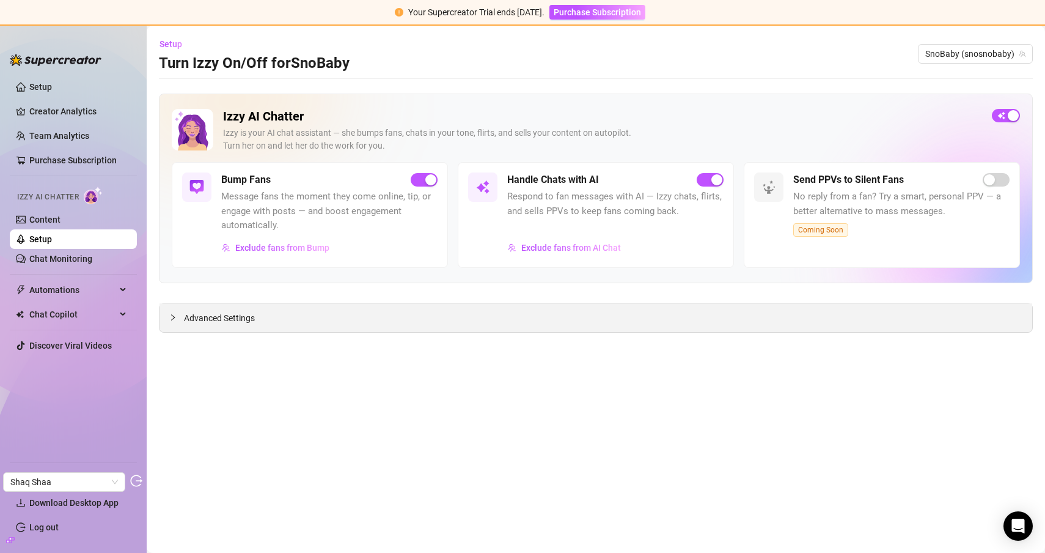
click at [291, 312] on div "Advanced Settings" at bounding box center [596, 317] width 873 height 29
click at [238, 315] on span "Advanced Settings" at bounding box center [219, 317] width 71 height 13
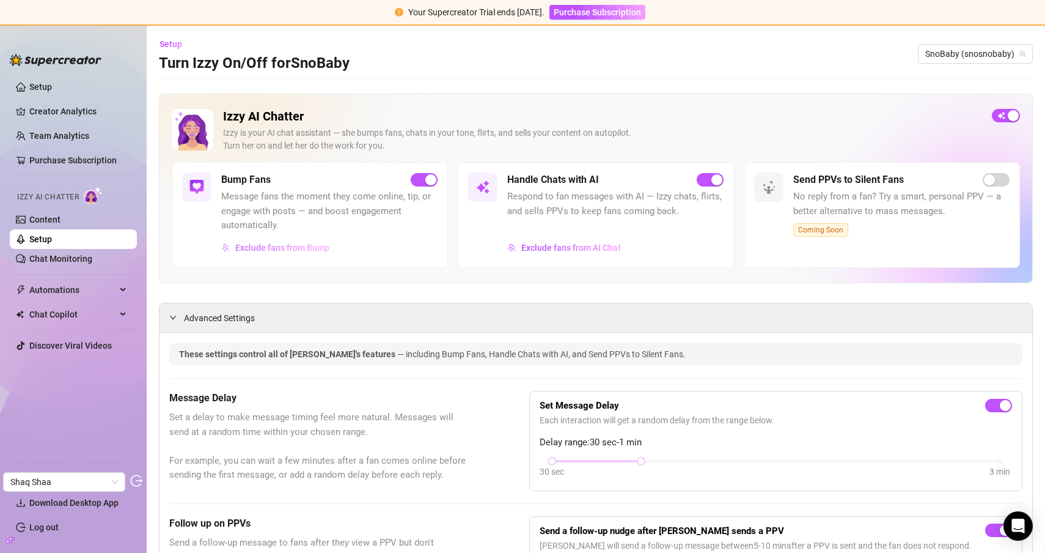
click at [309, 241] on button "Exclude fans from Bump" at bounding box center [275, 248] width 109 height 20
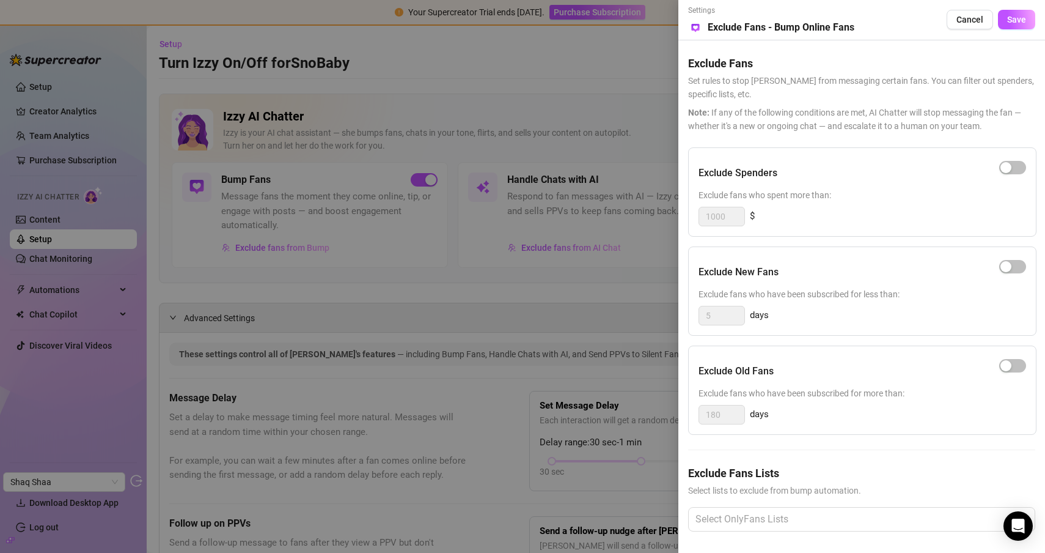
click at [423, 90] on div at bounding box center [522, 276] width 1045 height 553
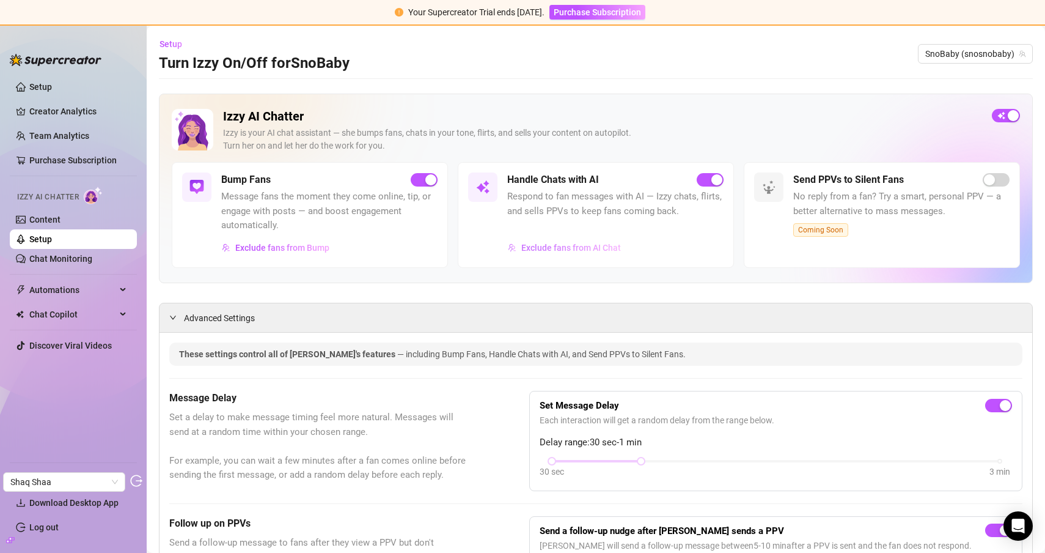
click at [546, 251] on span "Exclude fans from AI Chat" at bounding box center [571, 248] width 100 height 10
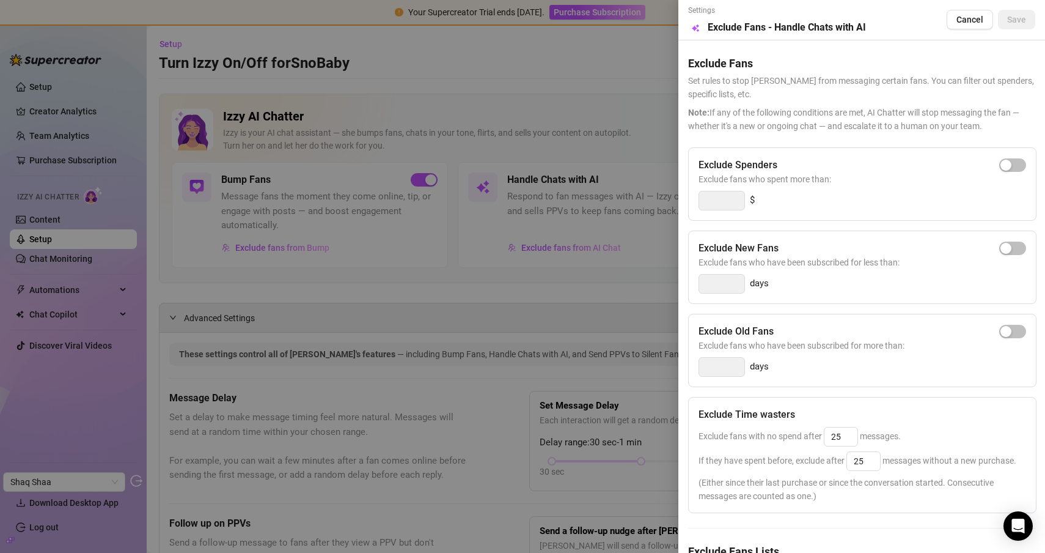
click at [476, 117] on div at bounding box center [522, 276] width 1045 height 553
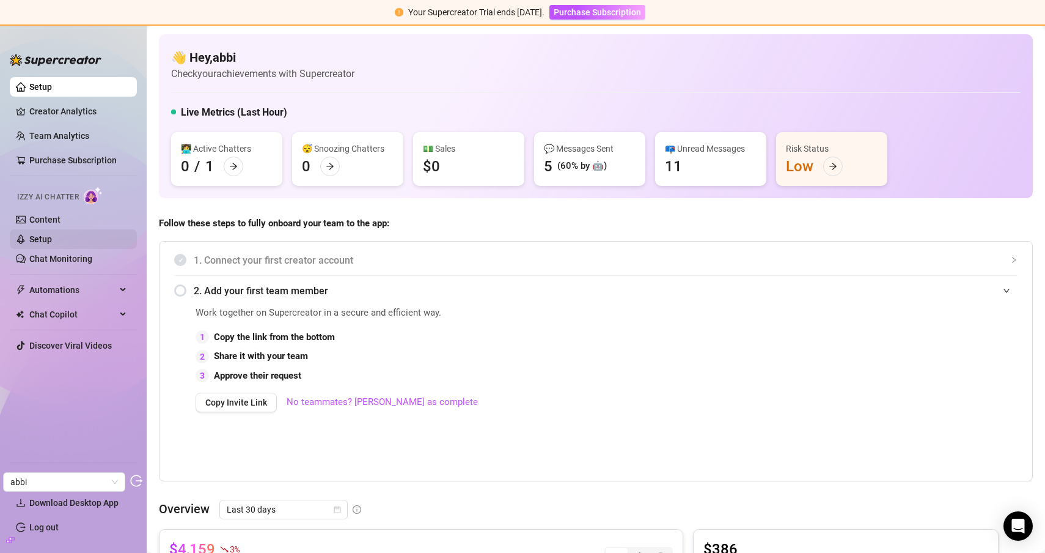
click at [52, 235] on link "Setup" at bounding box center [40, 239] width 23 height 10
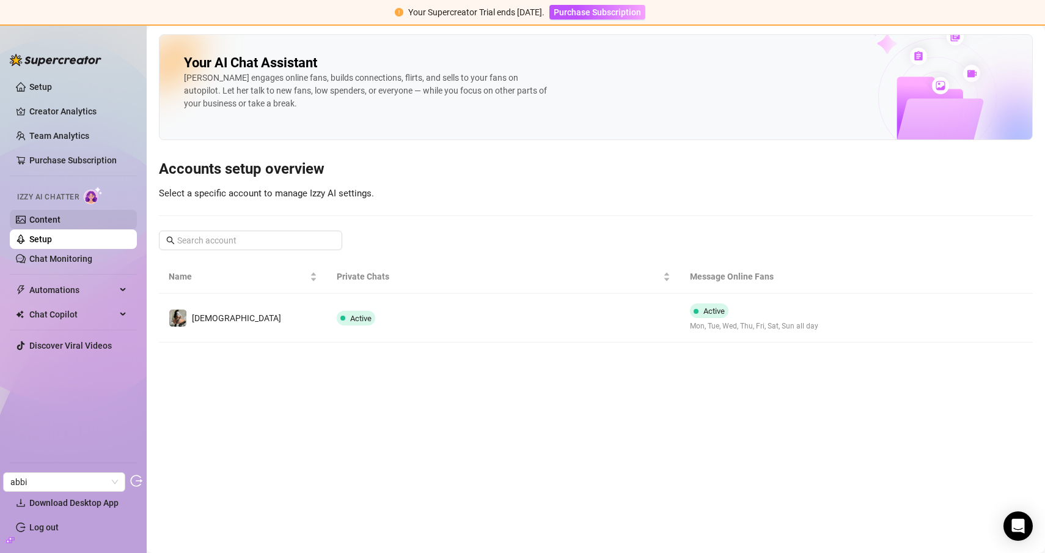
click at [45, 224] on link "Content" at bounding box center [44, 220] width 31 height 10
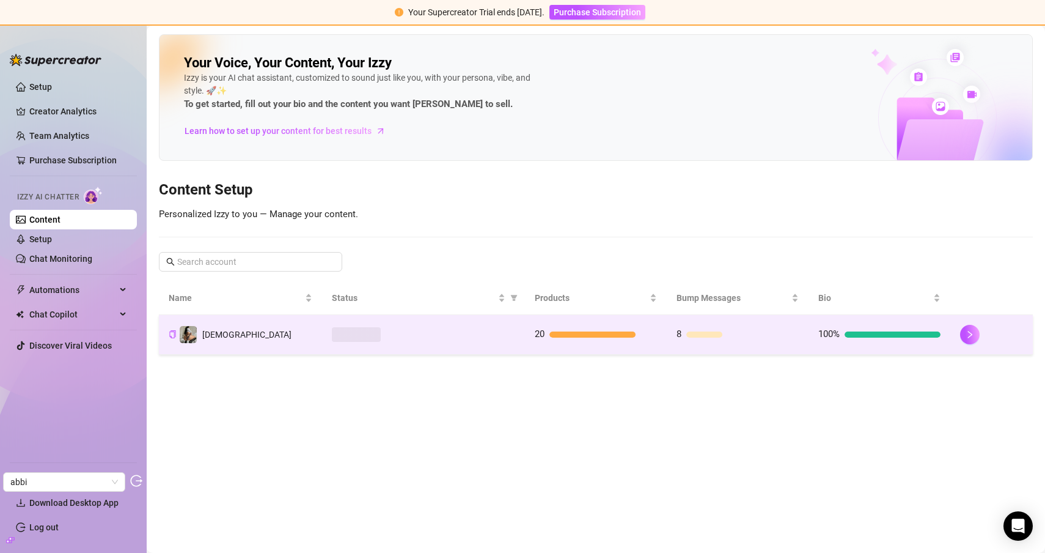
click at [397, 336] on div at bounding box center [423, 334] width 183 height 15
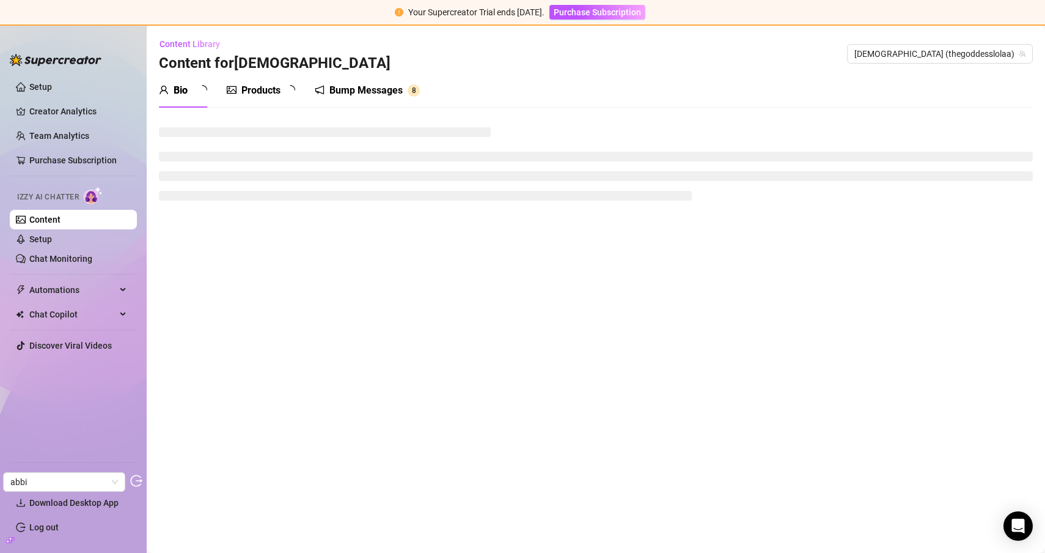
click at [263, 91] on div "Products" at bounding box center [260, 90] width 39 height 15
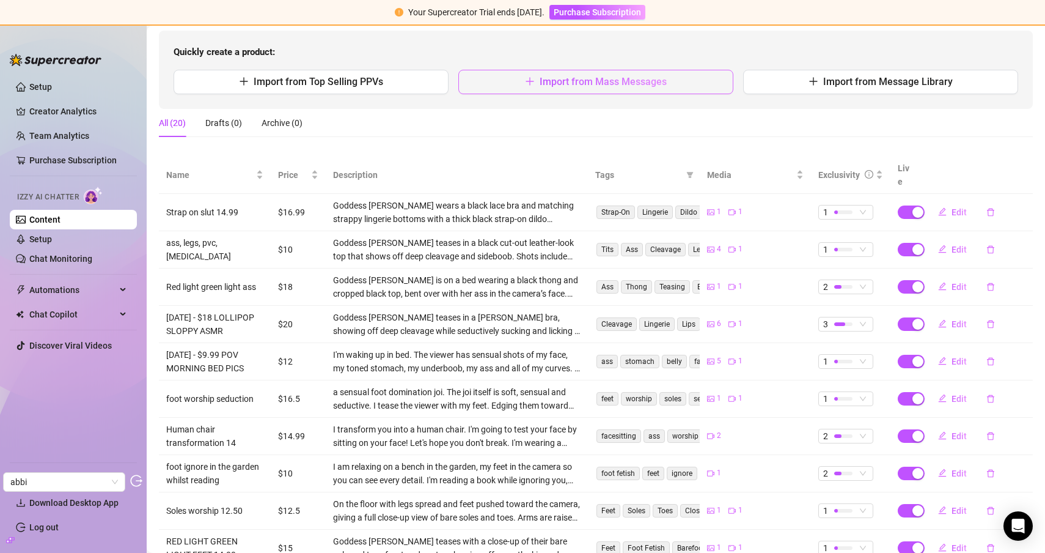
scroll to position [125, 0]
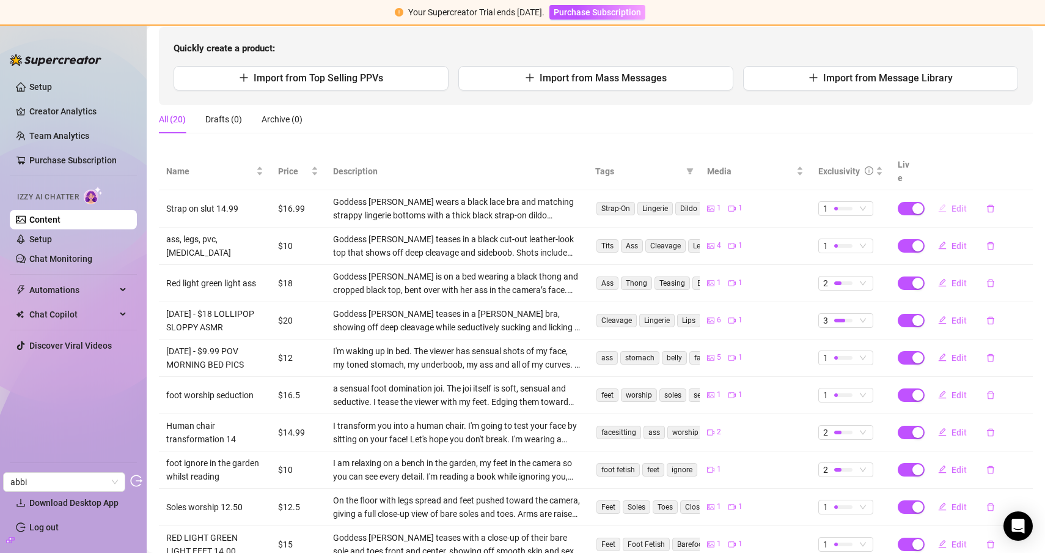
click at [950, 199] on button "Edit" at bounding box center [952, 209] width 48 height 20
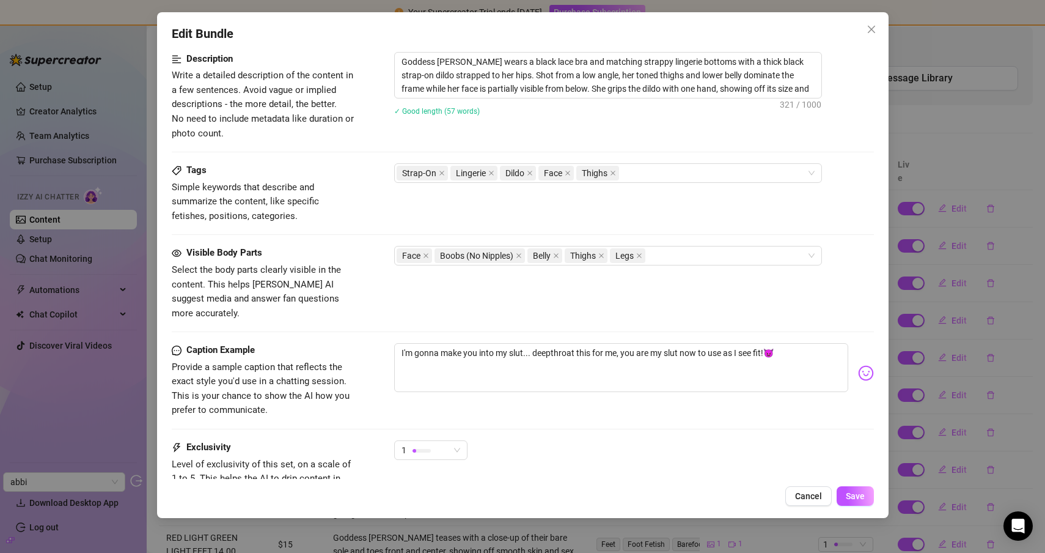
scroll to position [499, 0]
click at [868, 39] on div "Edit Bundle" at bounding box center [523, 33] width 702 height 19
click at [873, 39] on button "Close" at bounding box center [872, 30] width 20 height 20
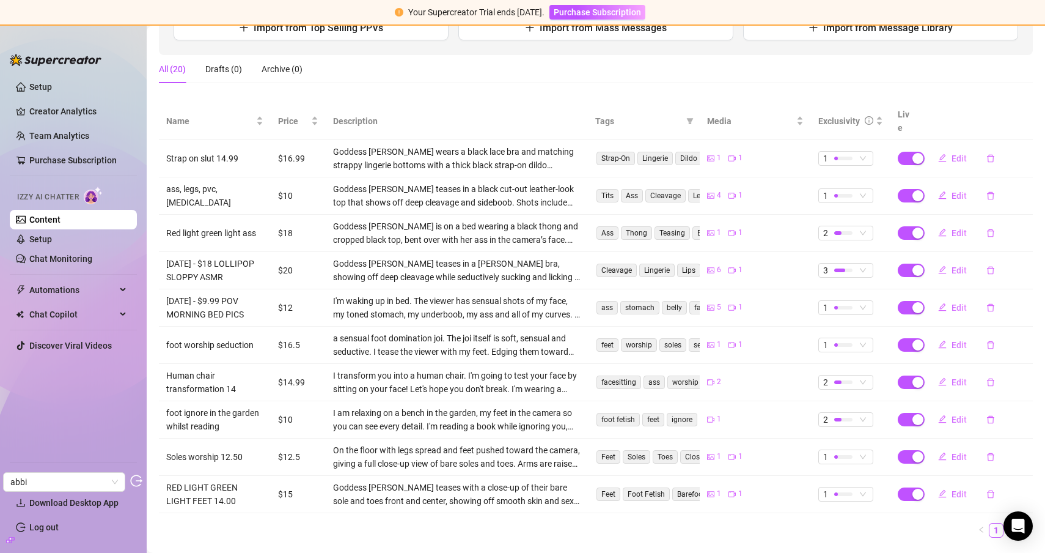
scroll to position [192, 0]
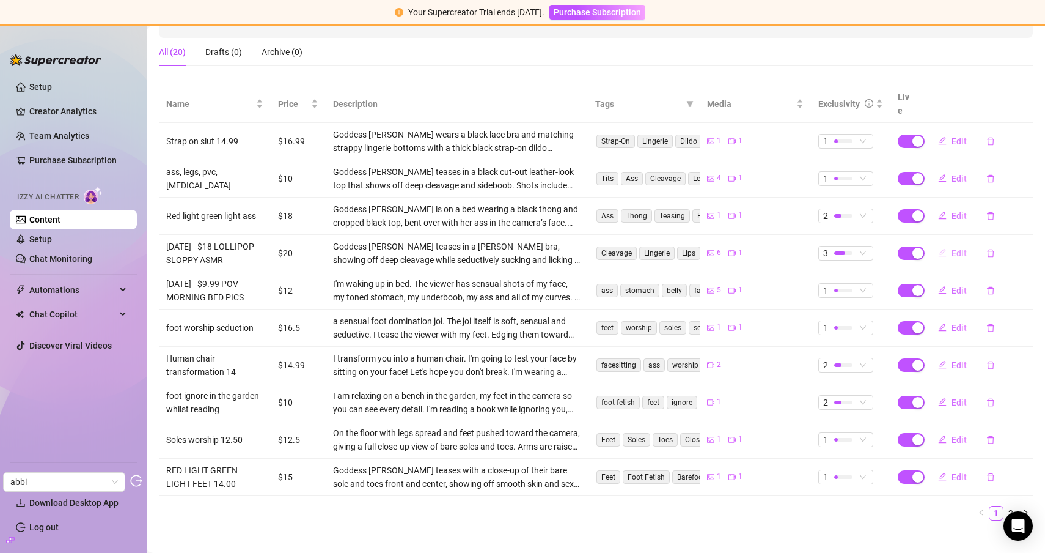
click at [946, 248] on icon "edit" at bounding box center [942, 252] width 9 height 9
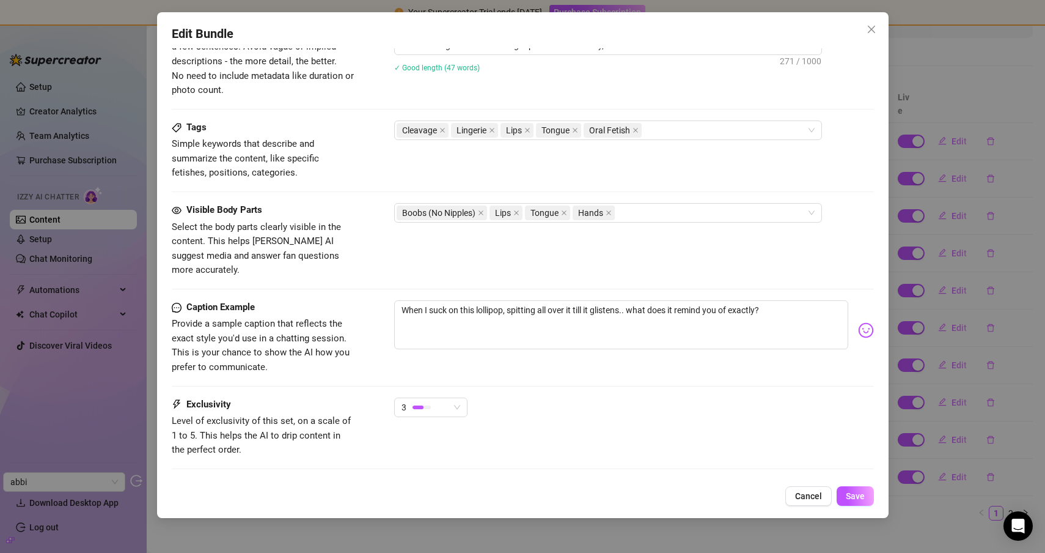
scroll to position [727, 0]
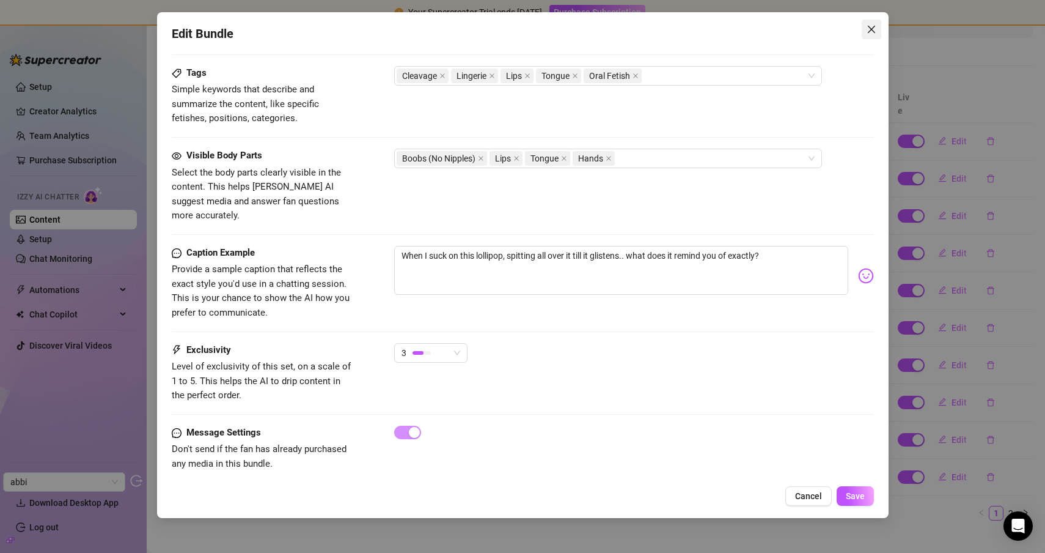
click at [866, 29] on span "Close" at bounding box center [872, 29] width 20 height 10
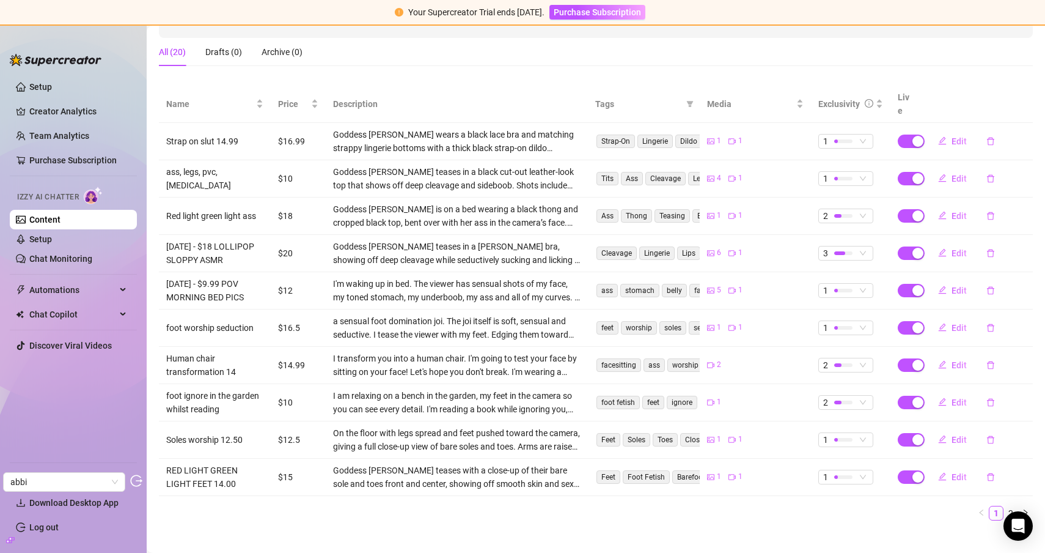
scroll to position [205, 0]
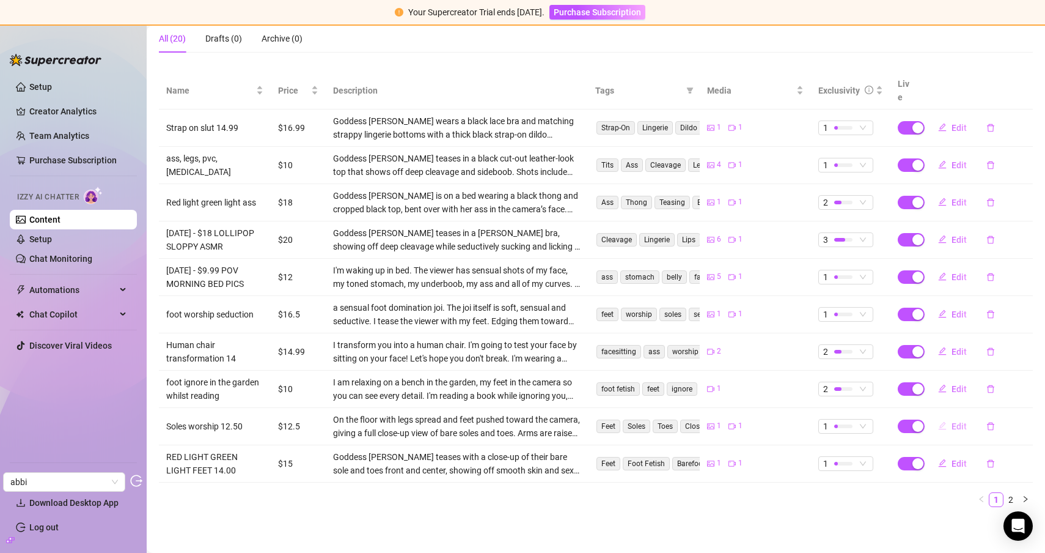
click at [950, 428] on button "Edit" at bounding box center [952, 426] width 48 height 20
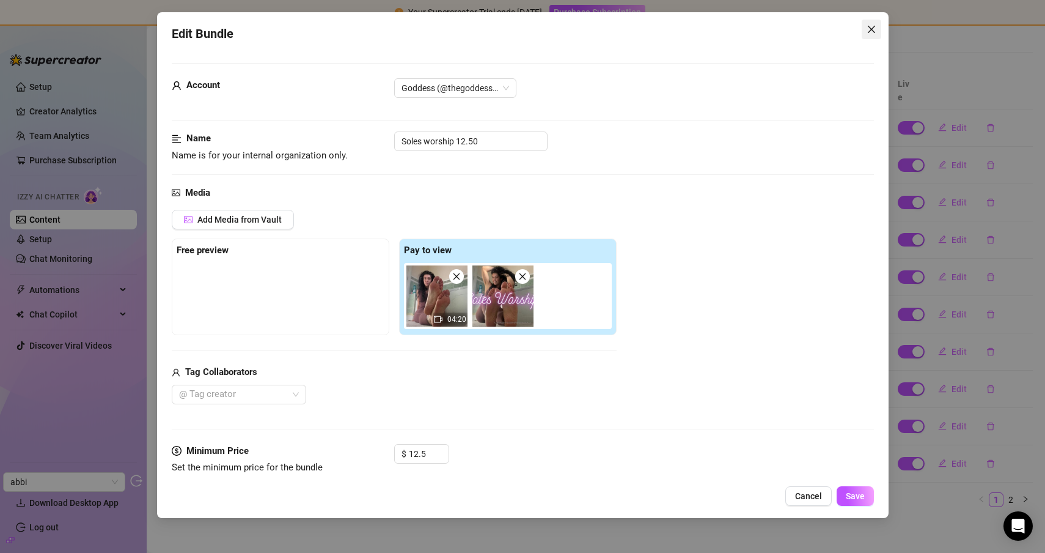
click at [875, 32] on icon "close" at bounding box center [870, 29] width 7 height 7
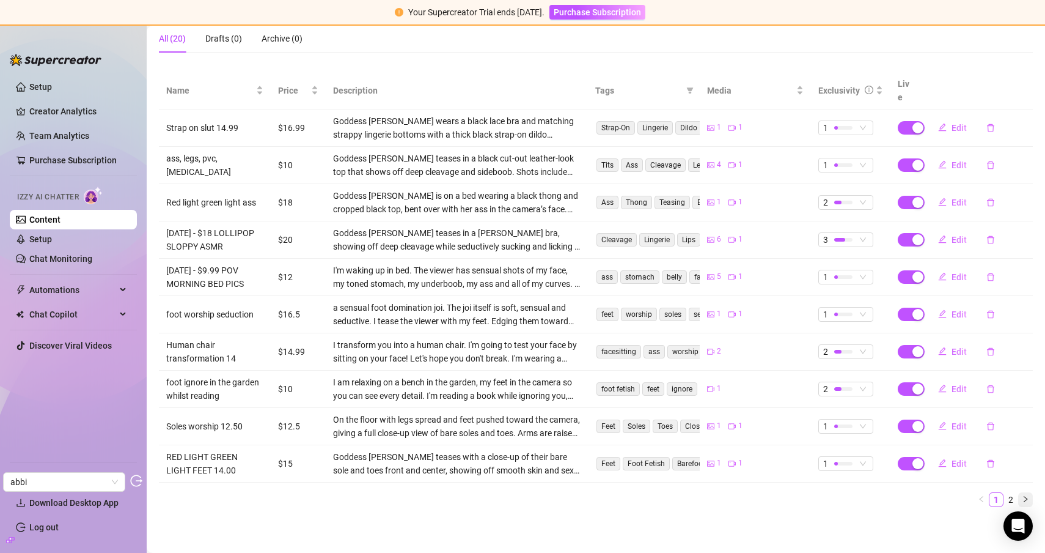
click at [1025, 502] on icon "right" at bounding box center [1025, 498] width 7 height 7
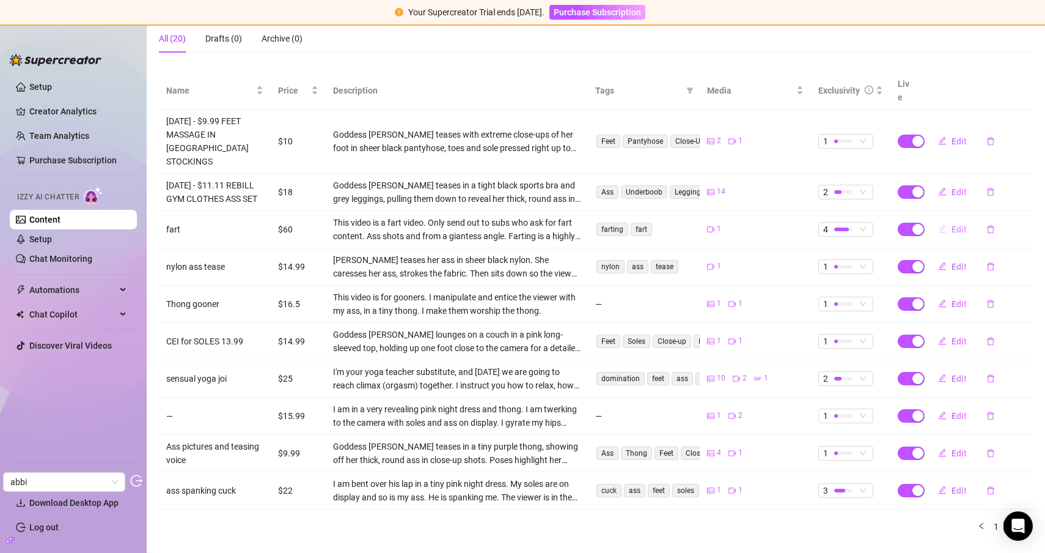
click at [945, 224] on icon "edit" at bounding box center [942, 228] width 9 height 9
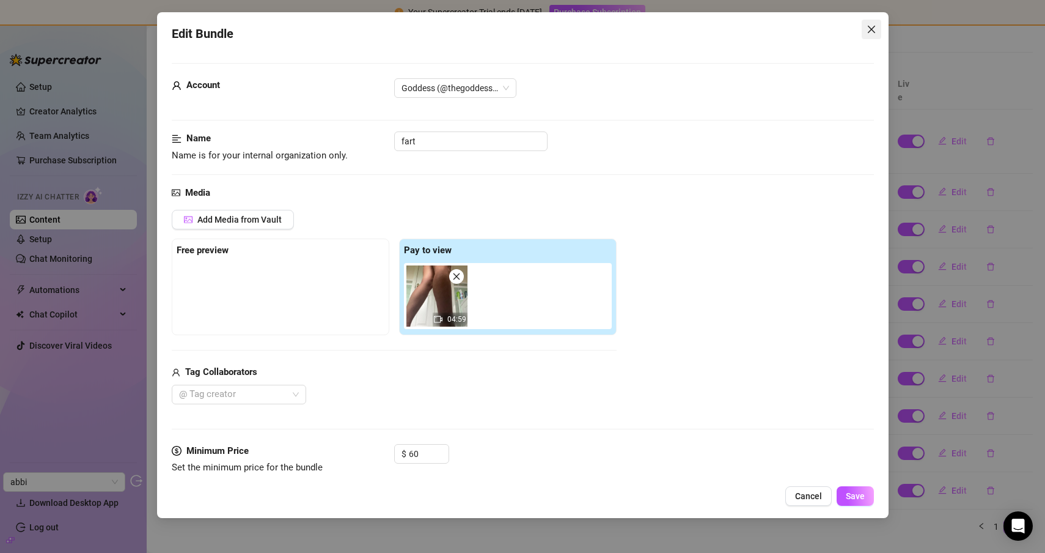
click at [868, 32] on icon "close" at bounding box center [870, 29] width 7 height 7
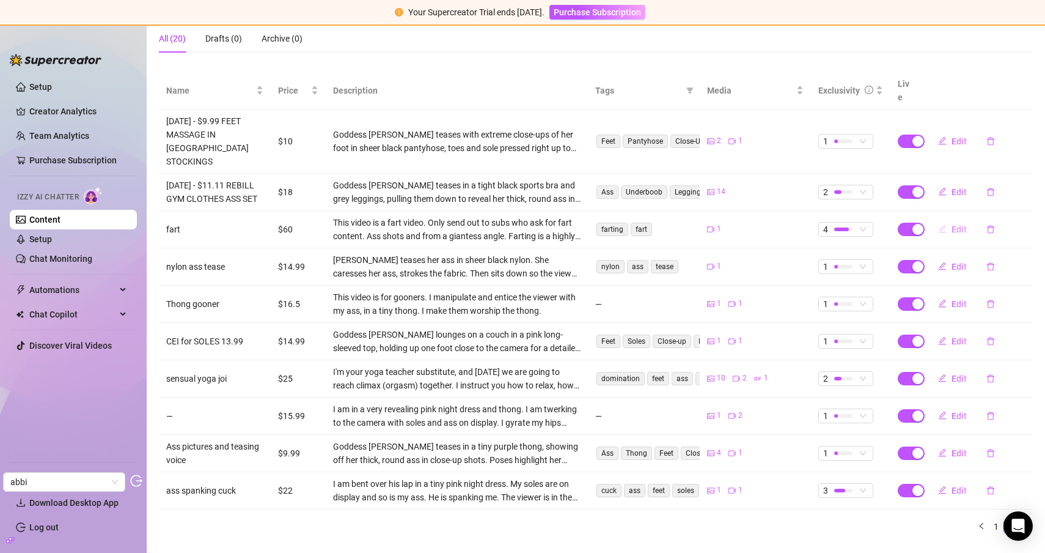
click at [949, 223] on button "Edit" at bounding box center [952, 229] width 48 height 20
type textarea "I don't send this out often... Aren't you special? Stroke to my farts"
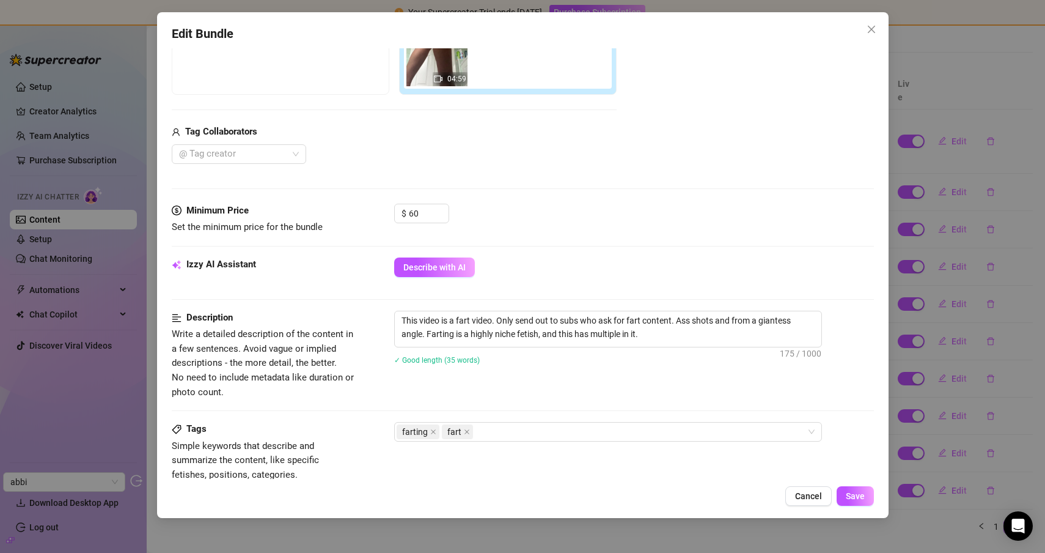
scroll to position [229, 0]
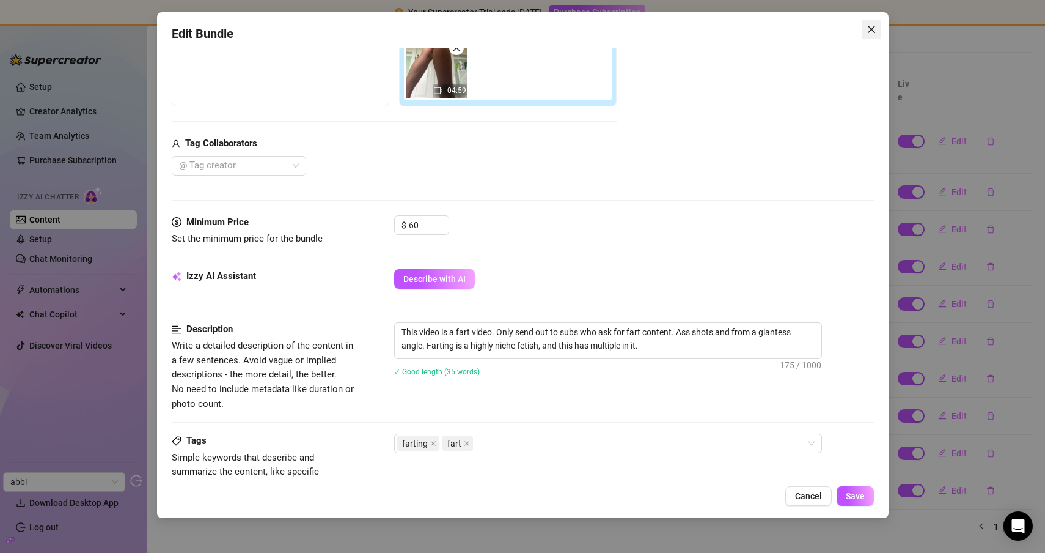
click at [872, 25] on icon "close" at bounding box center [872, 29] width 10 height 10
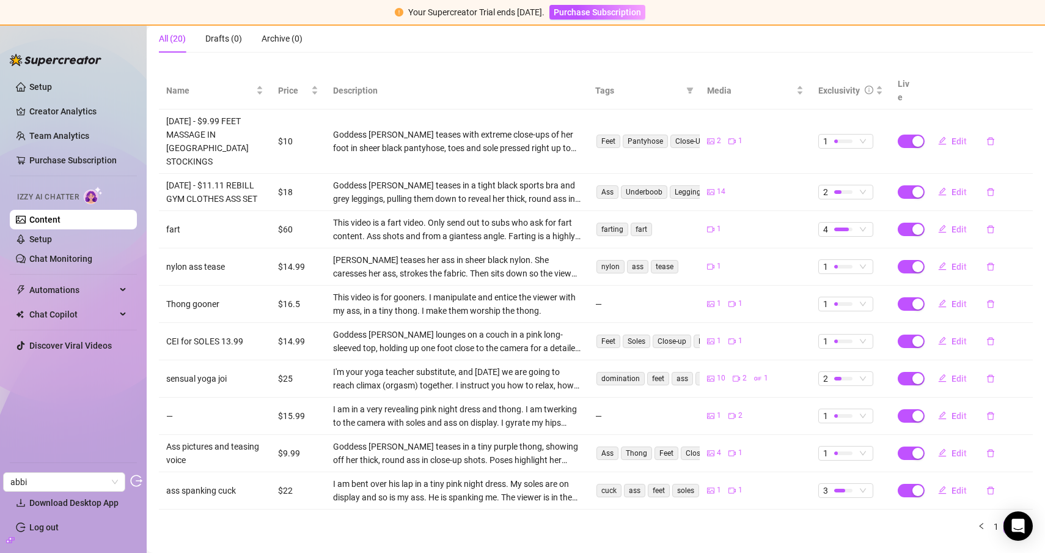
scroll to position [219, 0]
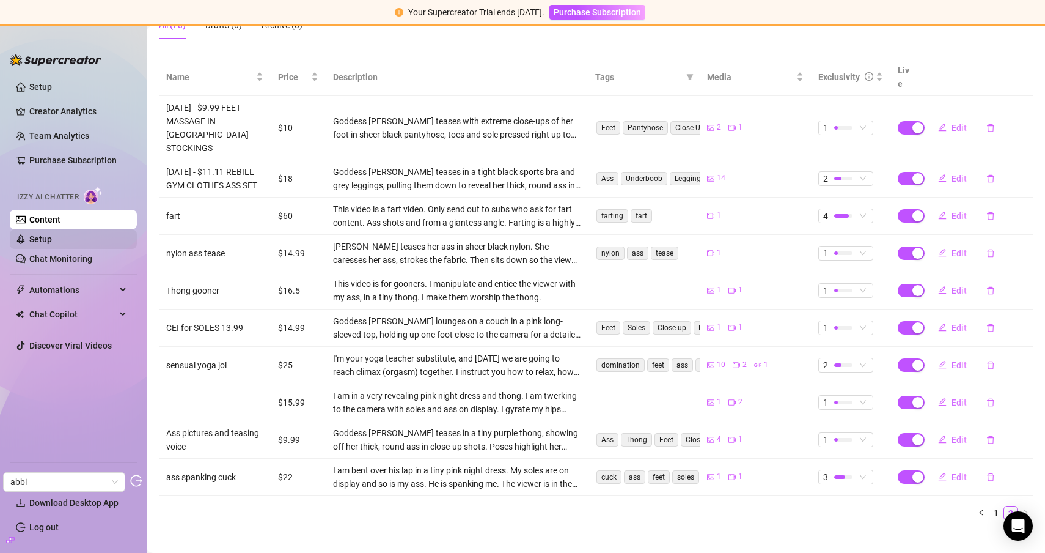
click at [52, 243] on link "Setup" at bounding box center [40, 239] width 23 height 10
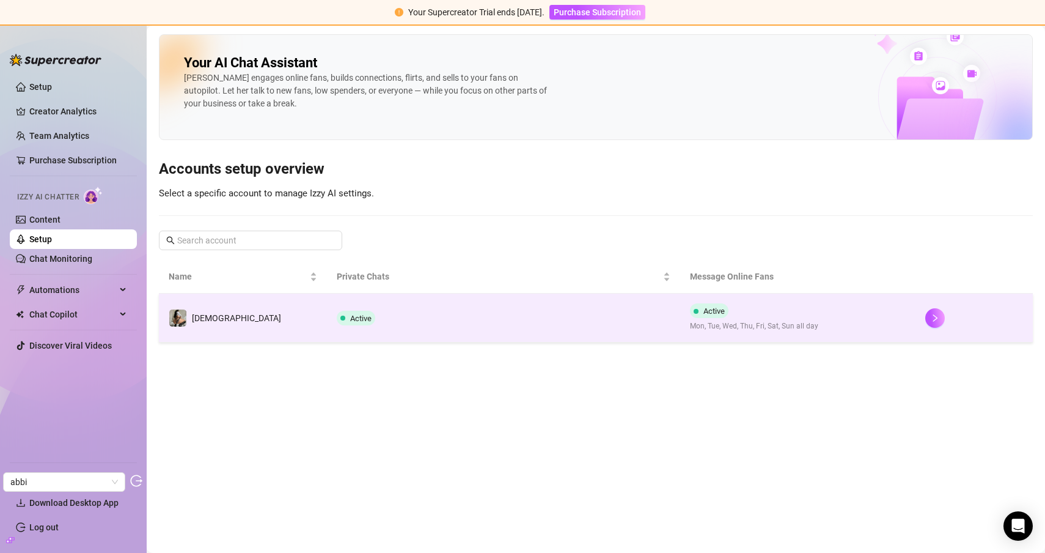
click at [327, 333] on td "Active" at bounding box center [503, 317] width 353 height 49
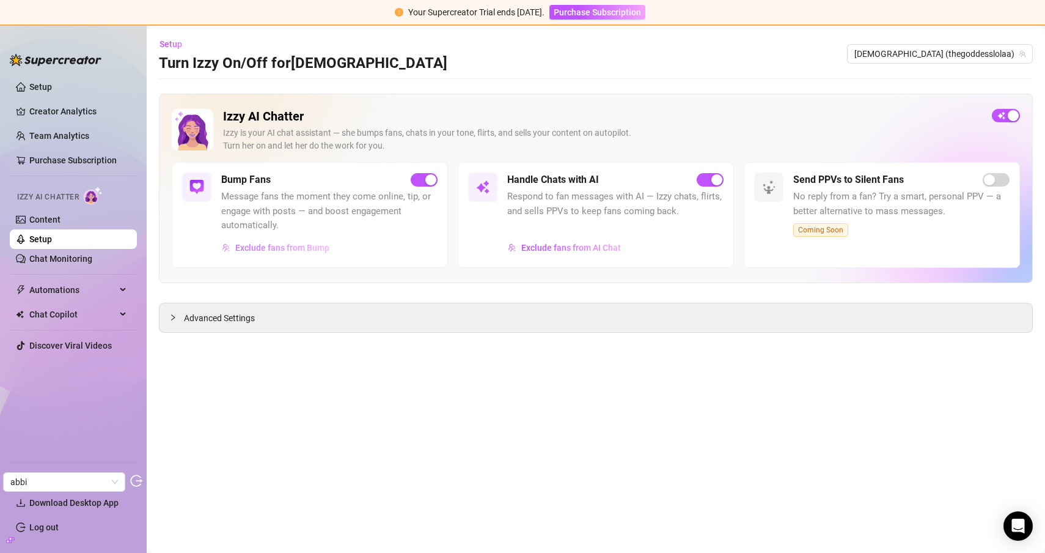
click at [273, 249] on span "Exclude fans from Bump" at bounding box center [282, 248] width 94 height 10
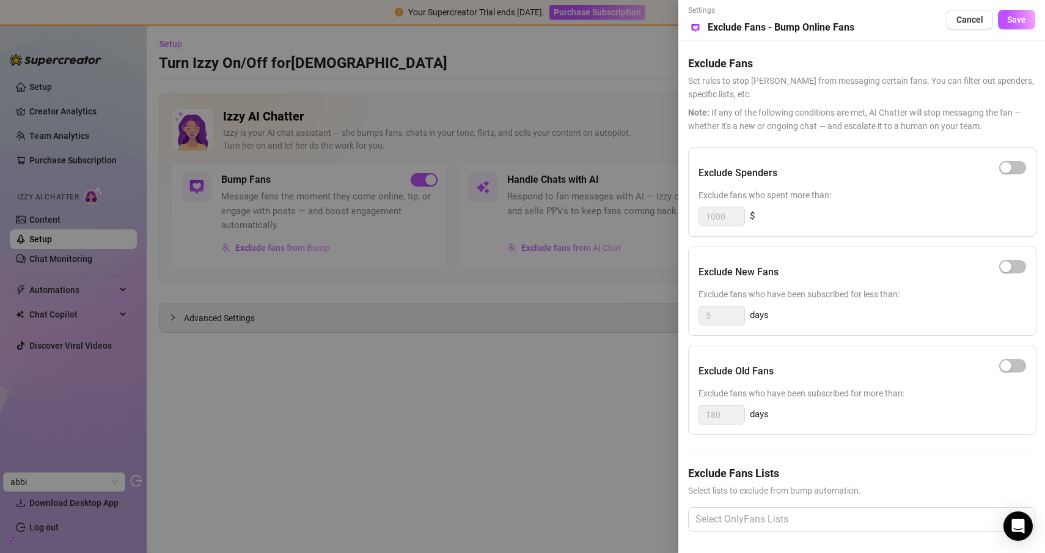
click at [444, 164] on div at bounding box center [522, 276] width 1045 height 553
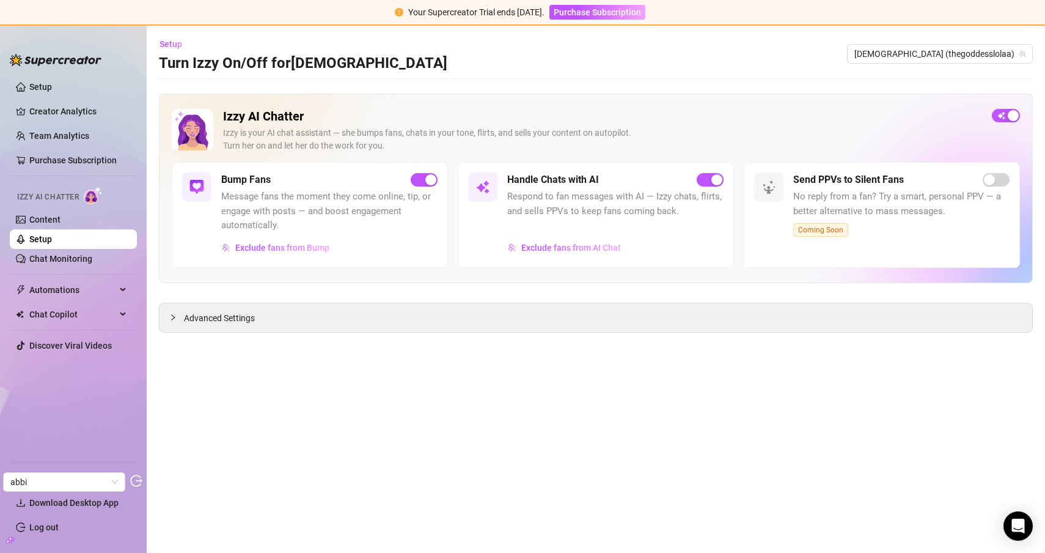
click at [541, 237] on div "Handle Chats with AI Respond to fan messages with AI — Izzy chats, flirts, and …" at bounding box center [615, 214] width 216 height 85
click at [541, 243] on span "Exclude fans from AI Chat" at bounding box center [571, 248] width 100 height 10
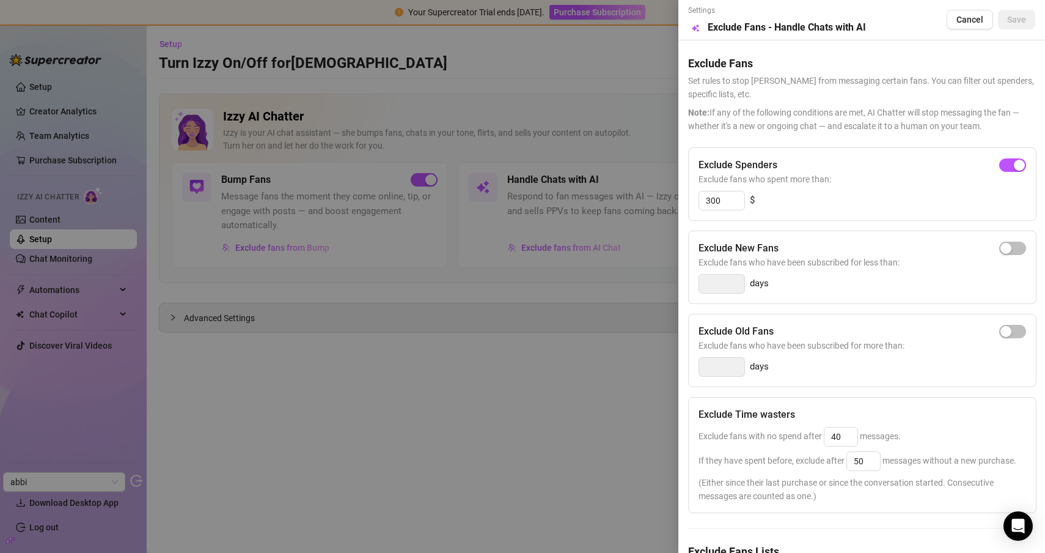
click at [477, 112] on div at bounding box center [522, 276] width 1045 height 553
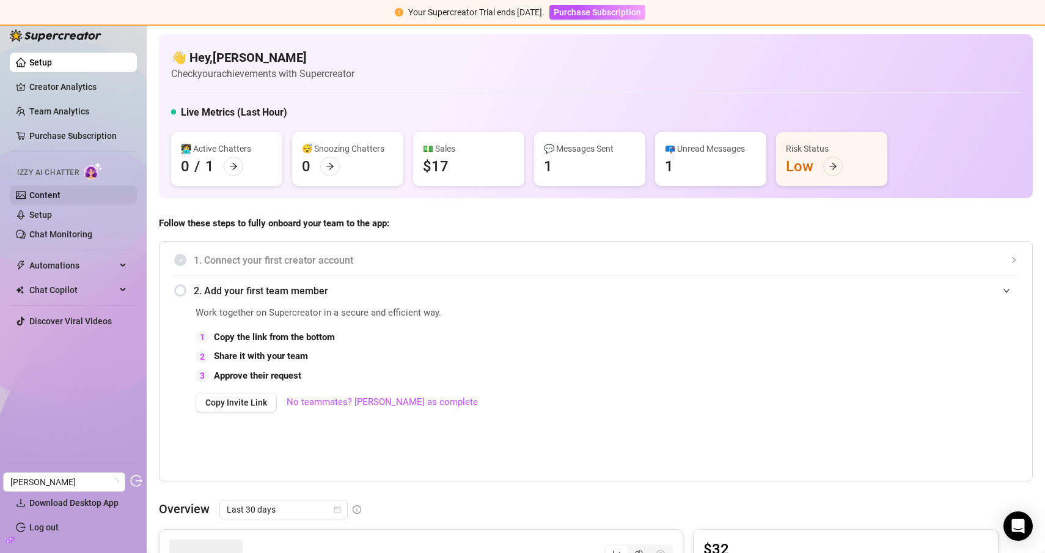
click at [61, 198] on link "Content" at bounding box center [44, 195] width 31 height 10
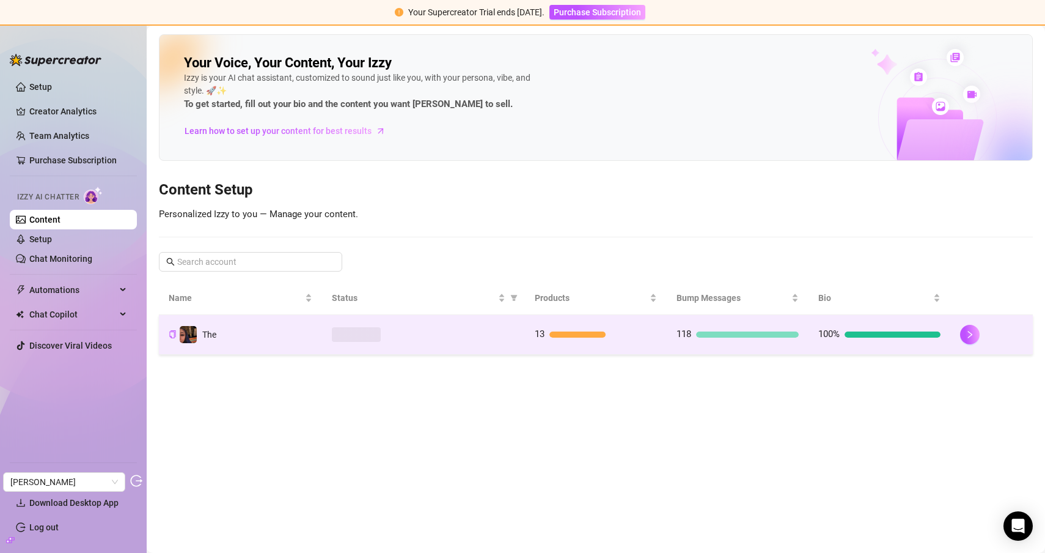
click at [405, 351] on td at bounding box center [423, 335] width 203 height 40
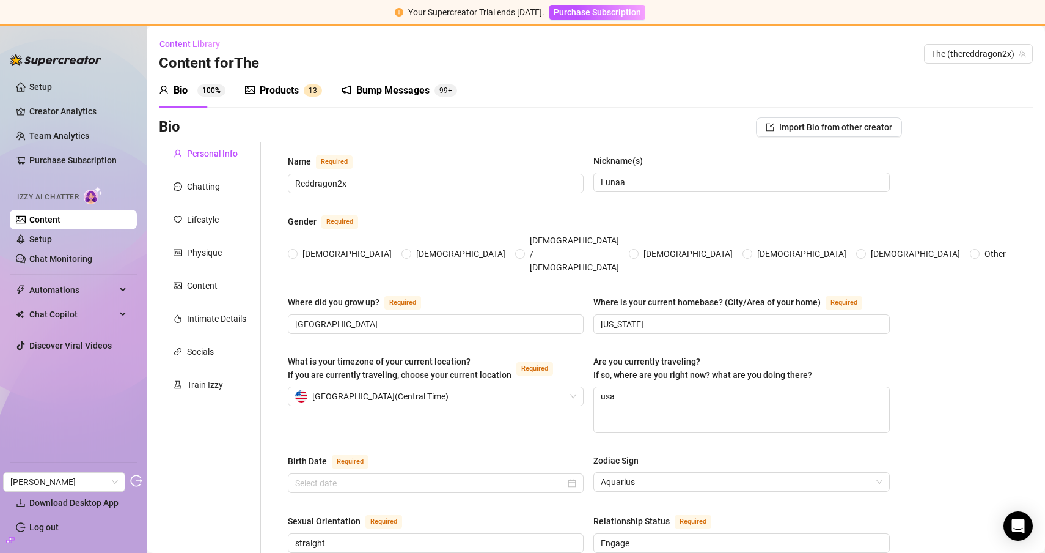
radio input "true"
type input "[DATE]"
click at [383, 87] on div "Bump Messages" at bounding box center [392, 90] width 73 height 15
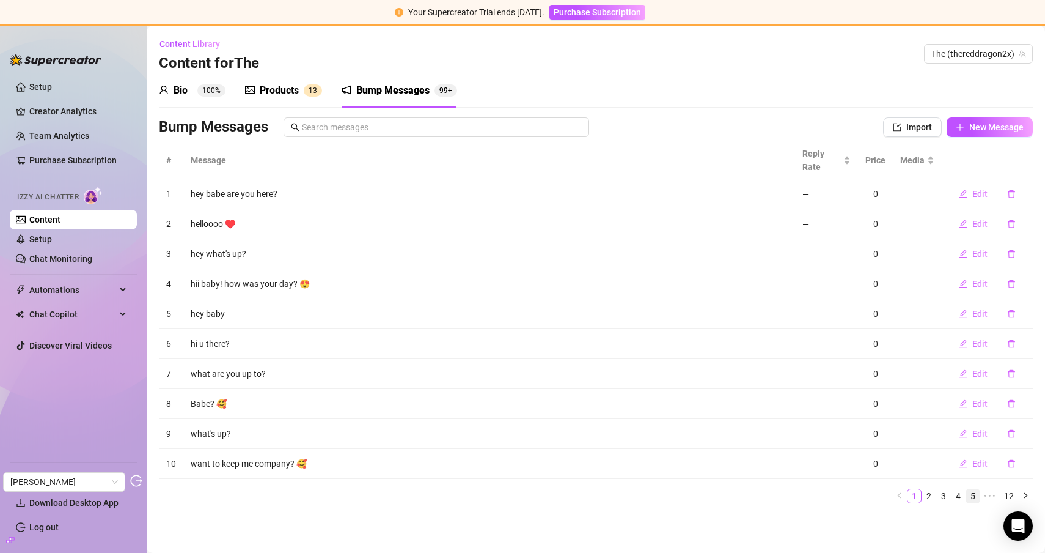
click at [968, 501] on link "5" at bounding box center [972, 495] width 13 height 13
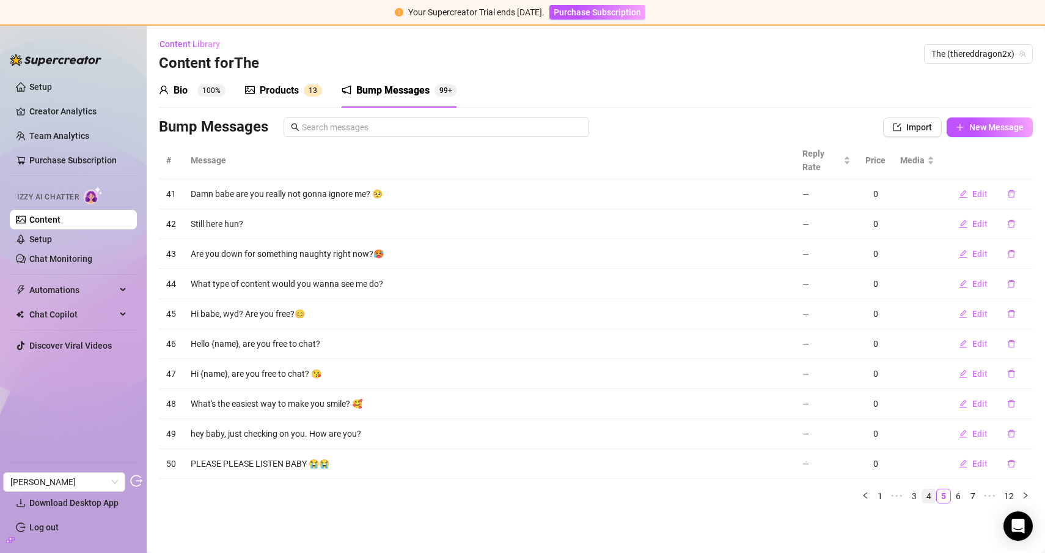
click at [931, 495] on link "4" at bounding box center [928, 495] width 13 height 13
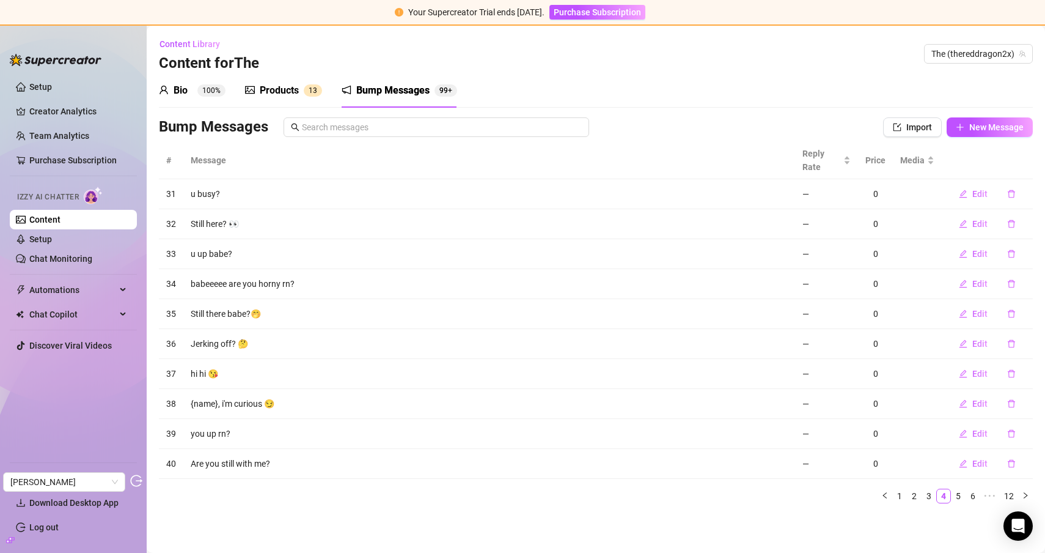
click at [260, 94] on div "Products" at bounding box center [279, 90] width 39 height 15
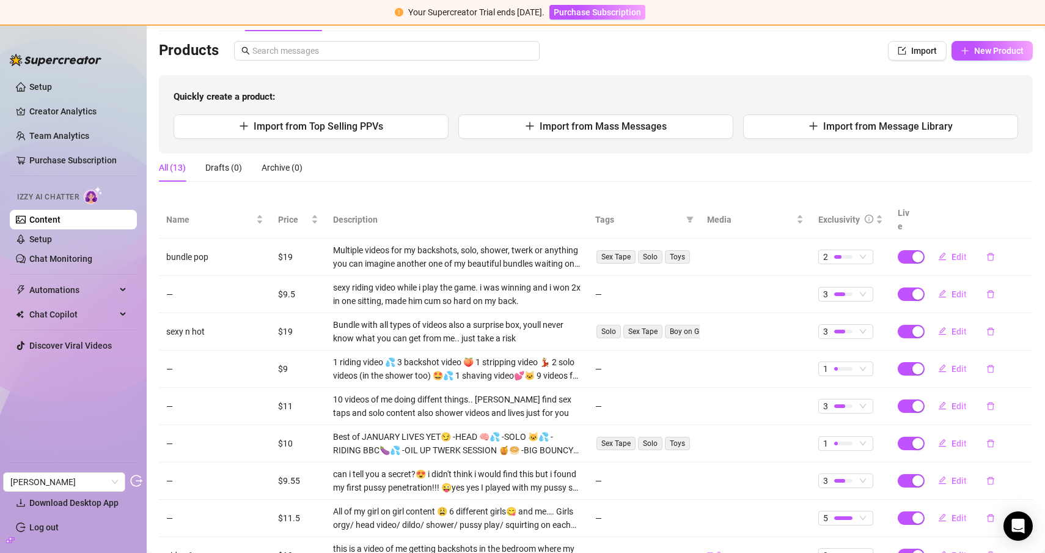
scroll to position [103, 0]
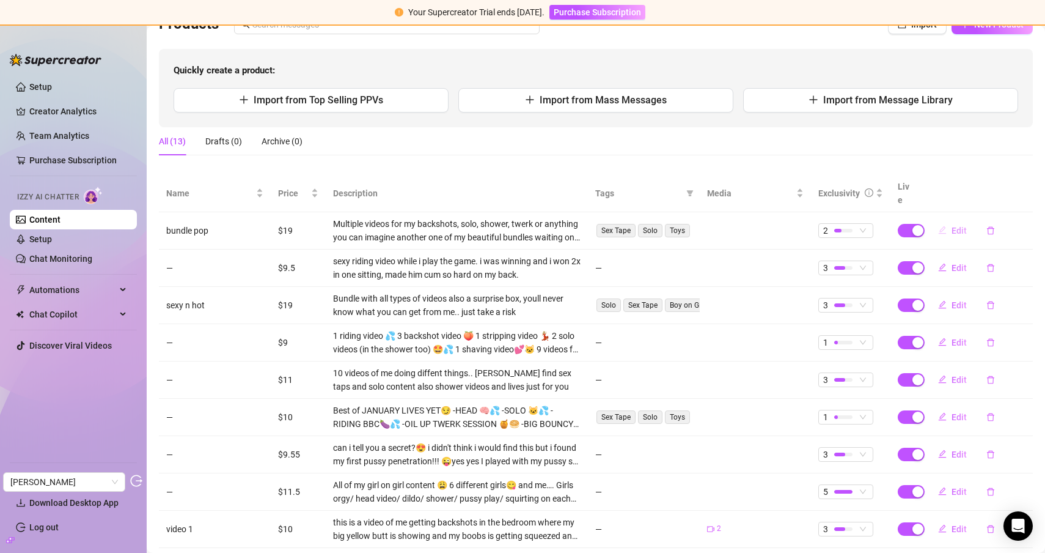
click at [946, 226] on icon "edit" at bounding box center [943, 230] width 8 height 8
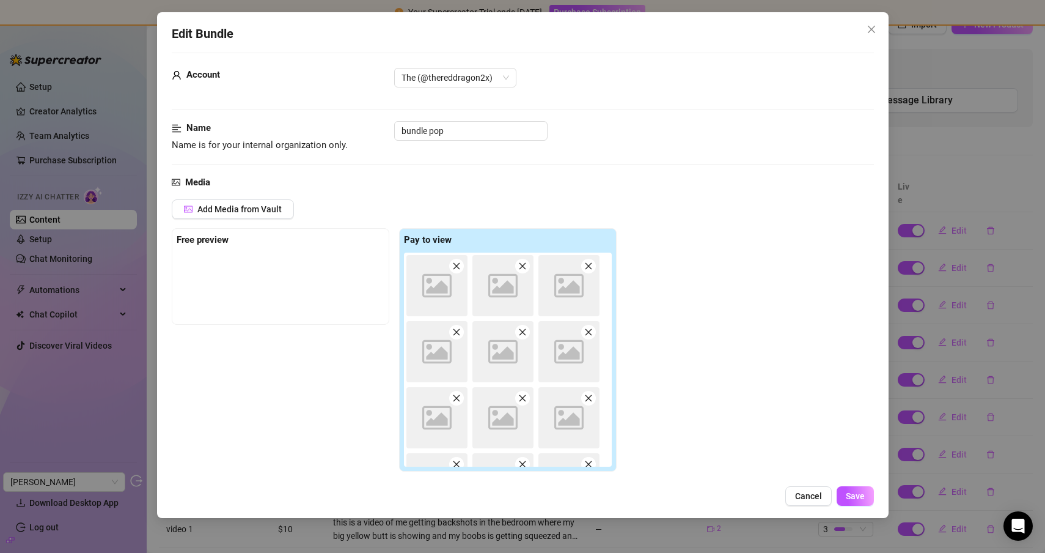
scroll to position [9, 0]
click at [870, 29] on icon "close" at bounding box center [872, 29] width 10 height 10
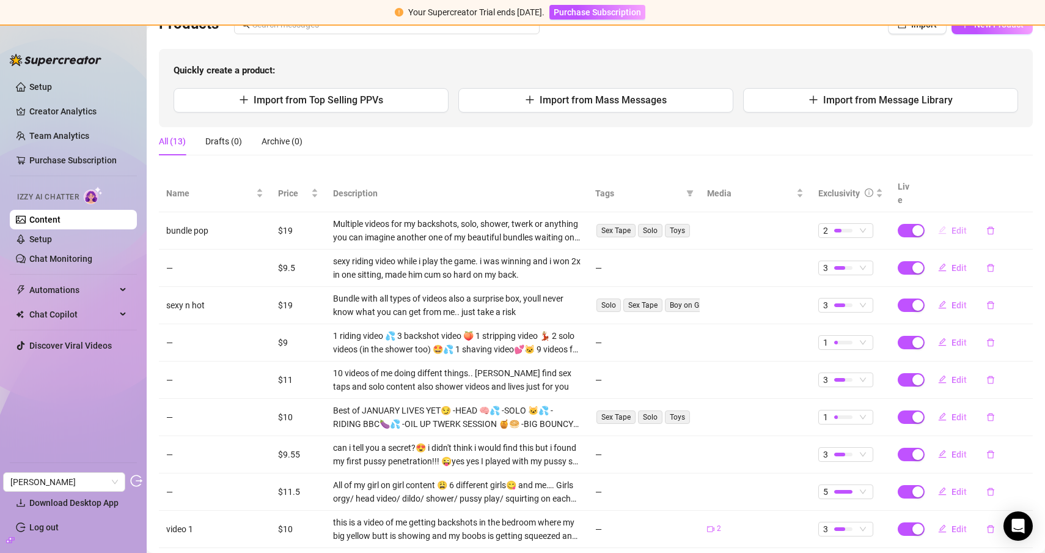
click at [965, 226] on span "Edit" at bounding box center [959, 231] width 15 height 10
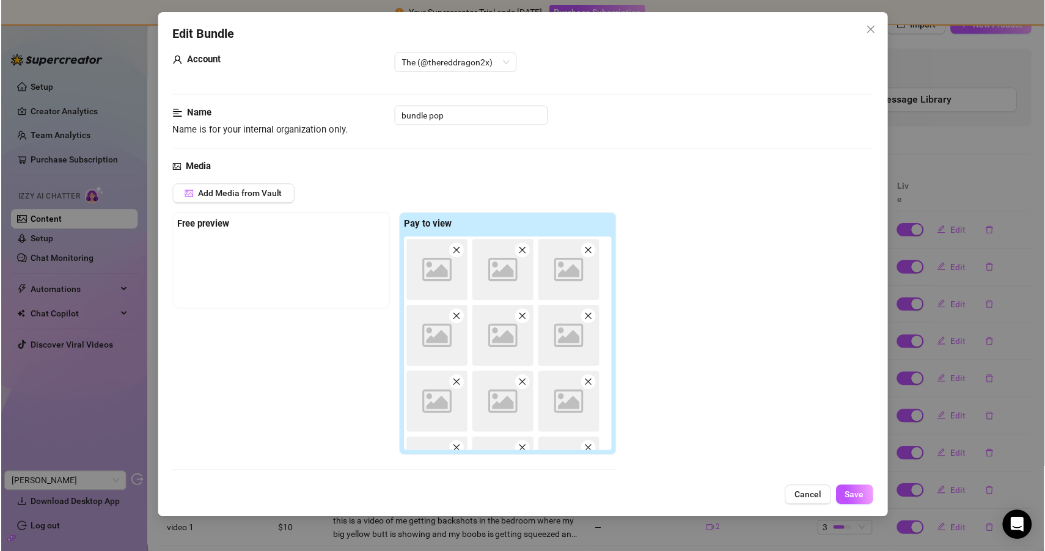
scroll to position [0, 0]
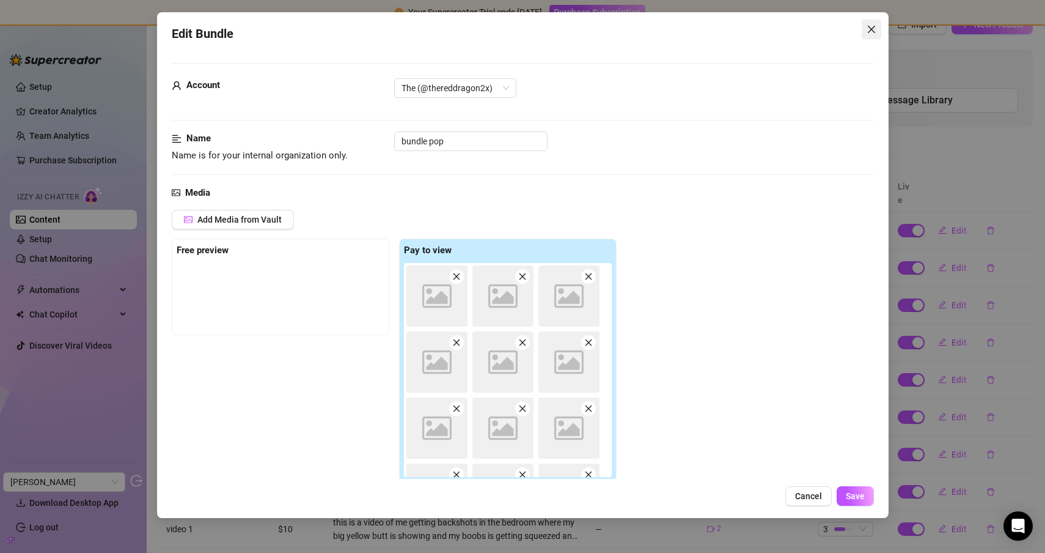
click at [867, 29] on icon "close" at bounding box center [872, 29] width 10 height 10
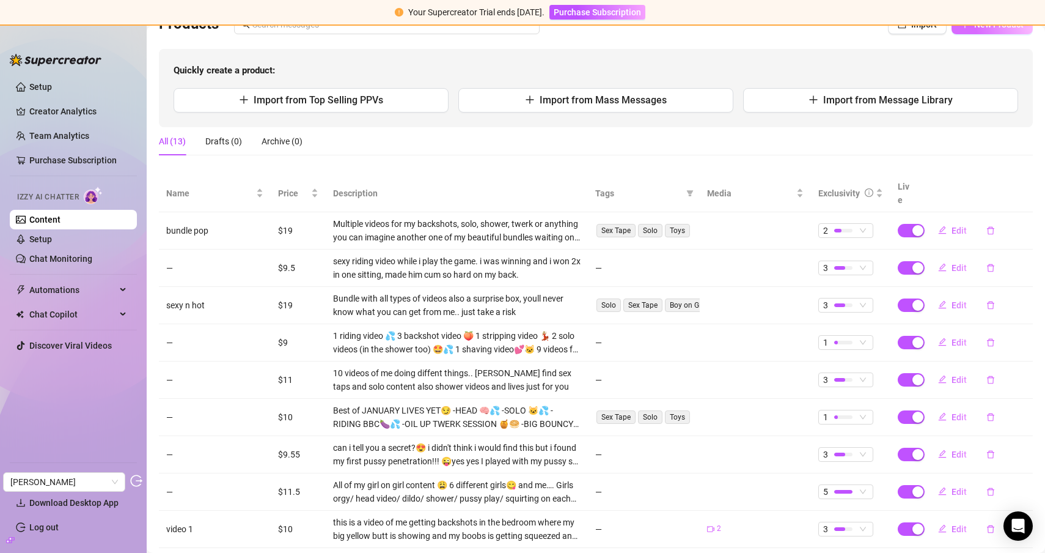
click at [976, 30] on button "New Product" at bounding box center [992, 25] width 81 height 20
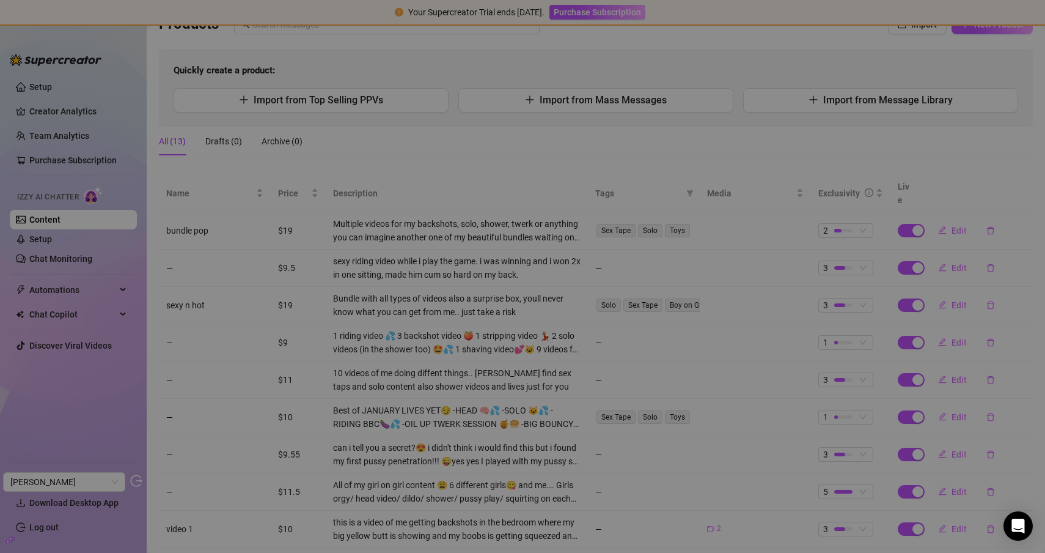
type textarea "Type your message here..."
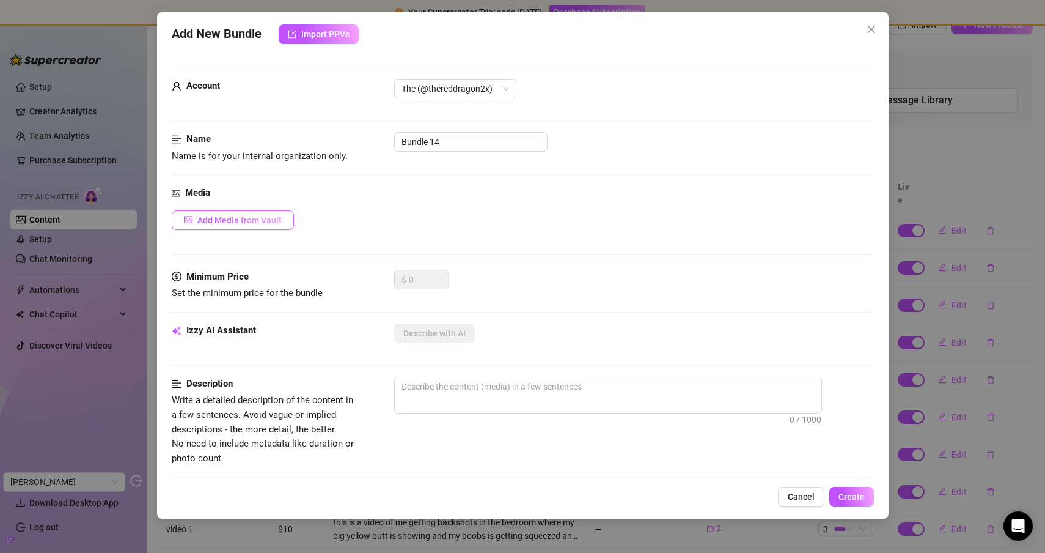
click at [232, 219] on span "Add Media from Vault" at bounding box center [239, 220] width 84 height 10
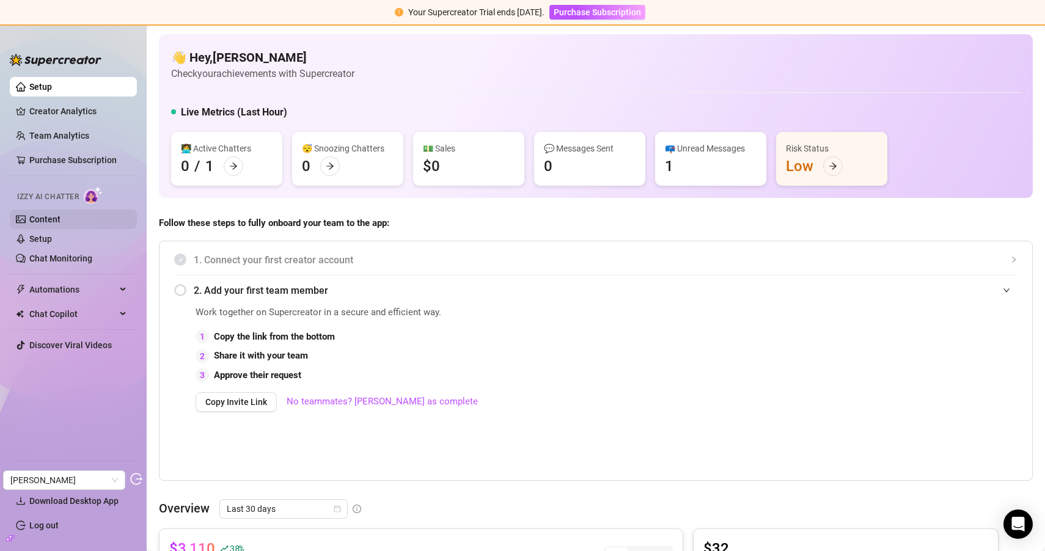
click at [61, 215] on link "Content" at bounding box center [44, 220] width 31 height 10
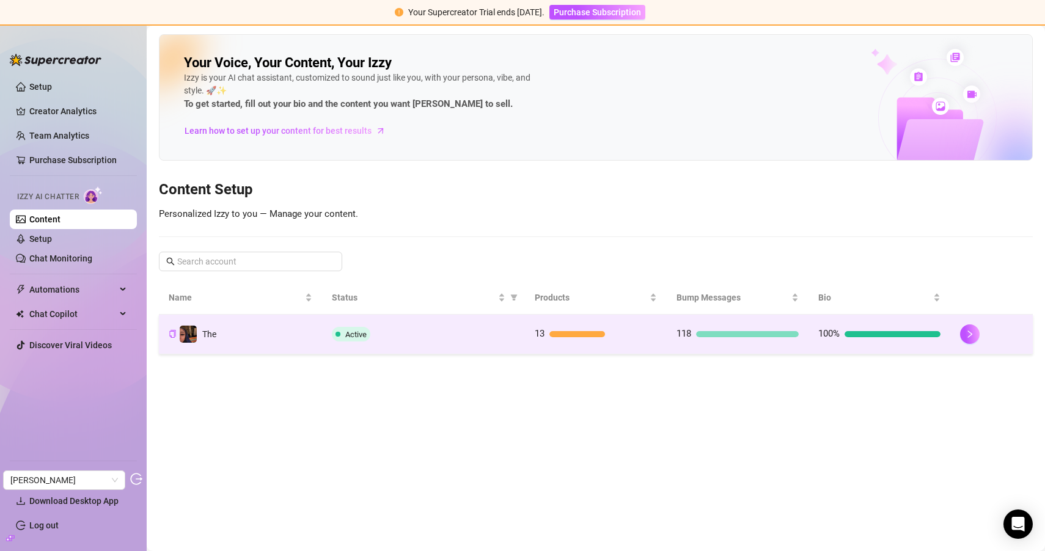
click at [408, 336] on div "Active" at bounding box center [423, 334] width 183 height 15
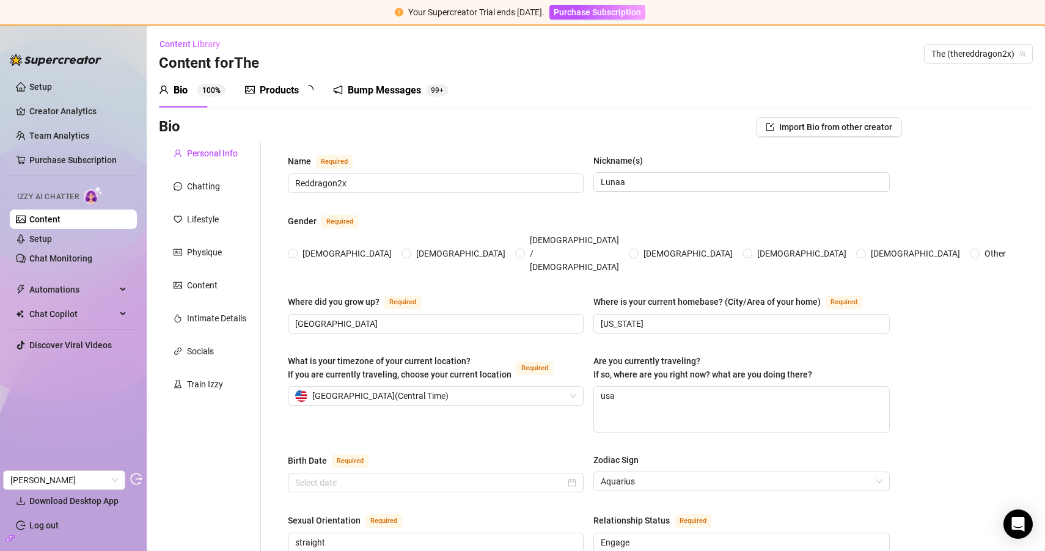
radio input "true"
type input "[DATE]"
click at [265, 97] on div "Products" at bounding box center [279, 90] width 39 height 15
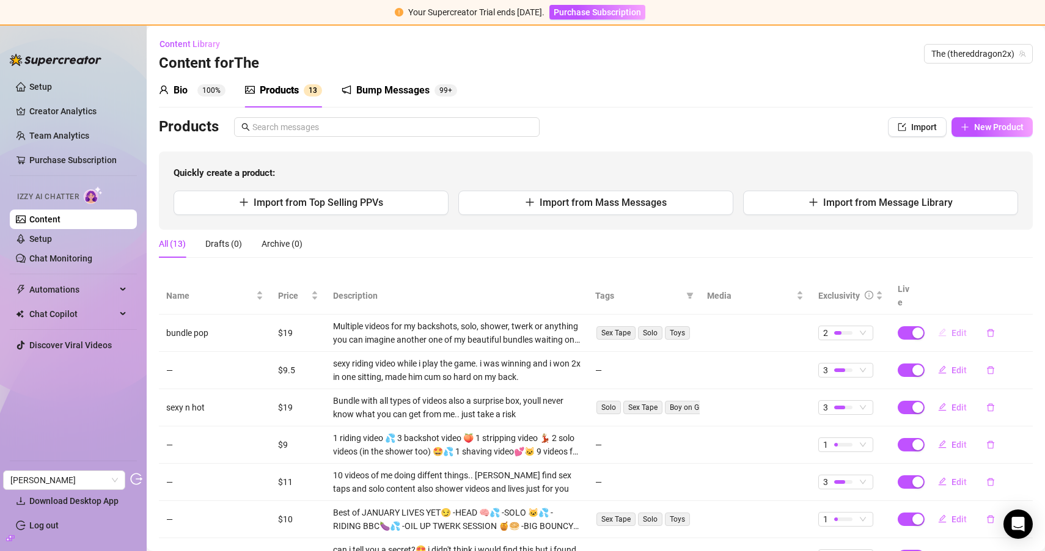
click at [946, 328] on span "button" at bounding box center [942, 333] width 9 height 10
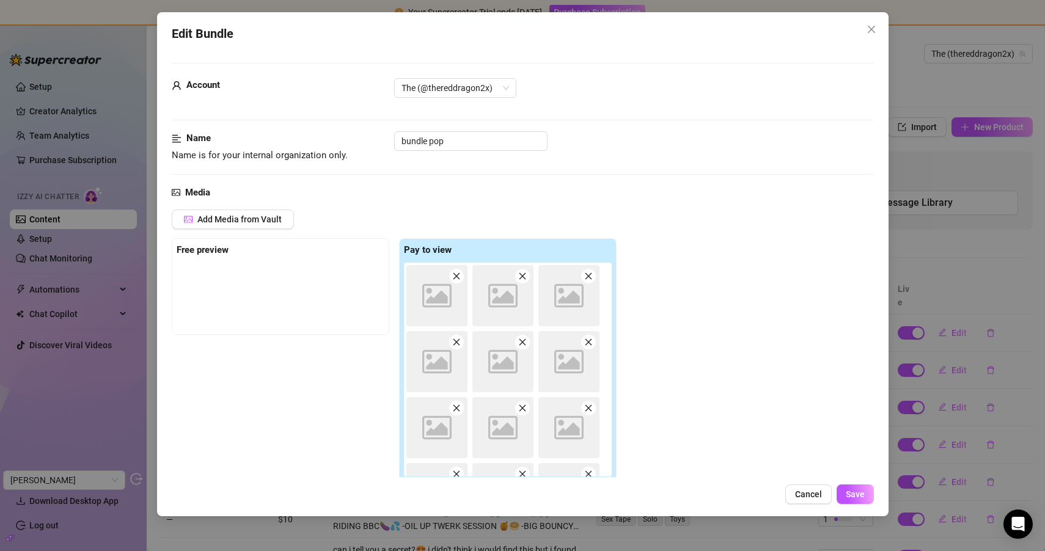
drag, startPoint x: 872, startPoint y: 34, endPoint x: 869, endPoint y: 40, distance: 6.8
click at [872, 34] on icon "close" at bounding box center [872, 29] width 10 height 10
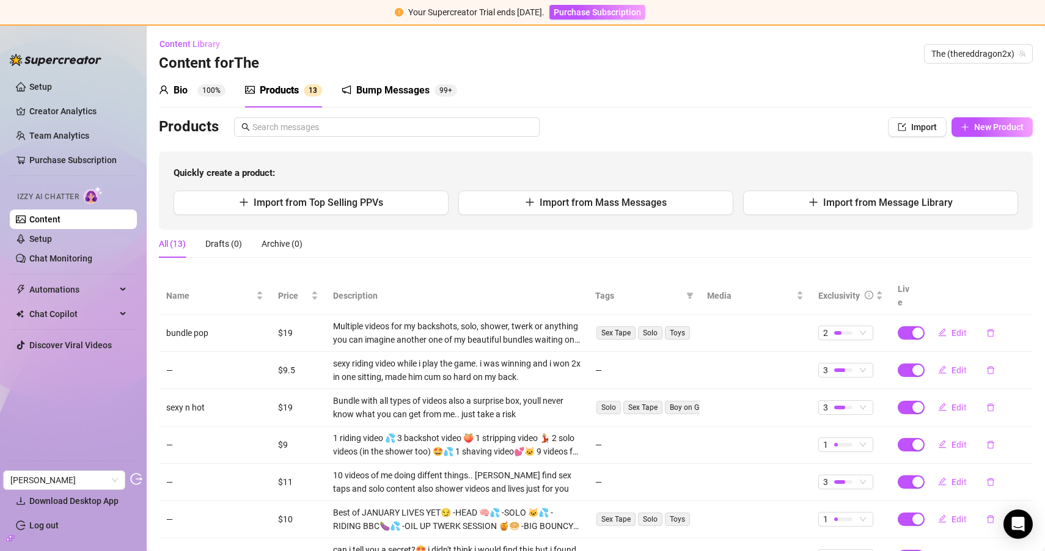
scroll to position [193, 0]
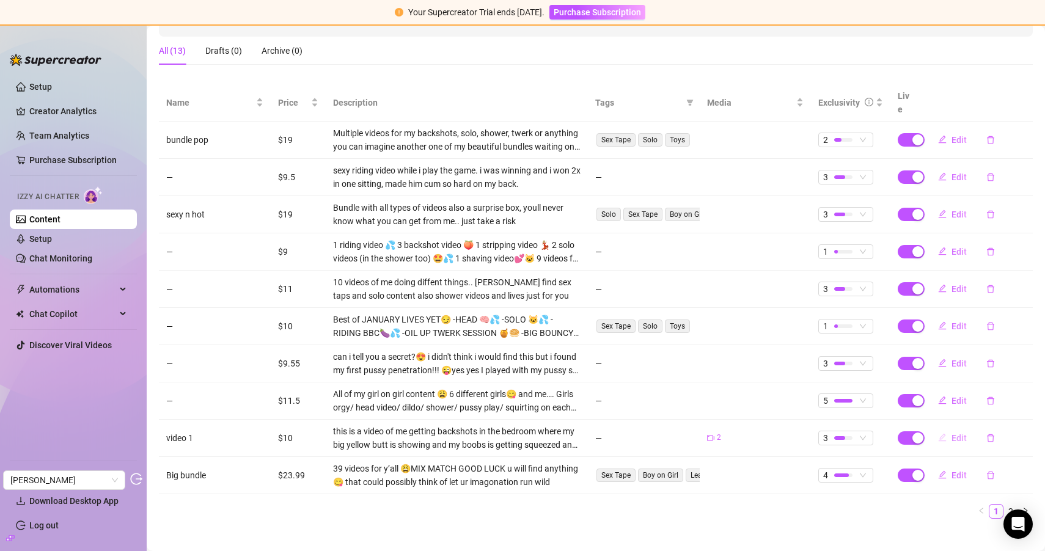
click at [950, 428] on button "Edit" at bounding box center [952, 438] width 48 height 20
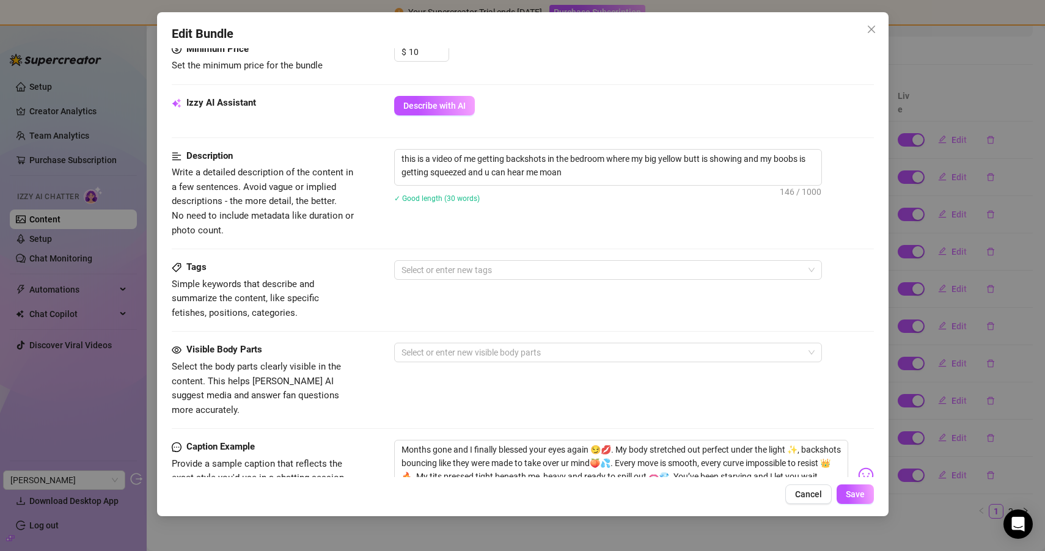
scroll to position [0, 0]
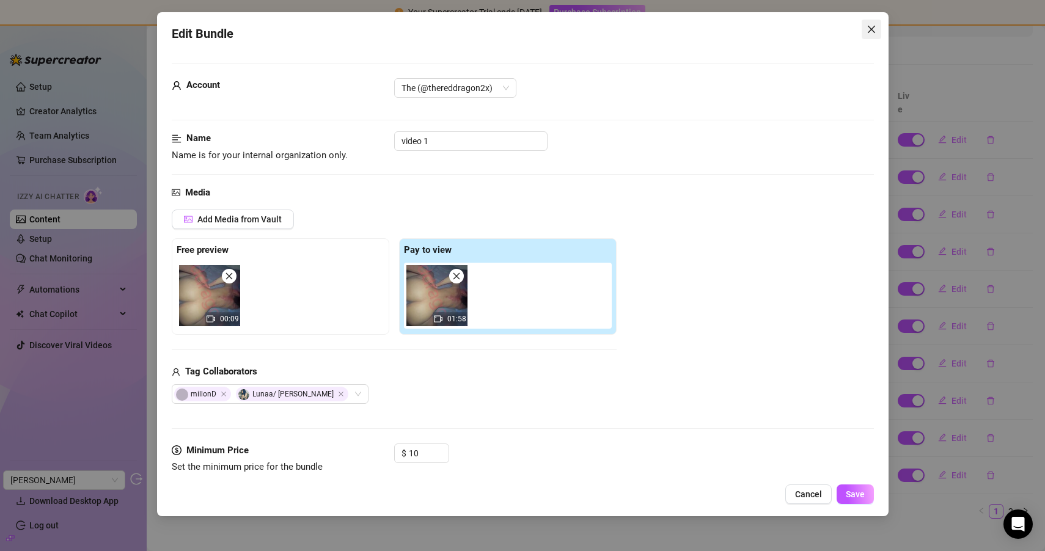
click at [869, 35] on button "Close" at bounding box center [872, 30] width 20 height 20
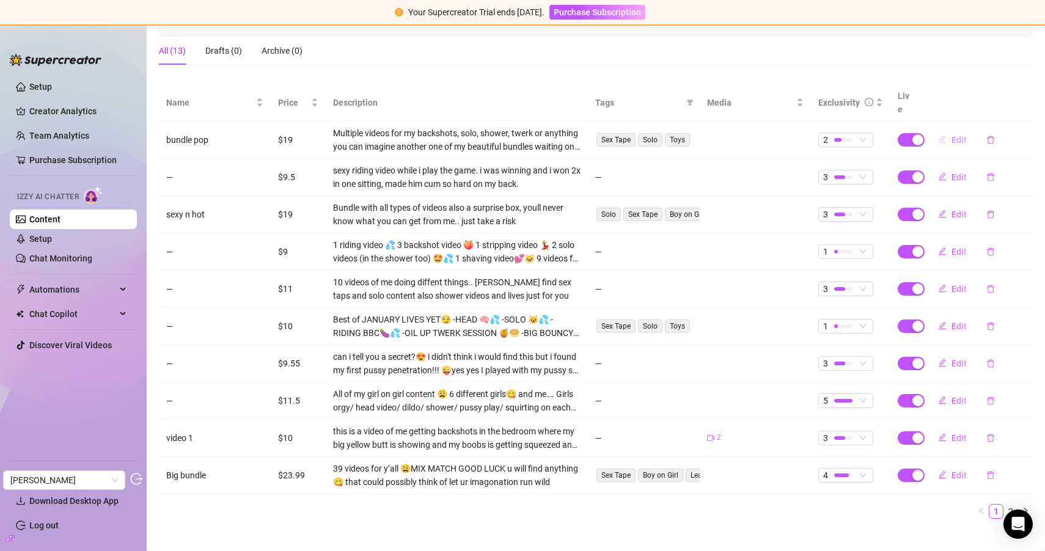
click at [945, 136] on icon "edit" at bounding box center [943, 140] width 8 height 8
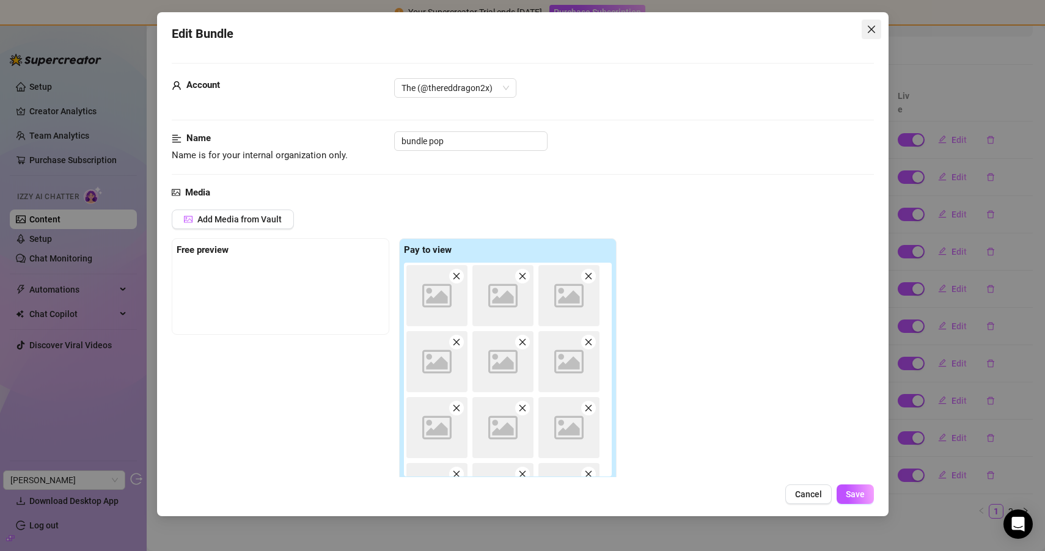
click at [875, 24] on icon "close" at bounding box center [872, 29] width 10 height 10
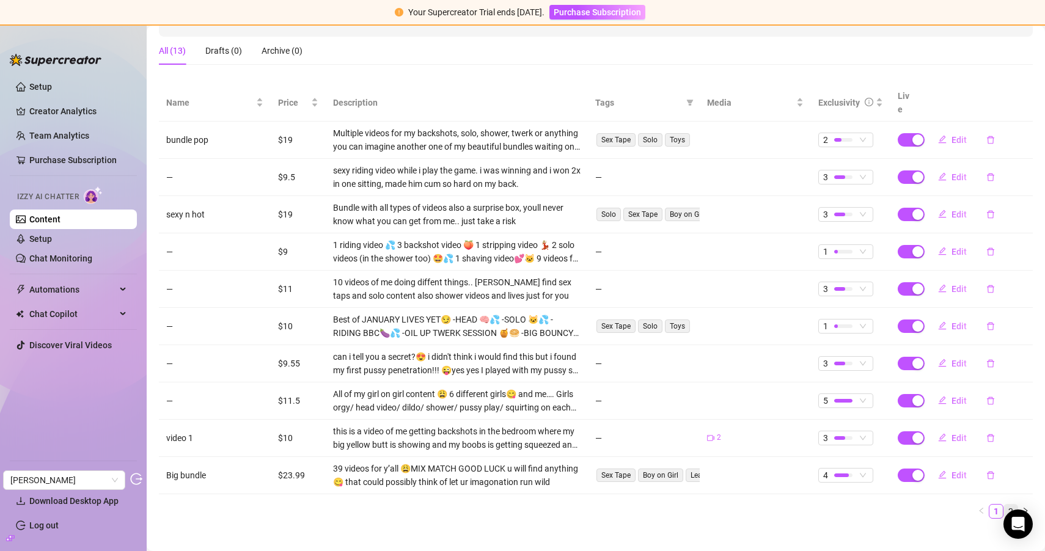
click at [1009, 505] on link "2" at bounding box center [1010, 511] width 13 height 13
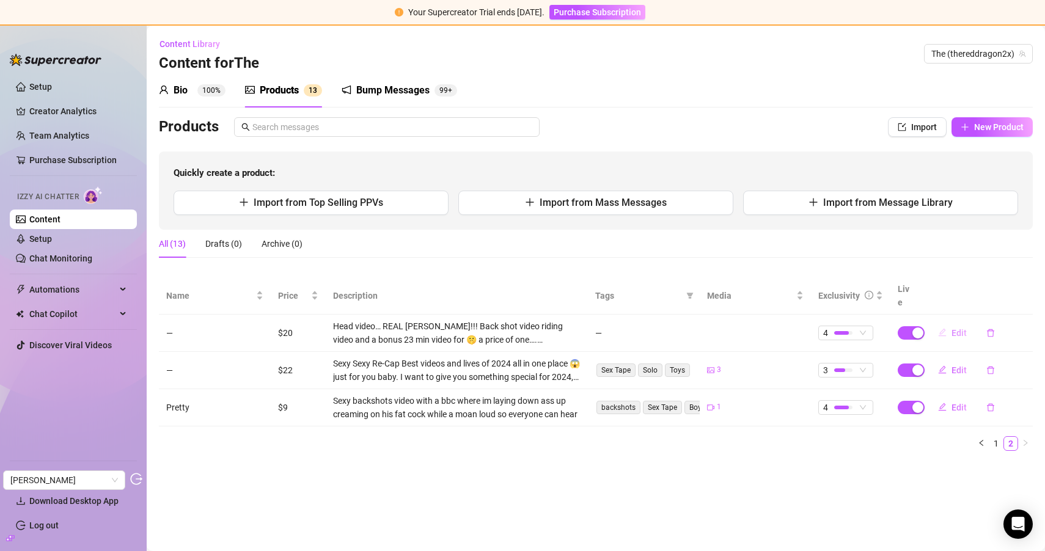
click at [953, 328] on span "Edit" at bounding box center [959, 333] width 15 height 10
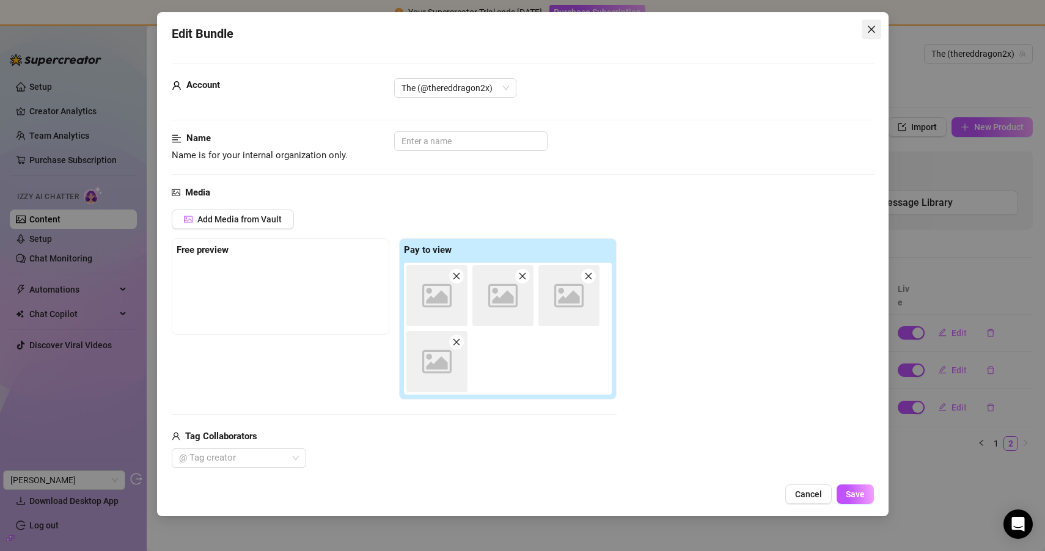
click at [869, 37] on button "Close" at bounding box center [872, 30] width 20 height 20
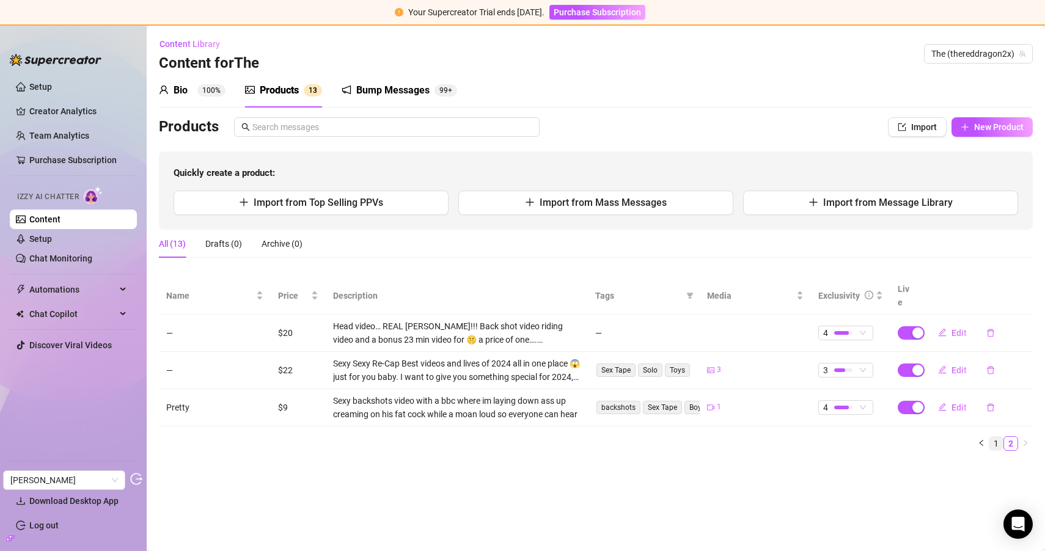
click at [1001, 437] on link "1" at bounding box center [996, 443] width 13 height 13
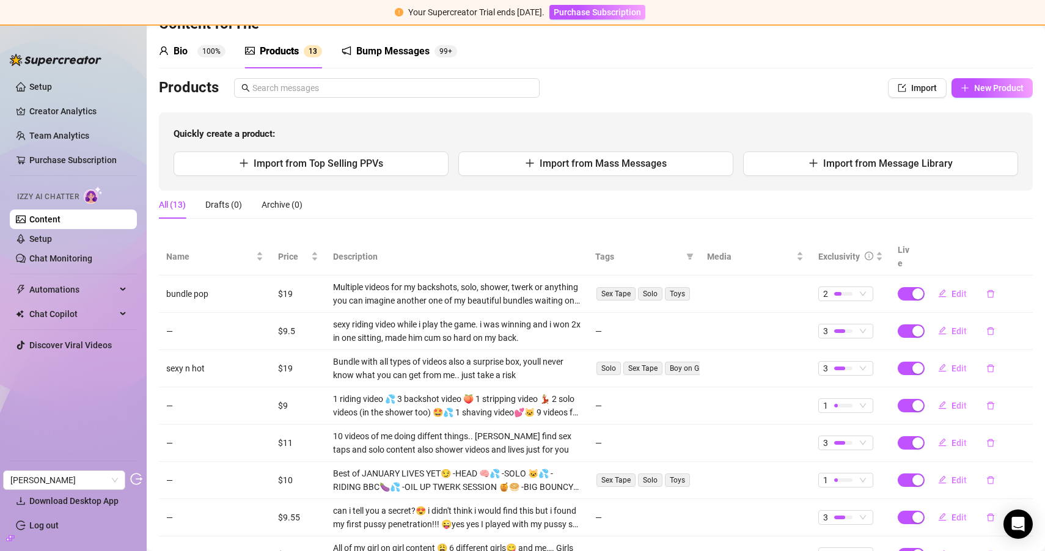
scroll to position [193, 0]
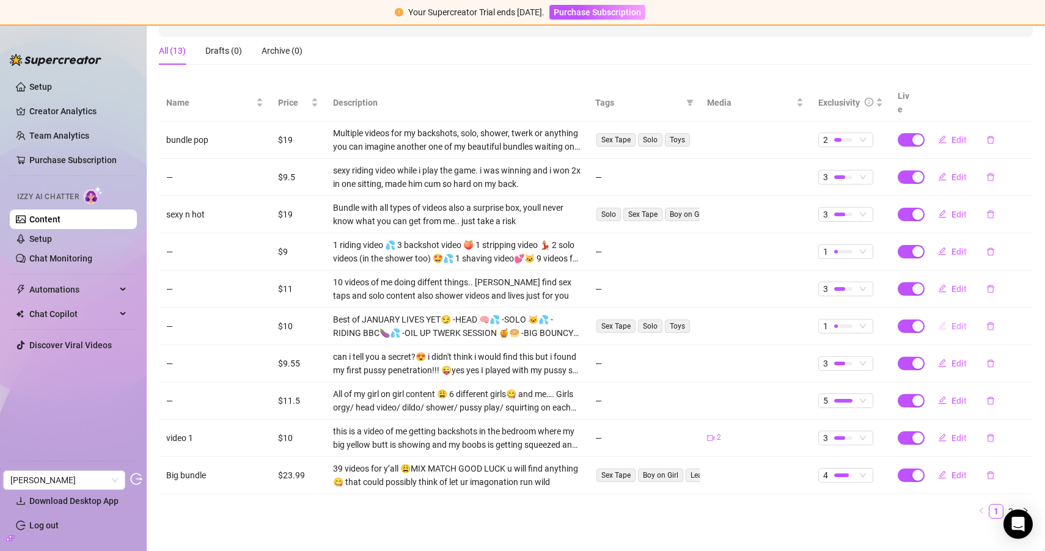
click at [952, 322] on button "Edit" at bounding box center [952, 327] width 48 height 20
type textarea "Best of JANUARY LIVES YET😏 -HEAD 🧠💦 -SOLO 🐱💦 -RIDING BBC🍆💦 -OIL UP TWERK SESSIO…"
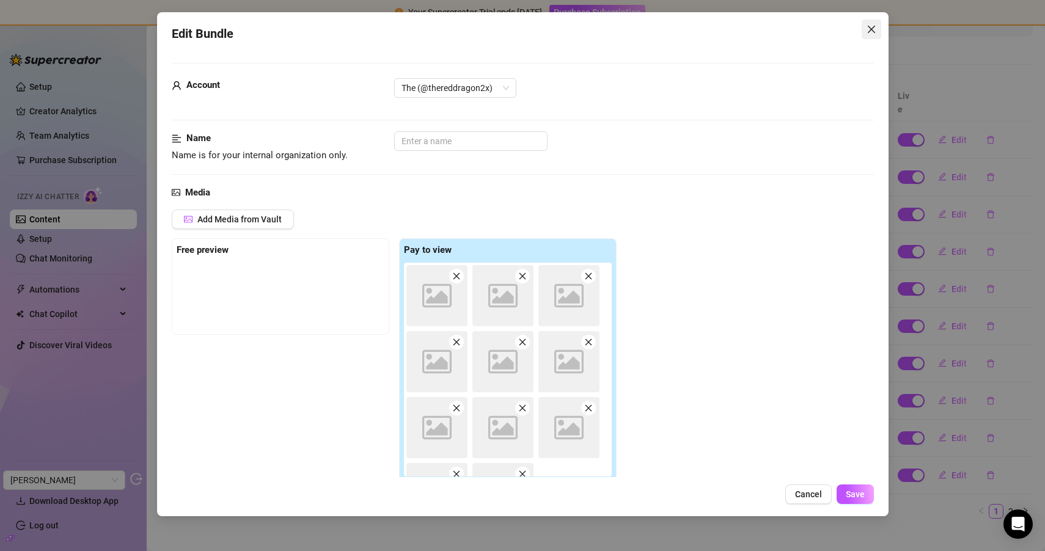
click at [872, 28] on icon "close" at bounding box center [870, 29] width 7 height 7
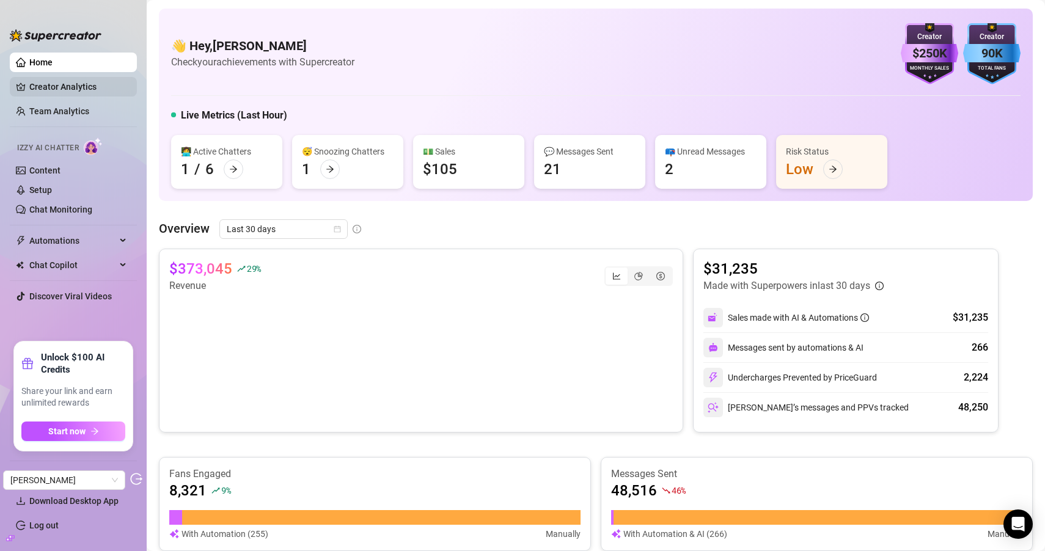
click at [94, 93] on link "Creator Analytics" at bounding box center [78, 87] width 98 height 20
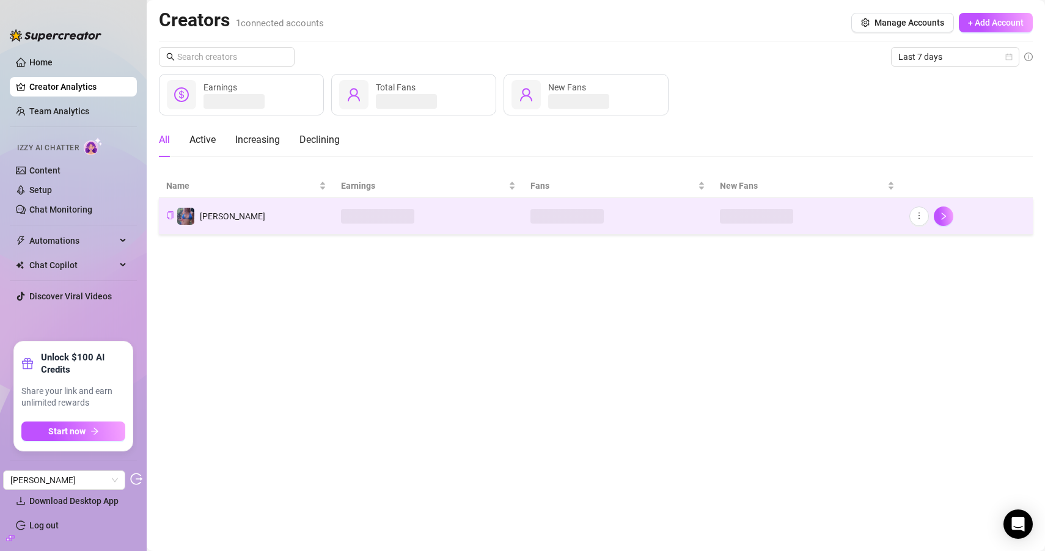
click at [361, 211] on span at bounding box center [377, 216] width 73 height 15
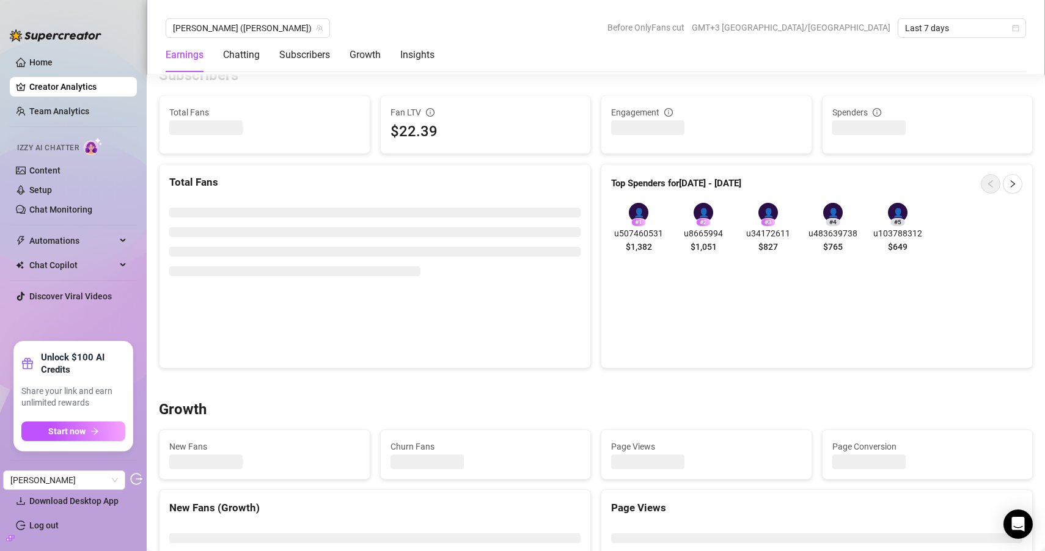
scroll to position [748, 0]
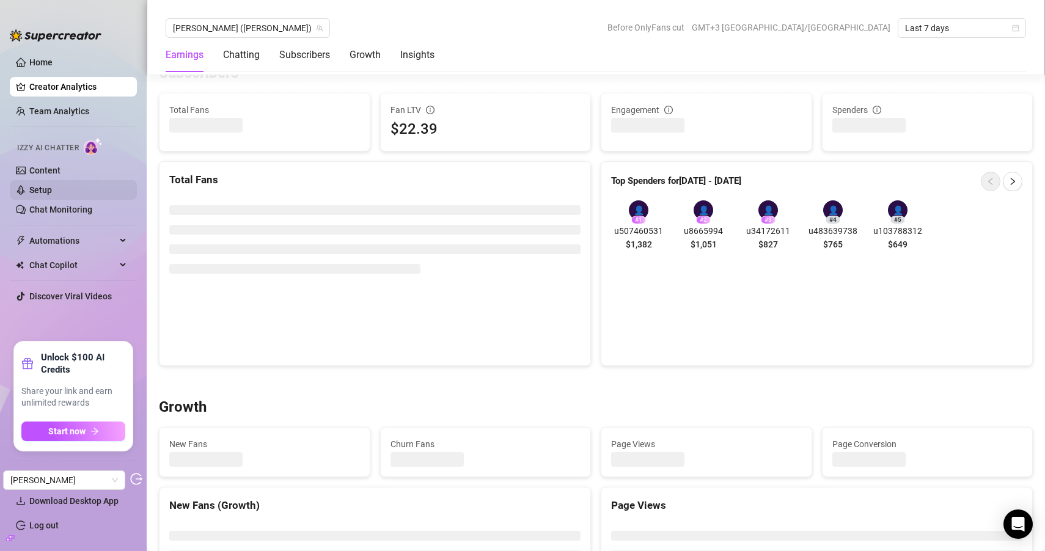
click at [52, 185] on link "Setup" at bounding box center [40, 190] width 23 height 10
click at [61, 169] on link "Content" at bounding box center [44, 171] width 31 height 10
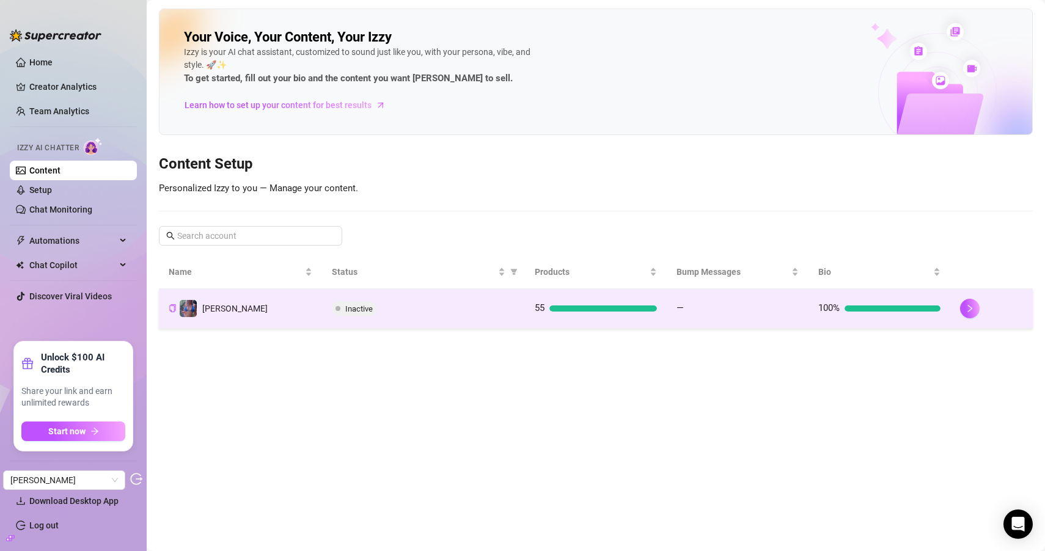
click at [465, 309] on div "Inactive" at bounding box center [423, 308] width 183 height 15
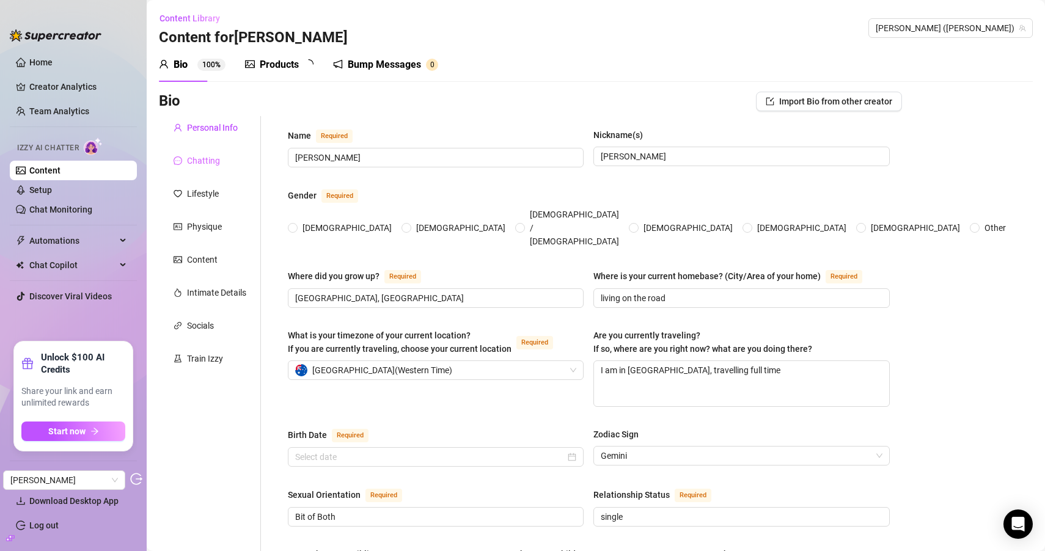
radio input "true"
type input "[DATE]"
click at [205, 159] on div "Chatting" at bounding box center [203, 160] width 33 height 13
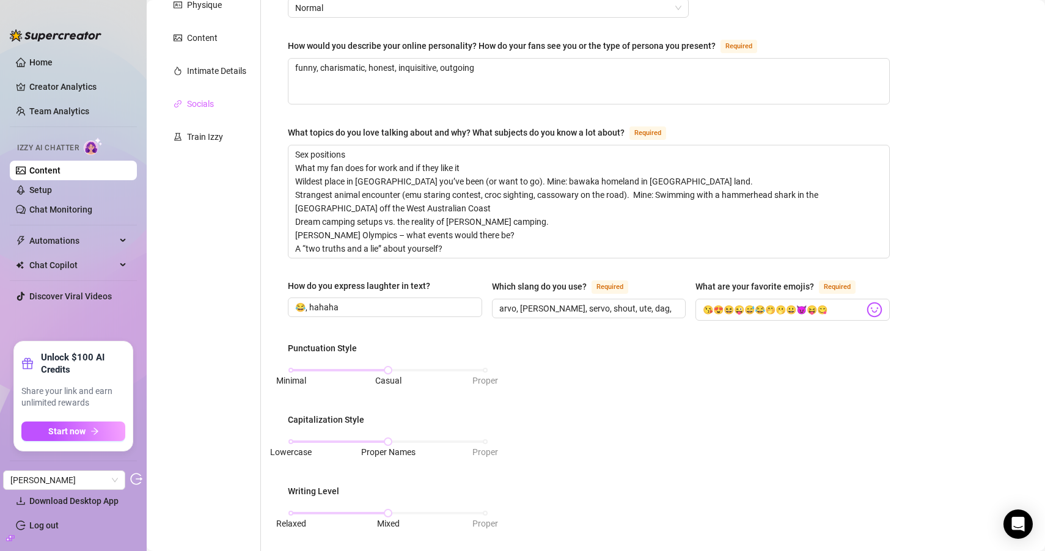
scroll to position [108, 0]
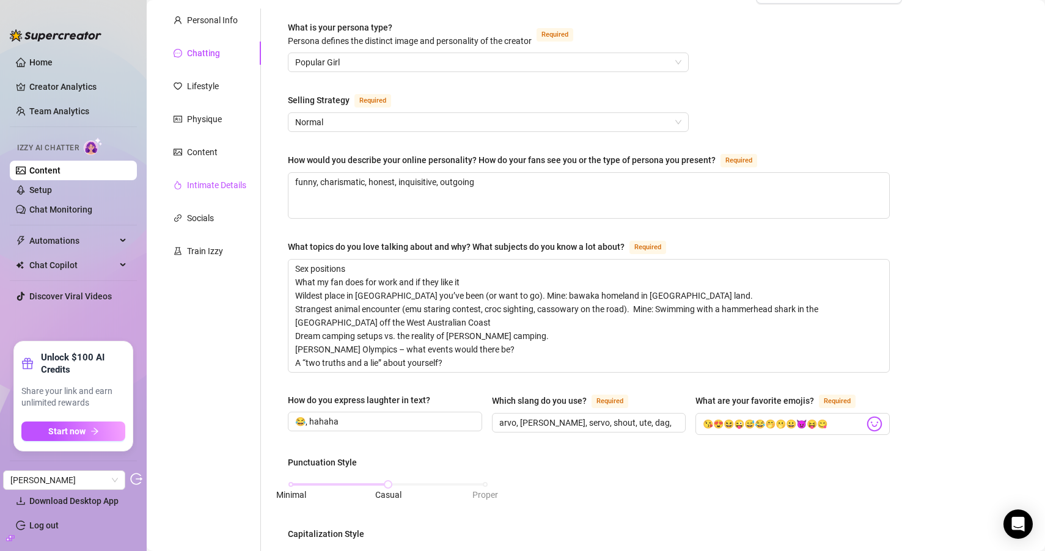
click at [226, 179] on div "Intimate Details" at bounding box center [216, 184] width 59 height 13
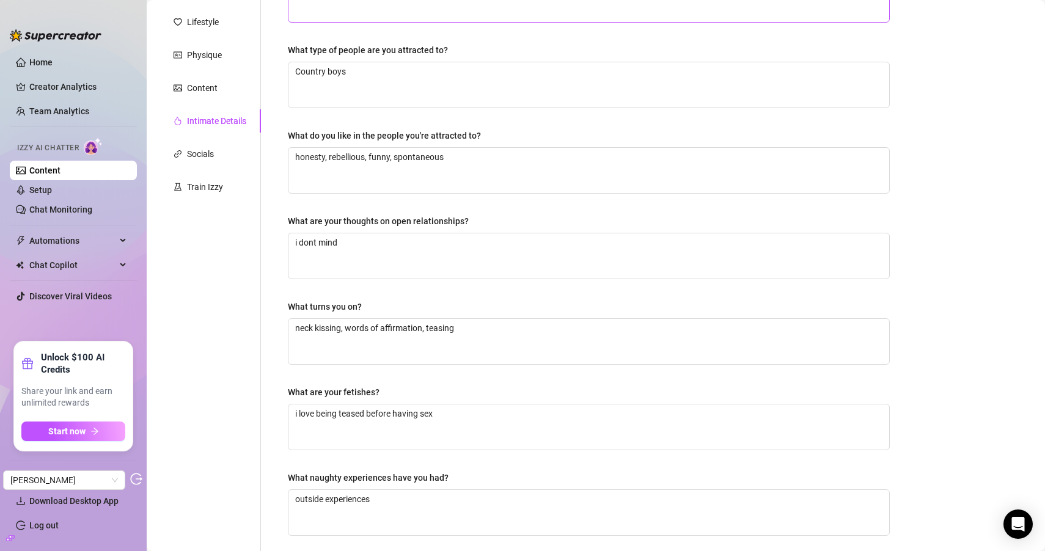
scroll to position [193, 0]
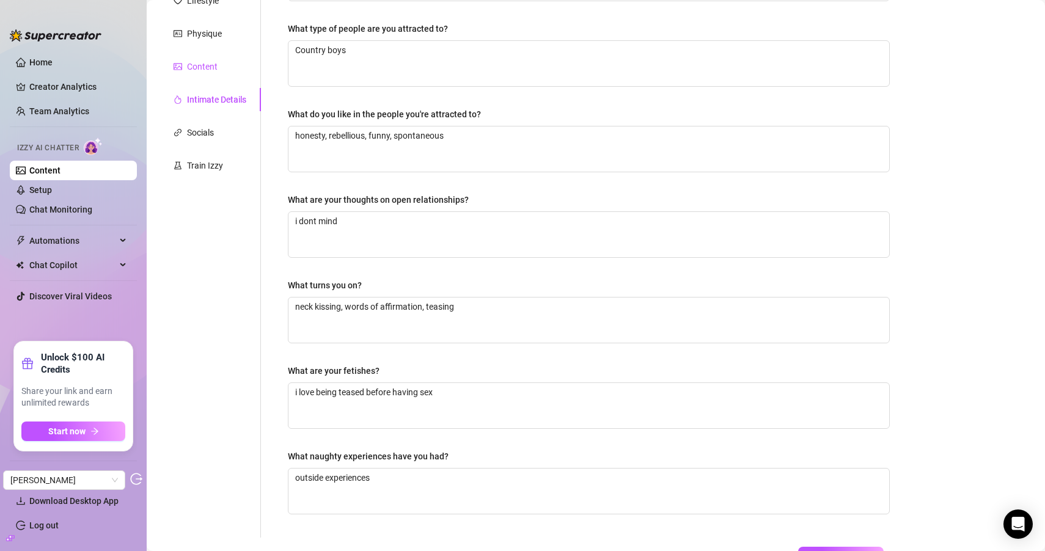
click at [200, 64] on div "Content" at bounding box center [202, 66] width 31 height 13
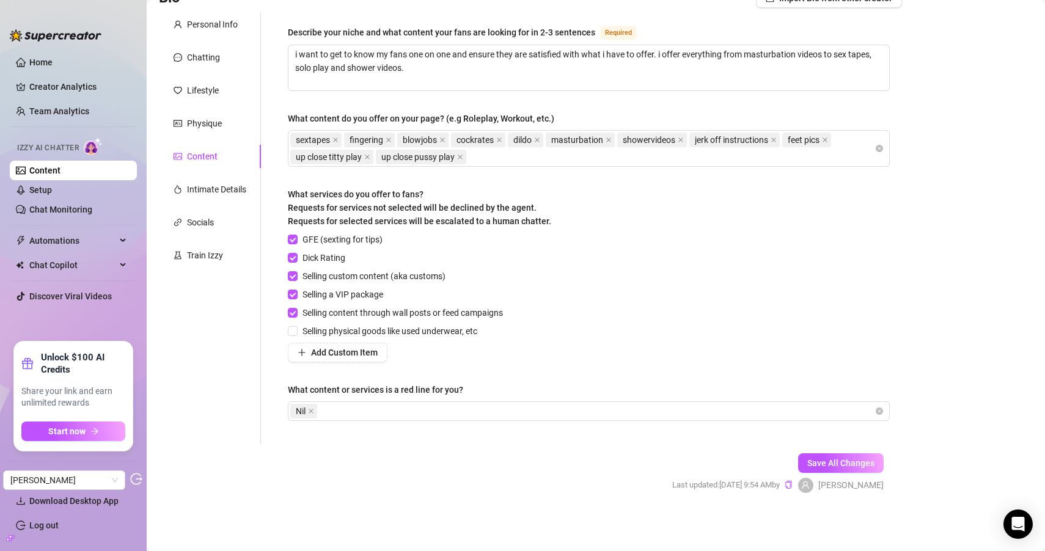
scroll to position [103, 0]
click at [192, 229] on div "Socials" at bounding box center [200, 222] width 27 height 13
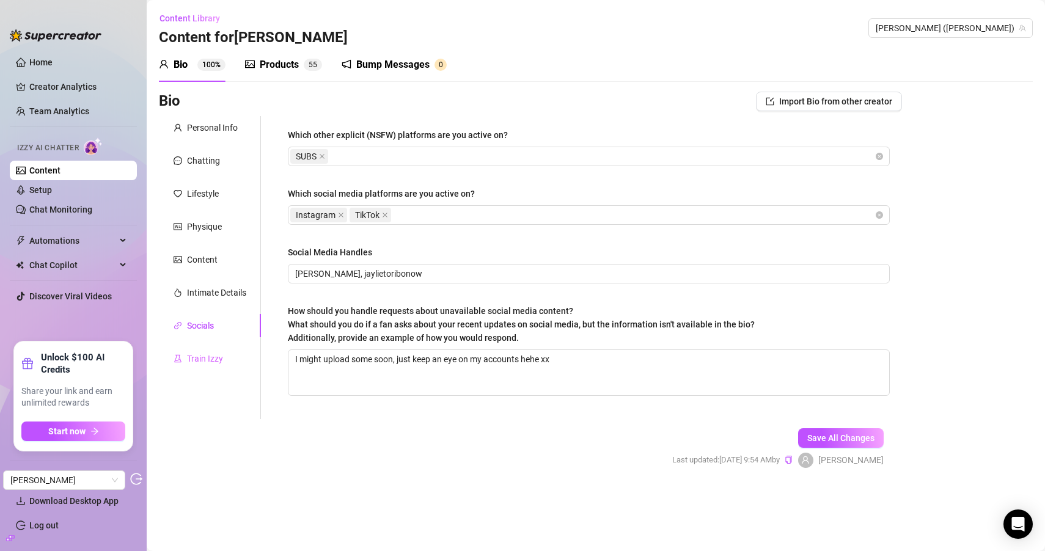
click at [199, 350] on div "Train Izzy" at bounding box center [210, 358] width 102 height 23
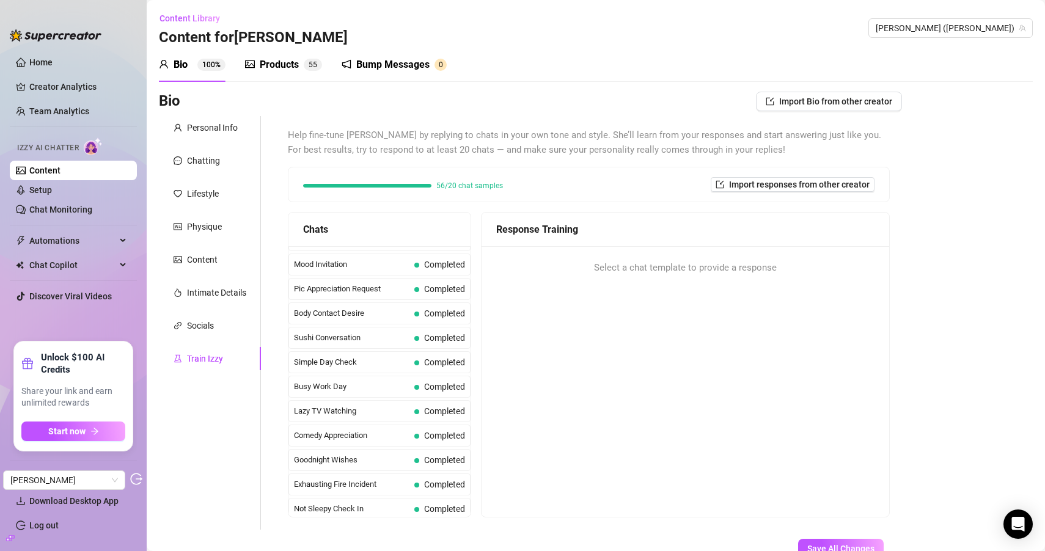
scroll to position [796, 0]
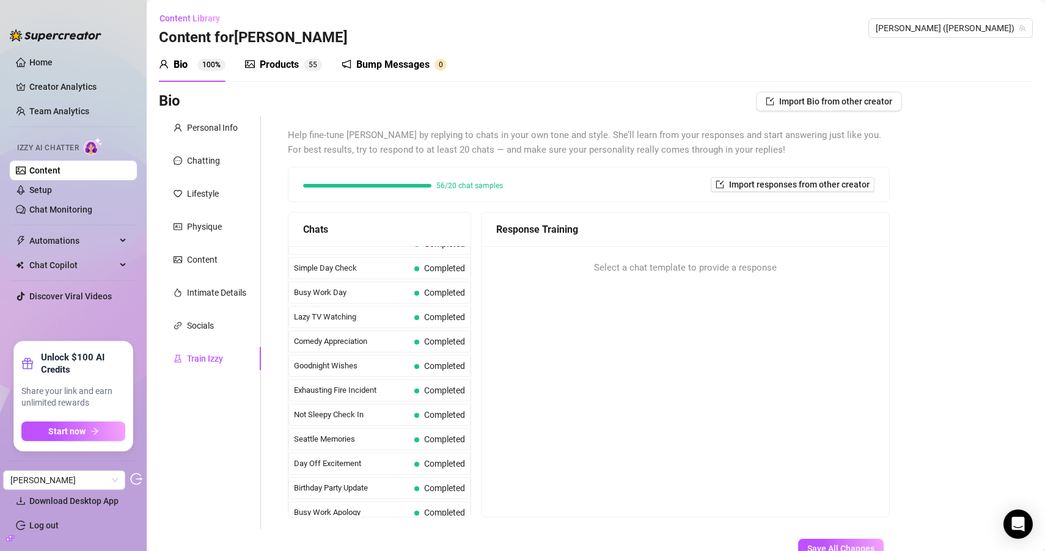
click at [385, 55] on div "Bump Messages 0" at bounding box center [394, 65] width 105 height 34
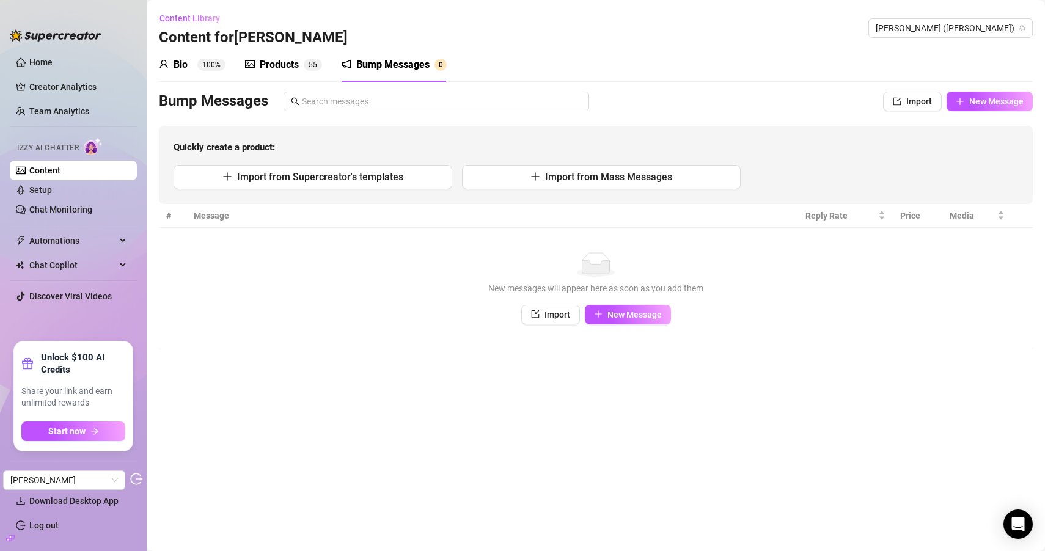
click at [307, 63] on sup "5 5" at bounding box center [313, 65] width 18 height 12
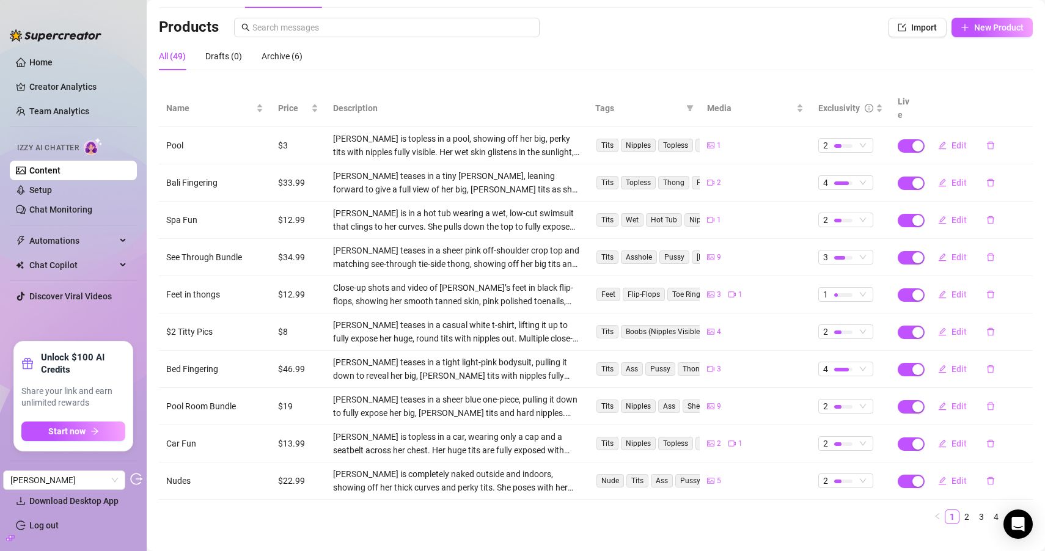
scroll to position [80, 0]
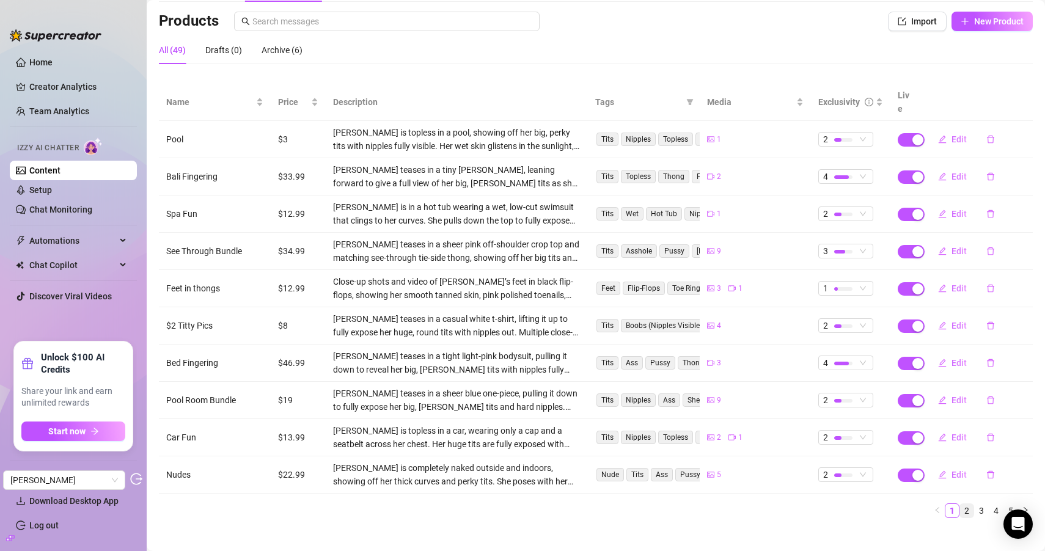
click at [968, 504] on link "2" at bounding box center [966, 510] width 13 height 13
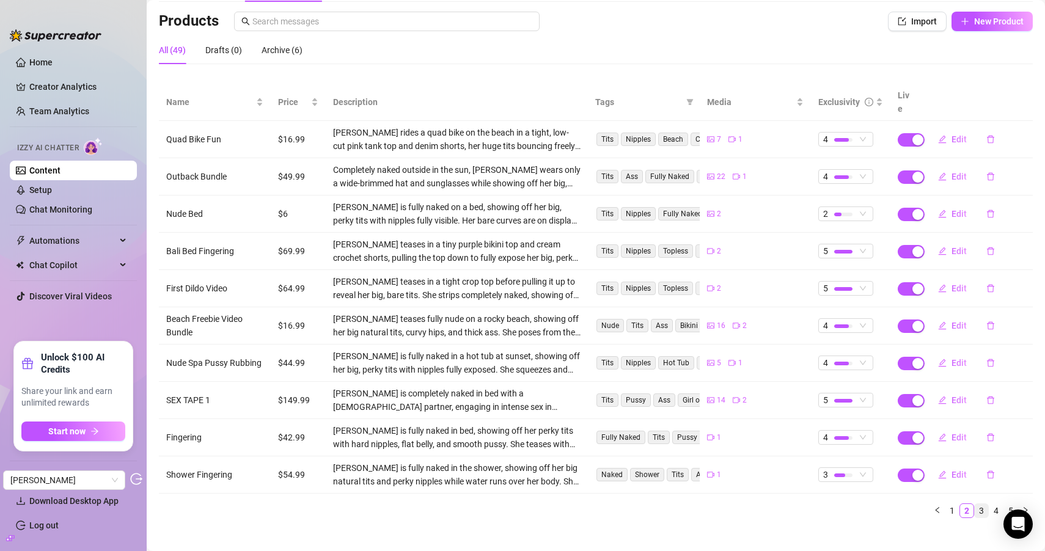
click at [984, 504] on link "3" at bounding box center [981, 510] width 13 height 13
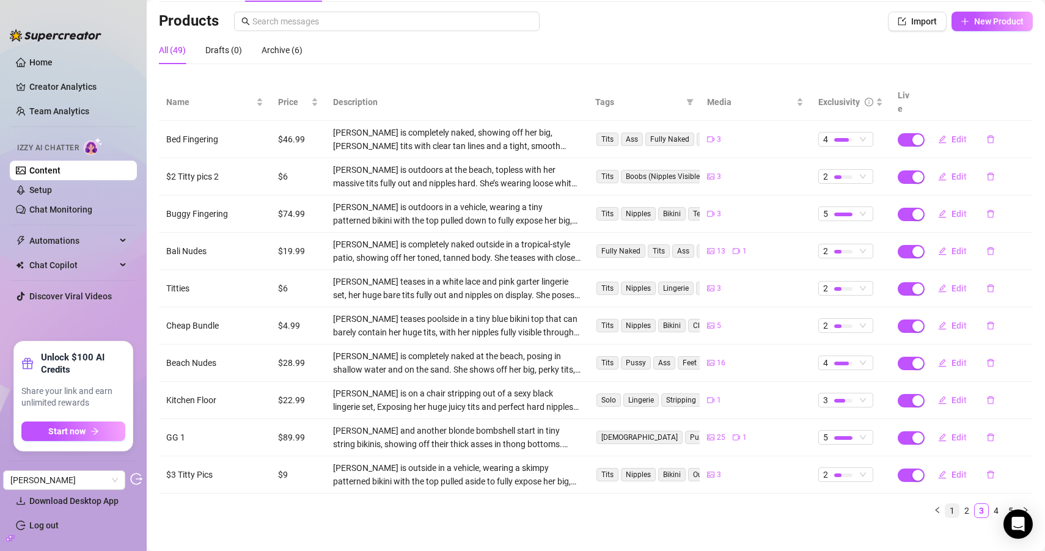
click at [958, 504] on link "1" at bounding box center [952, 510] width 13 height 13
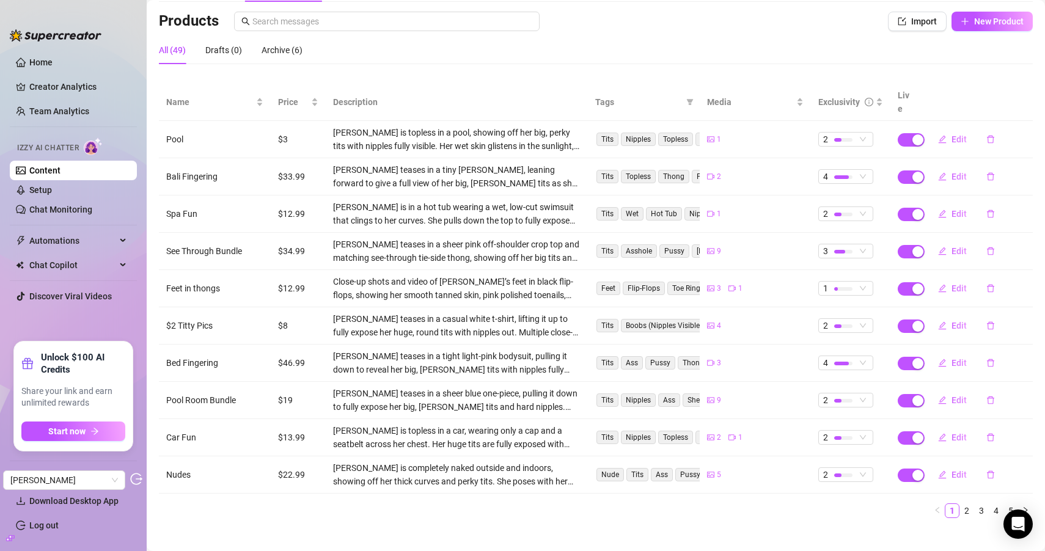
scroll to position [0, 0]
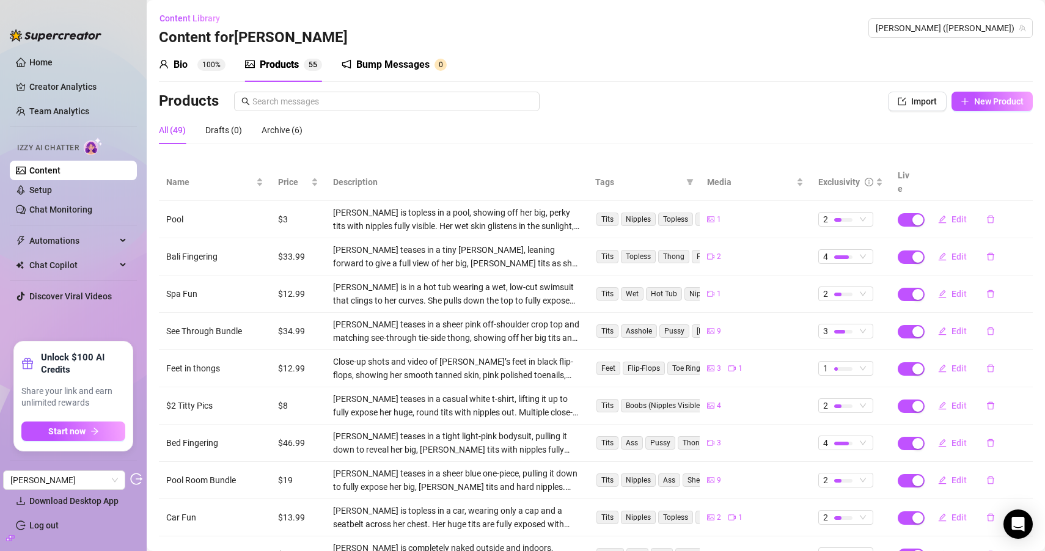
click at [363, 61] on div "Bump Messages" at bounding box center [392, 64] width 73 height 15
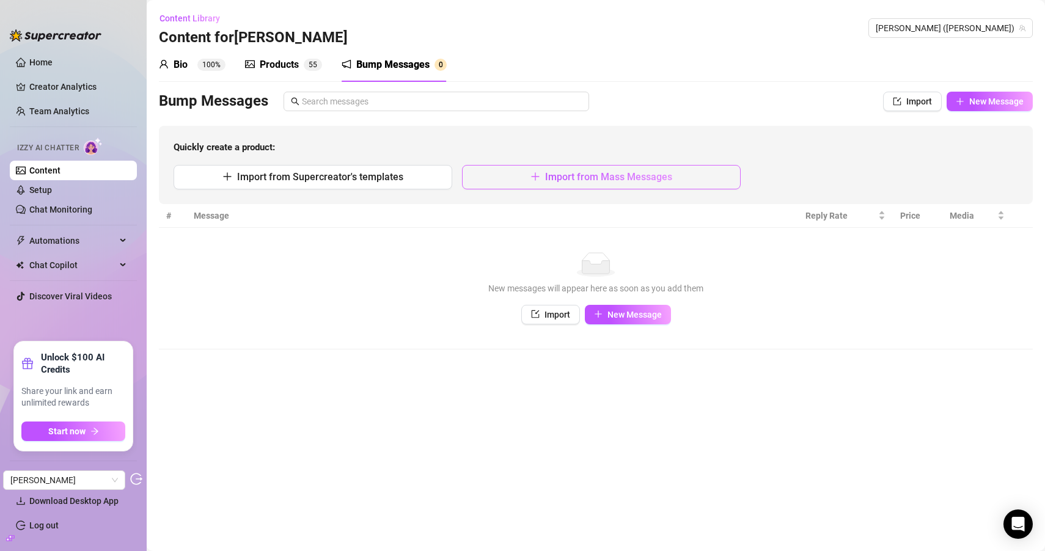
click at [507, 188] on button "Import from Mass Messages" at bounding box center [601, 177] width 279 height 24
type textarea "Type your message here..."
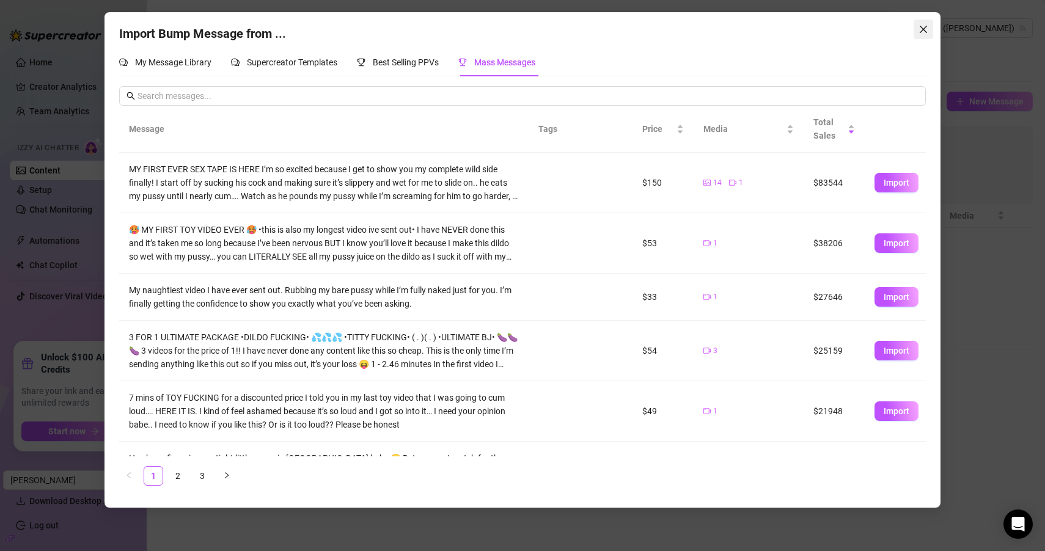
click at [921, 33] on icon "close" at bounding box center [924, 29] width 10 height 10
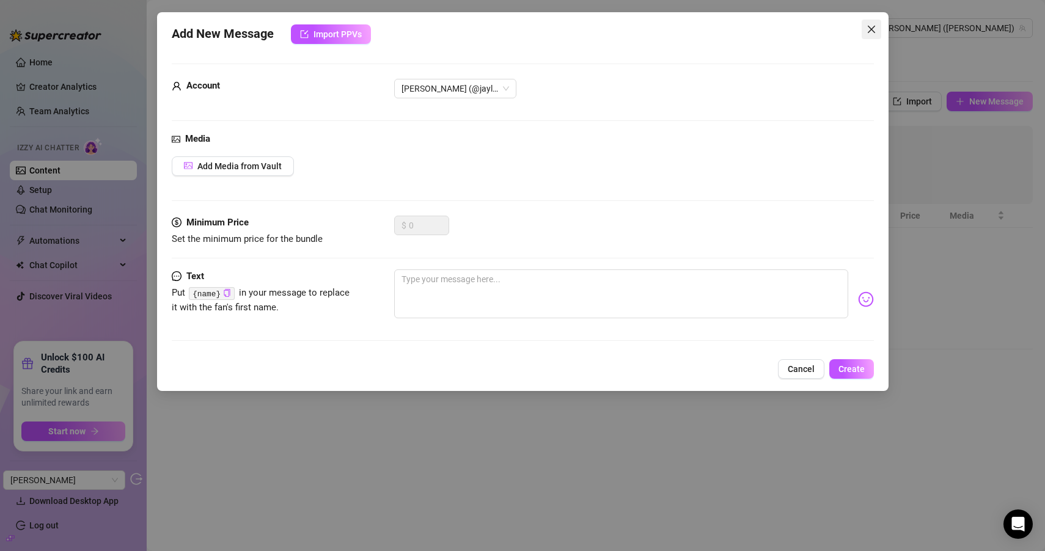
click at [875, 25] on icon "close" at bounding box center [872, 29] width 10 height 10
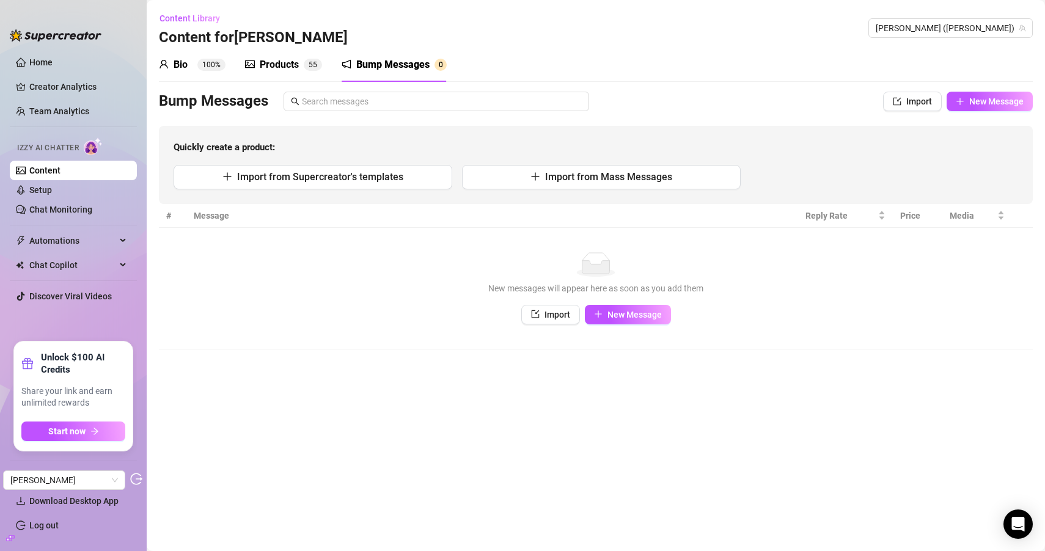
click at [270, 65] on div "Products" at bounding box center [279, 64] width 39 height 15
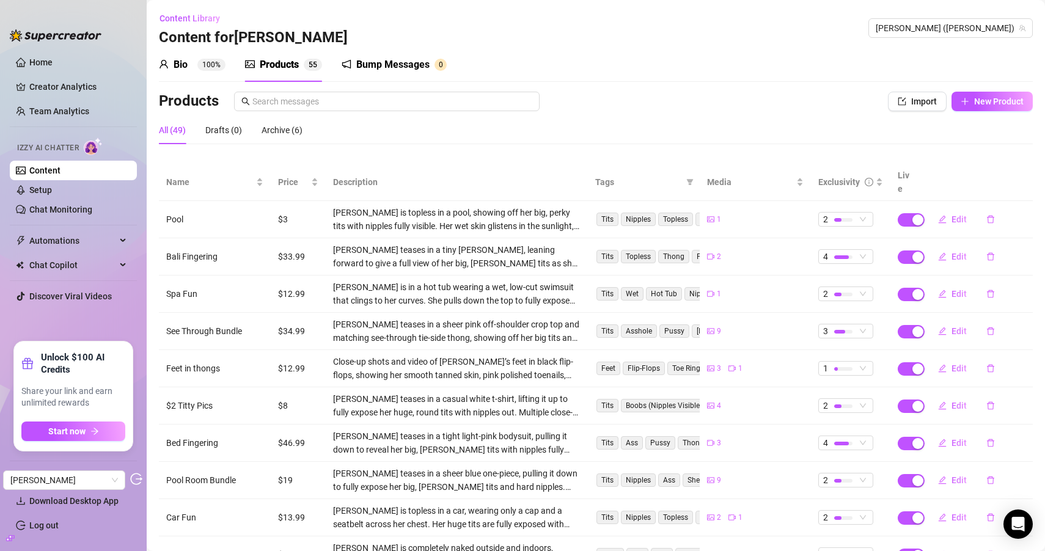
click at [198, 62] on sup "100%" at bounding box center [211, 65] width 28 height 12
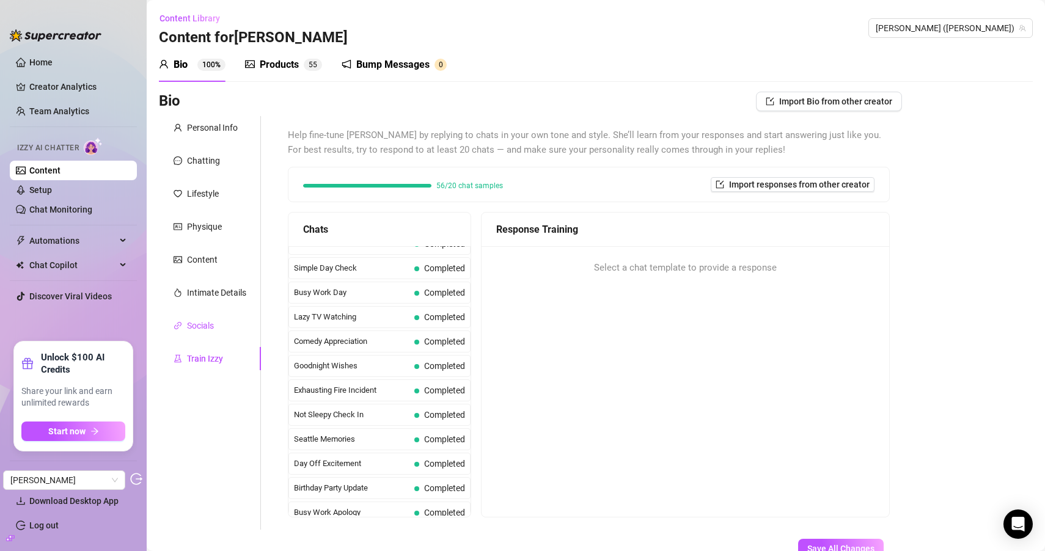
click at [189, 325] on div "Socials" at bounding box center [200, 325] width 27 height 13
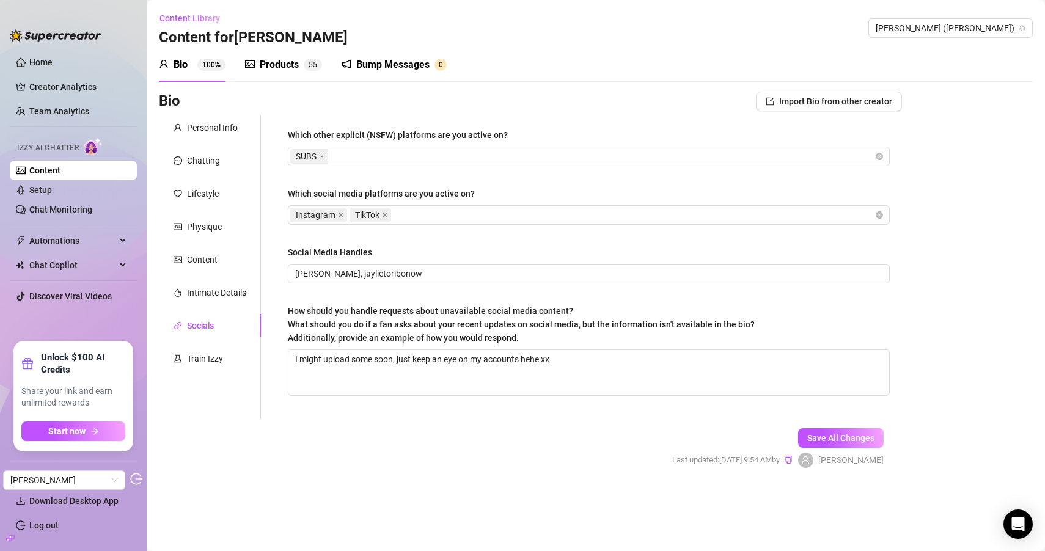
click at [361, 65] on div "Bump Messages" at bounding box center [392, 64] width 73 height 15
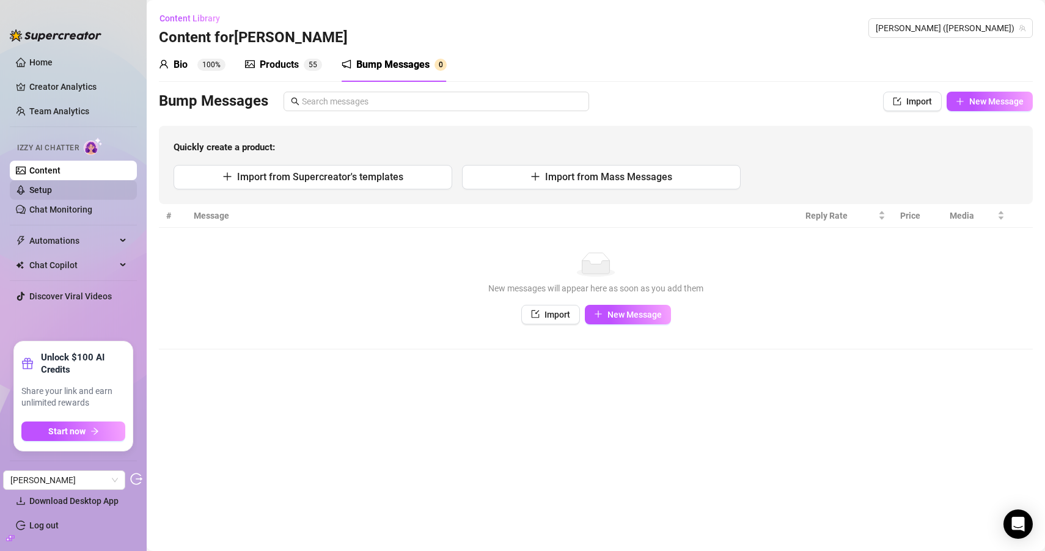
click at [52, 192] on link "Setup" at bounding box center [40, 190] width 23 height 10
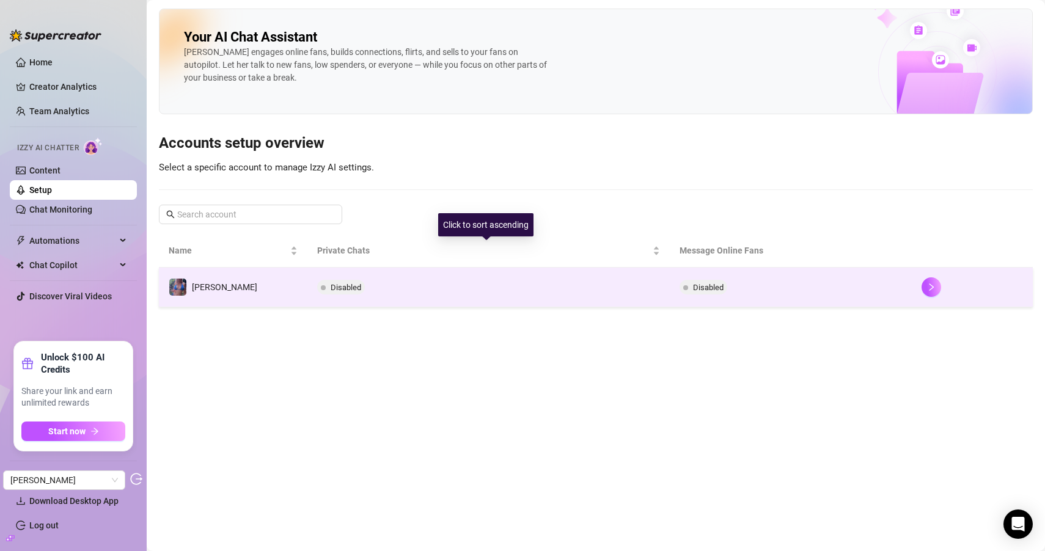
click at [378, 273] on td "Disabled" at bounding box center [488, 288] width 363 height 40
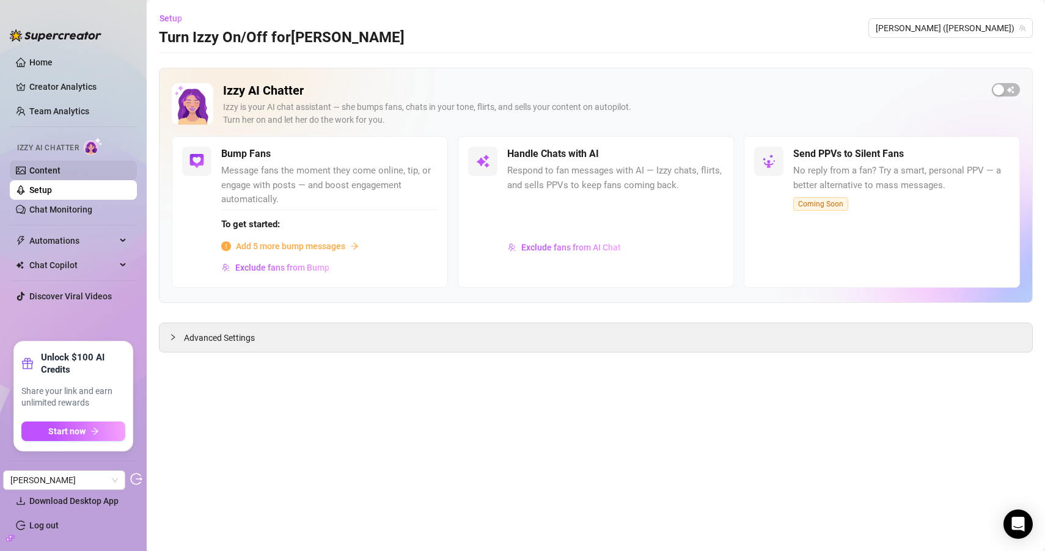
click at [55, 169] on link "Content" at bounding box center [44, 171] width 31 height 10
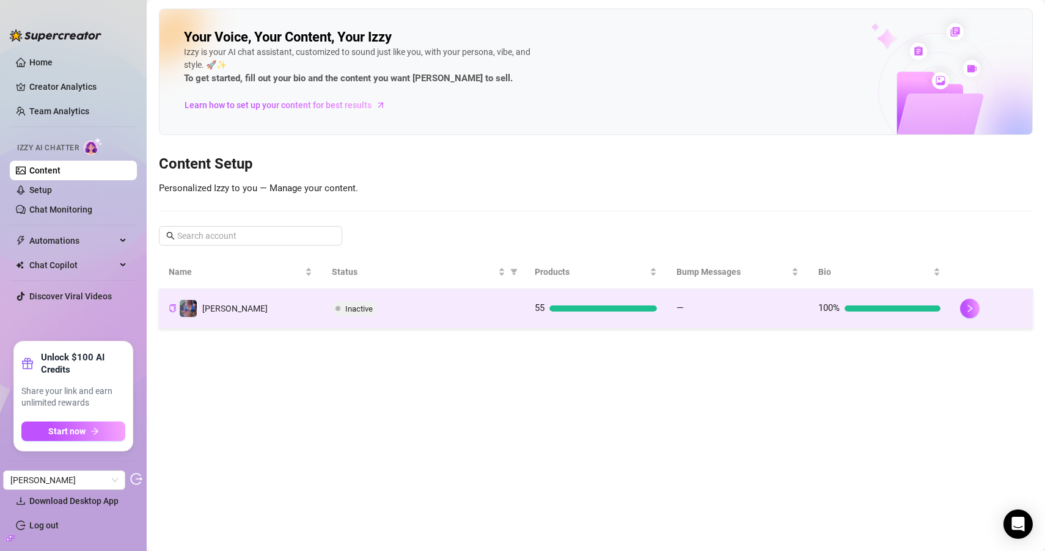
click at [241, 304] on td "[PERSON_NAME]" at bounding box center [240, 309] width 163 height 40
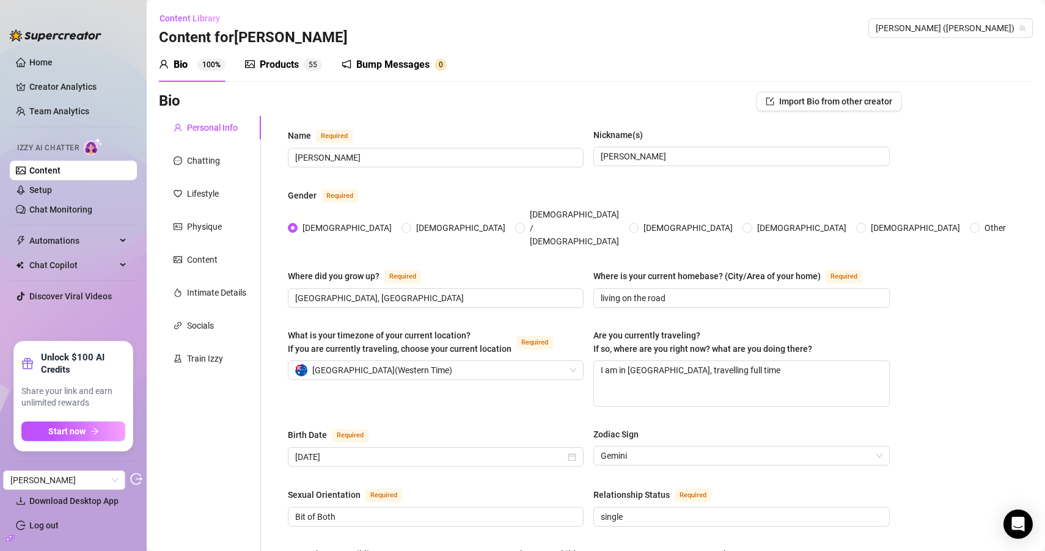
click at [213, 127] on div "Personal Info" at bounding box center [212, 127] width 51 height 13
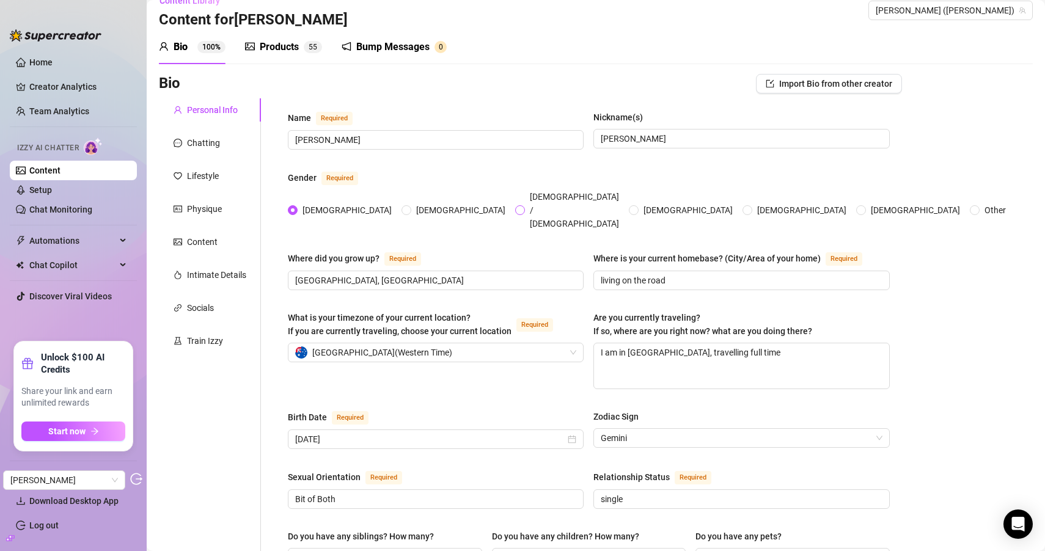
scroll to position [31, 0]
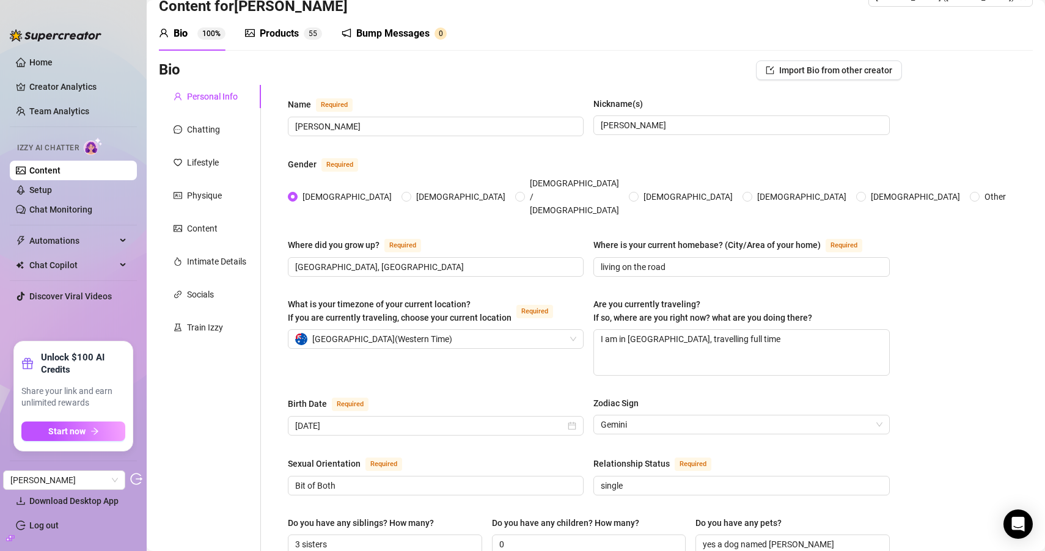
click at [300, 42] on div "Products 5 5" at bounding box center [283, 34] width 77 height 34
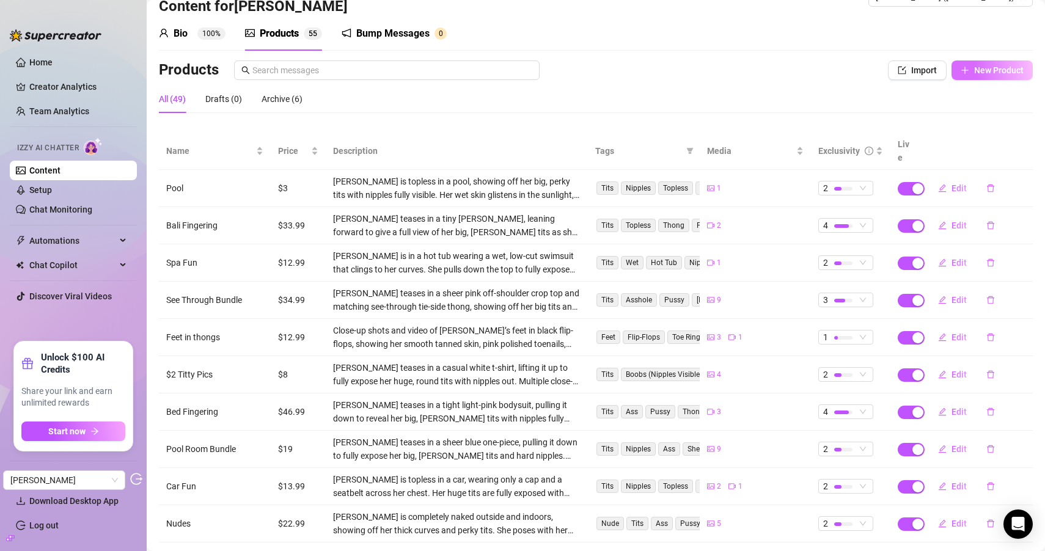
click at [977, 77] on button "New Product" at bounding box center [992, 71] width 81 height 20
type textarea "Type your message here..."
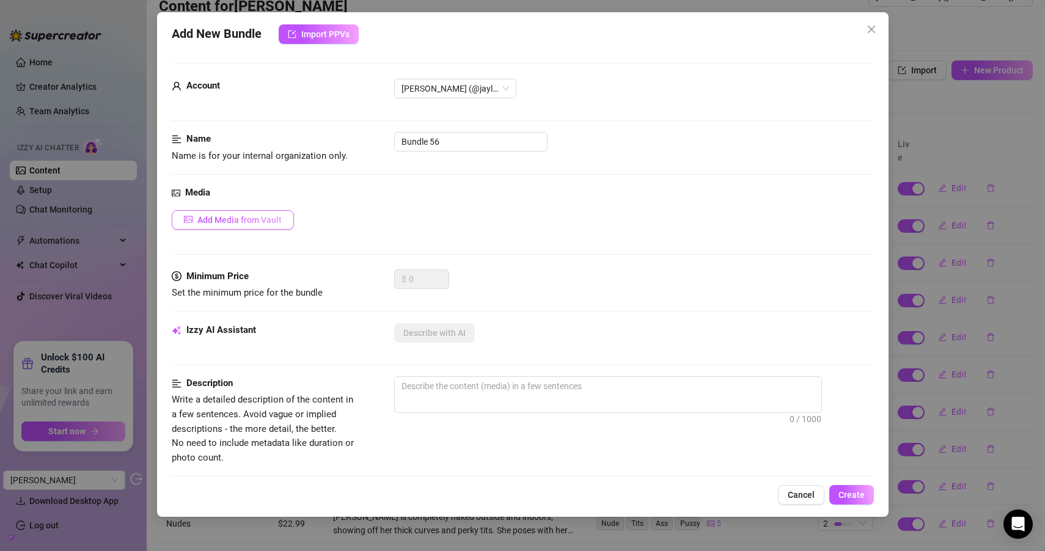
click at [273, 220] on span "Add Media from Vault" at bounding box center [239, 220] width 84 height 10
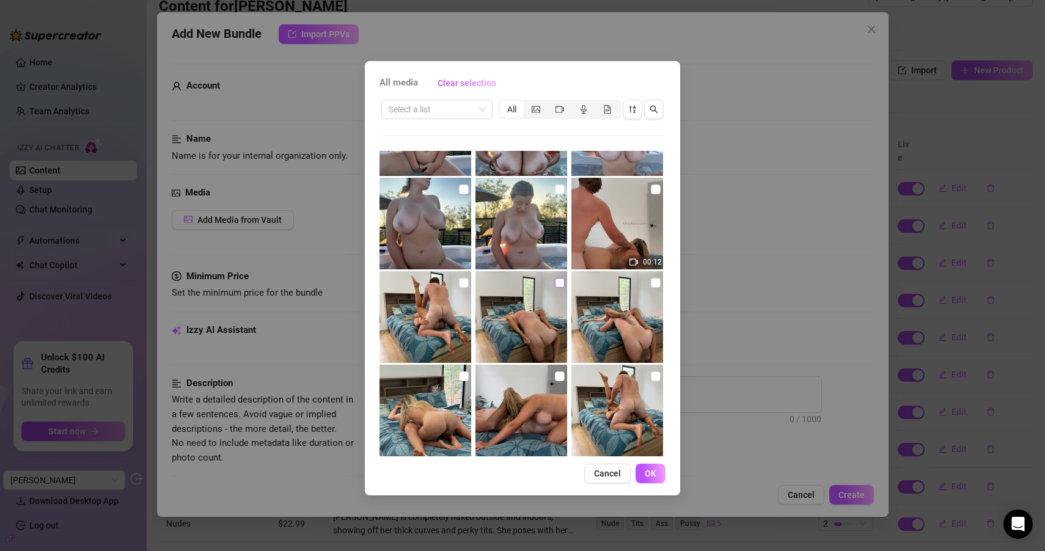
scroll to position [445, 0]
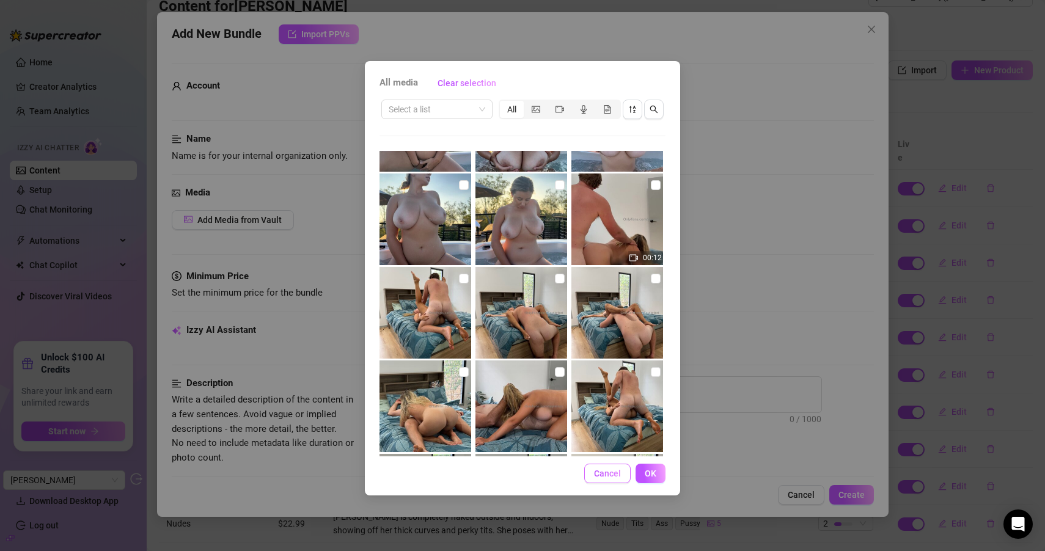
click at [603, 467] on button "Cancel" at bounding box center [607, 474] width 46 height 20
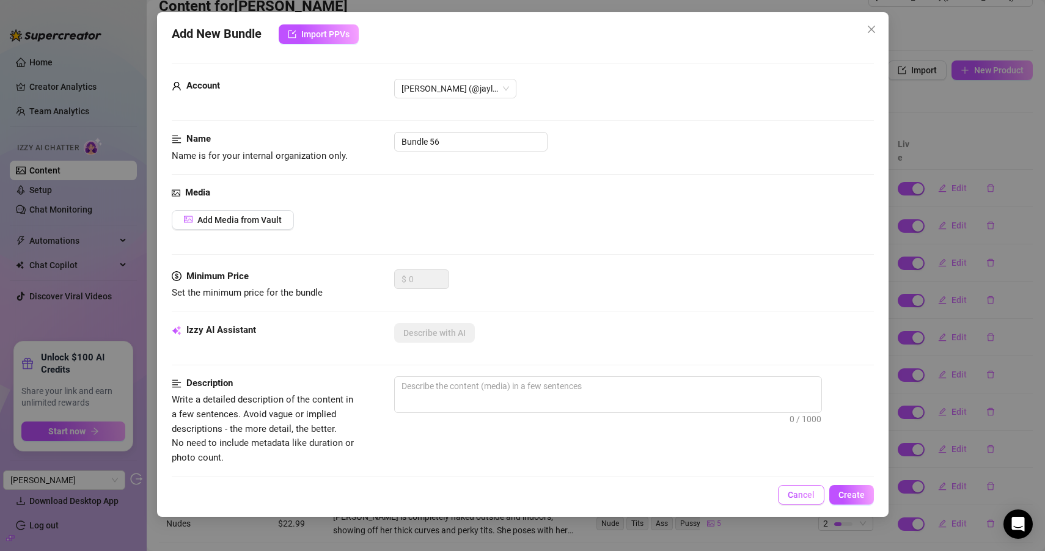
click at [800, 489] on button "Cancel" at bounding box center [801, 495] width 46 height 20
